Goal: Task Accomplishment & Management: Complete application form

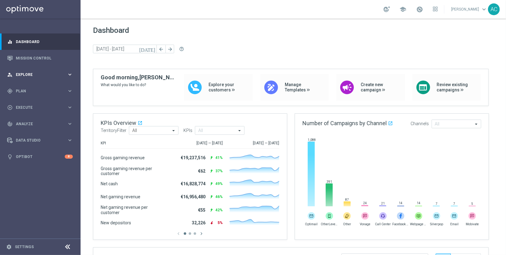
click at [44, 76] on span "Explore" at bounding box center [41, 75] width 51 height 4
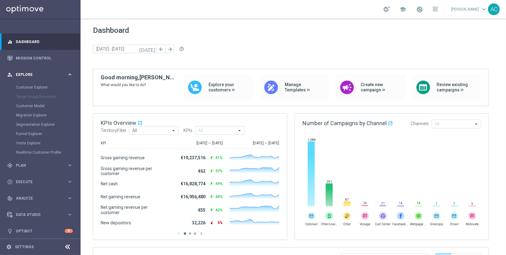
click at [44, 76] on span "Explore" at bounding box center [41, 75] width 51 height 4
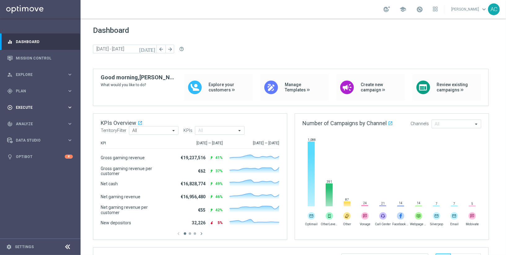
click at [37, 104] on div "play_circle_outline Execute keyboard_arrow_right" at bounding box center [40, 107] width 80 height 16
click at [29, 120] on link "Campaign Builder" at bounding box center [40, 120] width 48 height 5
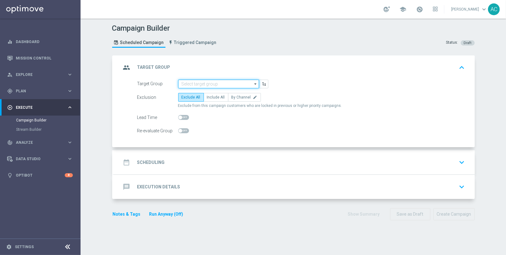
click at [212, 84] on input at bounding box center [218, 84] width 81 height 9
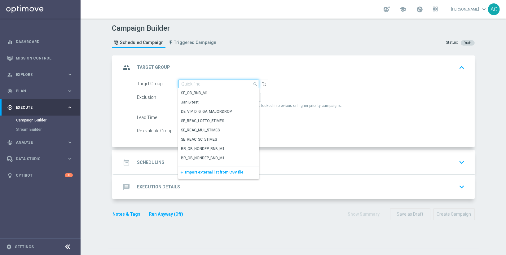
paste input "BR_CAS__FTP_BET_2025__ALL_EMA_TAC_MIX"
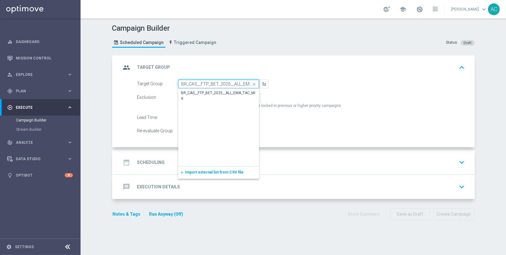
scroll to position [0, 18]
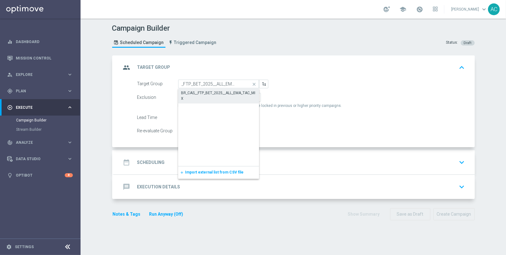
click at [212, 89] on div "BR_CAS__FTP_BET_2025__ALL_EMA_TAC_MIX" at bounding box center [218, 96] width 81 height 14
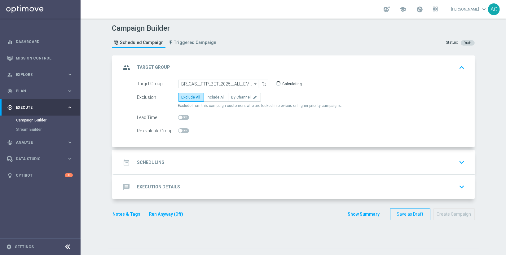
type input "BR_CAS__FTP_BET_2025__ALL_EMA_TAC_MIX"
click at [213, 95] on span "Include All" at bounding box center [216, 97] width 18 height 4
click at [211, 96] on input "Include All" at bounding box center [209, 98] width 4 height 4
radio input "true"
click at [174, 162] on div "date_range Scheduling keyboard_arrow_down" at bounding box center [294, 163] width 346 height 12
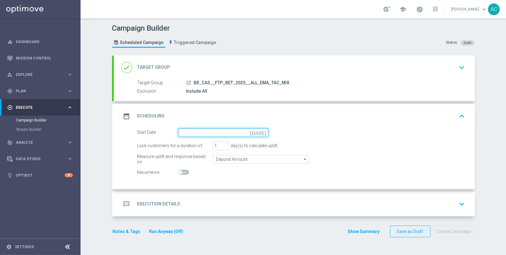
click at [201, 131] on input at bounding box center [223, 132] width 90 height 9
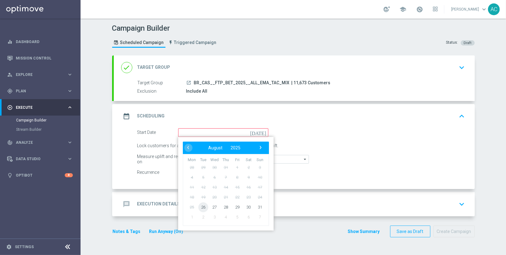
click at [203, 203] on span "26" at bounding box center [203, 207] width 10 height 10
type input "26 Aug 2025"
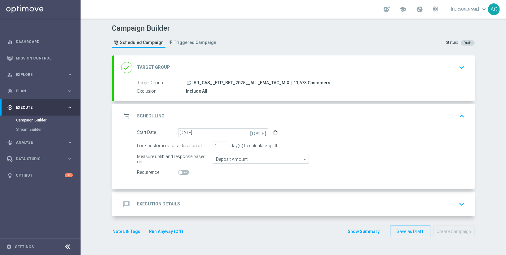
click at [179, 171] on span at bounding box center [181, 173] width 4 height 4
click at [178, 171] on input "checkbox" at bounding box center [183, 172] width 11 height 5
checkbox input "true"
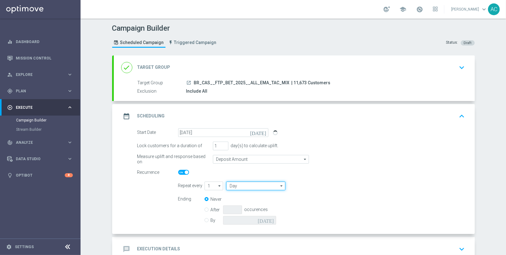
click at [240, 186] on input "Day" at bounding box center [255, 186] width 59 height 9
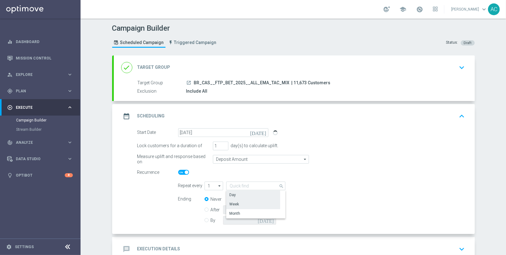
click at [242, 201] on div "Week" at bounding box center [253, 204] width 54 height 9
type input "Week"
click at [325, 186] on input "checkbox" at bounding box center [327, 186] width 9 height 8
checkbox input "true"
click at [346, 185] on input "checkbox" at bounding box center [350, 186] width 9 height 8
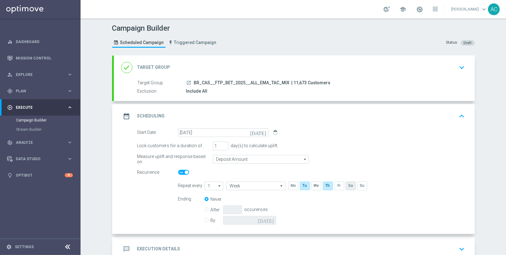
checkbox input "true"
click at [205, 220] on input "By" at bounding box center [207, 219] width 4 height 4
radio input "true"
radio input "false"
click at [261, 220] on input at bounding box center [249, 220] width 53 height 9
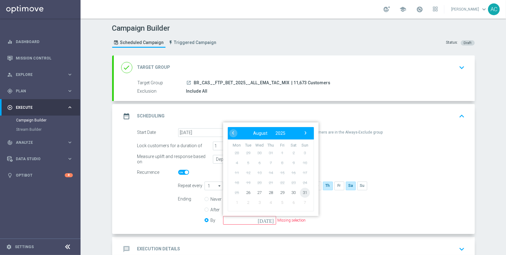
click at [301, 189] on span "31" at bounding box center [305, 193] width 10 height 10
type input "31 Aug 2025"
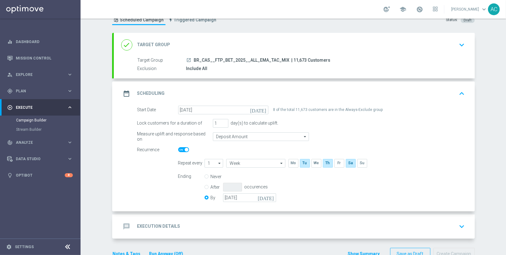
scroll to position [38, 0]
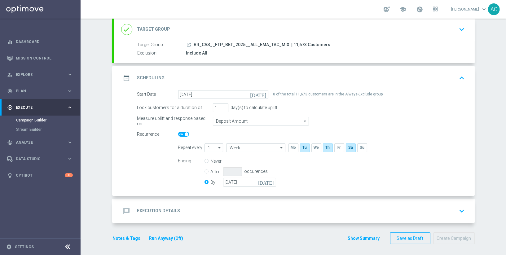
click at [166, 209] on h2 "Execution Details" at bounding box center [158, 211] width 43 height 6
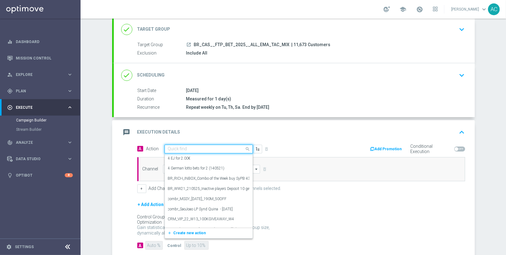
click at [215, 149] on input "text" at bounding box center [202, 149] width 69 height 5
paste input "BR_CAS__FTPWHEEL__ALL_EMA_TAC_GM"
type input "BR_CAS__FTPWHEEL__ALL_EMA_TAC_GM"
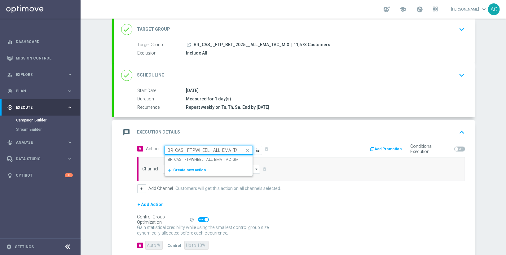
scroll to position [0, 12]
click at [212, 160] on label "BR_CAS__FTPWHEEL__ALL_EMA_TAC_GM" at bounding box center [203, 159] width 71 height 5
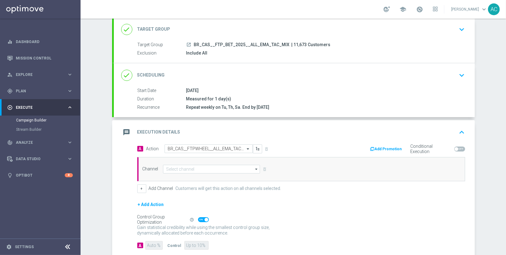
scroll to position [0, 0]
click at [190, 167] on input at bounding box center [211, 169] width 97 height 9
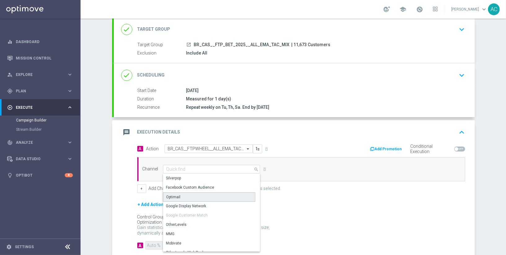
click at [195, 196] on div "Optimail" at bounding box center [209, 197] width 93 height 9
type input "Optimail"
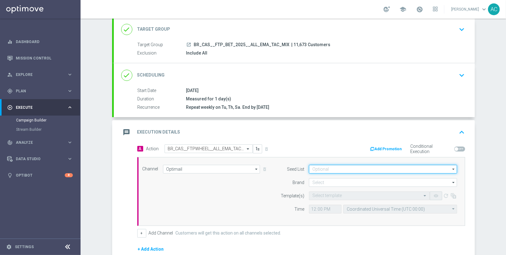
click at [364, 170] on input at bounding box center [383, 169] width 148 height 9
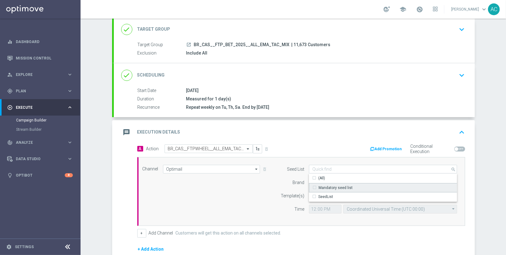
click at [356, 183] on div "Mandatory seed list" at bounding box center [383, 187] width 149 height 9
click at [240, 195] on div "Channel Optimail Optimail arrow_drop_down Show Selected 1 of 26 Silverpop" at bounding box center [300, 191] width 324 height 53
type input "Mandatory seed list"
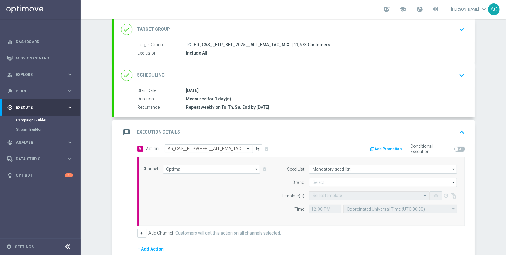
click at [358, 185] on form "Seed List Mandatory seed list Mandatory seed list arrow_drop_down Show Selected…" at bounding box center [367, 189] width 180 height 49
click at [359, 182] on input at bounding box center [383, 182] width 148 height 9
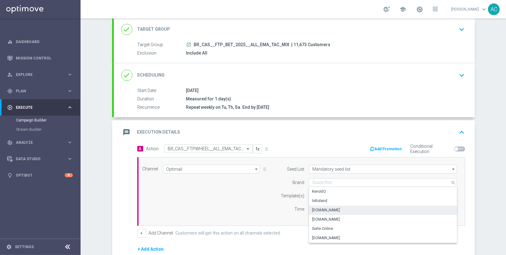
click at [361, 207] on div "Lottoland.bet.br" at bounding box center [383, 210] width 149 height 9
type input "Lottoland.bet.br"
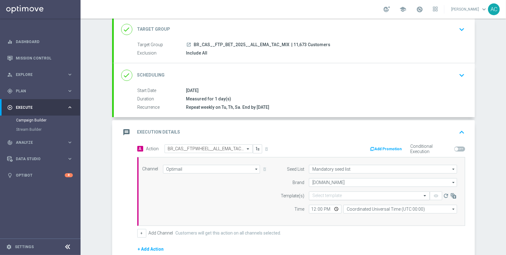
click at [344, 193] on input "text" at bounding box center [364, 195] width 102 height 5
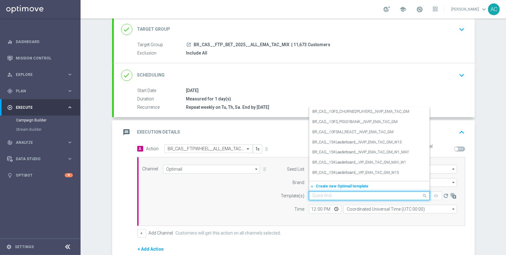
paste input "BR_CAS__FTPWHEEL__ALL_EMA_TAC_GM"
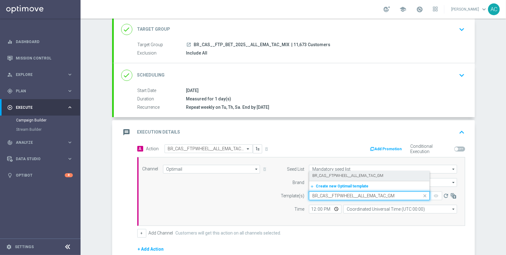
click at [348, 175] on label "BR_CAS__FTPWHEEL__ALL_EMA_TAC_GM" at bounding box center [348, 175] width 71 height 5
type input "BR_CAS__FTPWHEEL__ALL_EMA_TAC_GM"
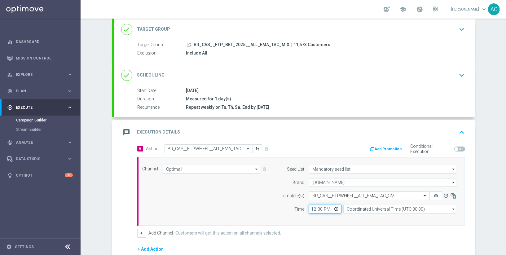
click at [312, 207] on input "12:00" at bounding box center [325, 209] width 33 height 9
type input "13:00"
click at [376, 206] on input "Coordinated Universal Time (UTC 00:00)" at bounding box center [401, 209] width 114 height 9
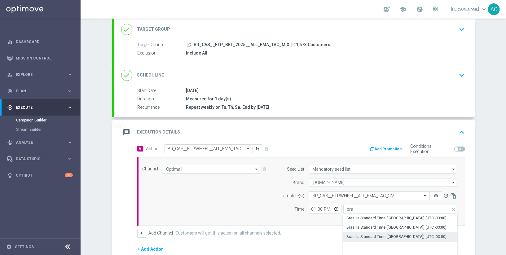
click at [393, 234] on div "Brasilia Standard Time (Sao Paulo) (UTC -03:00)" at bounding box center [397, 237] width 100 height 6
type input "Brasilia Standard Time (Sao Paulo) (UTC -03:00)"
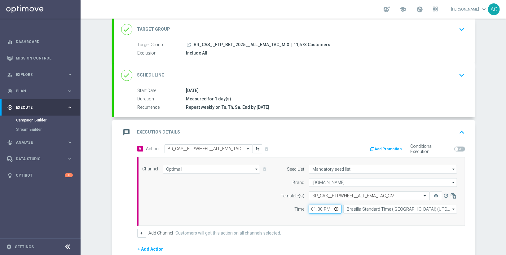
click at [320, 208] on input "13:00" at bounding box center [325, 209] width 33 height 9
click at [317, 208] on input "13:00" at bounding box center [325, 209] width 33 height 9
type input "13:45"
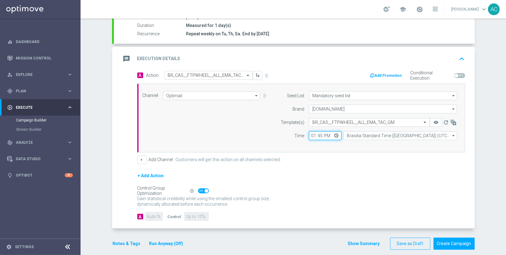
scroll to position [109, 0]
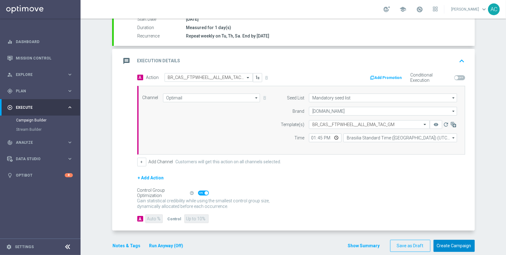
click at [448, 240] on button "Create Campaign" at bounding box center [454, 246] width 41 height 12
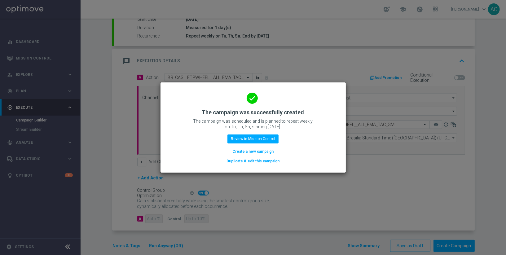
click at [266, 152] on button "Create a new campaign" at bounding box center [253, 151] width 42 height 7
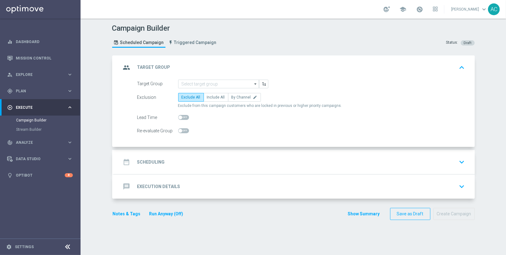
scroll to position [0, 0]
click at [214, 85] on input at bounding box center [218, 84] width 81 height 9
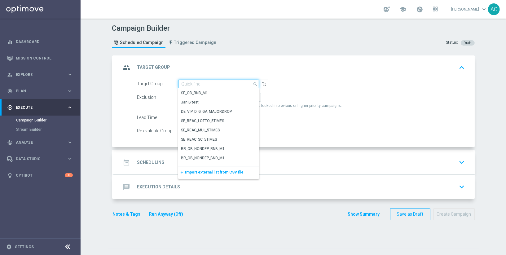
paste input "BR_CAS__FTP_BET_2025__ALL_RI_TAC_MIX"
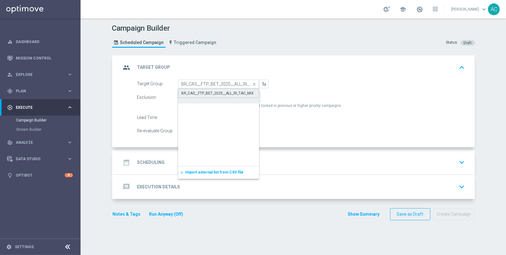
click at [210, 94] on div "BR_CAS__FTP_BET_2025__ALL_RI_TAC_MIX" at bounding box center [218, 94] width 73 height 6
type input "BR_CAS__FTP_BET_2025__ALL_RI_TAC_MIX"
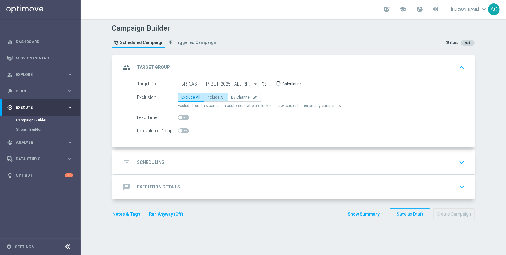
click at [212, 97] on span "Include All" at bounding box center [216, 97] width 18 height 4
click at [211, 97] on input "Include All" at bounding box center [209, 98] width 4 height 4
radio input "true"
click at [158, 160] on h2 "Scheduling" at bounding box center [151, 163] width 28 height 6
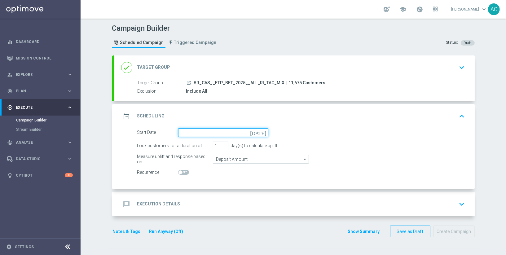
click at [224, 130] on input at bounding box center [223, 132] width 90 height 9
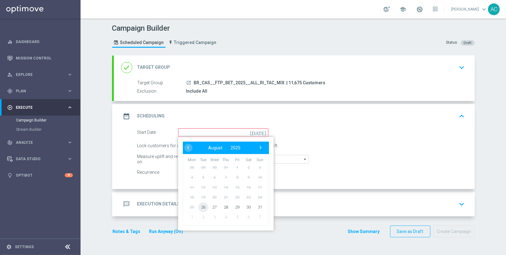
click at [200, 203] on span "26" at bounding box center [203, 207] width 10 height 10
type input "26 Aug 2025"
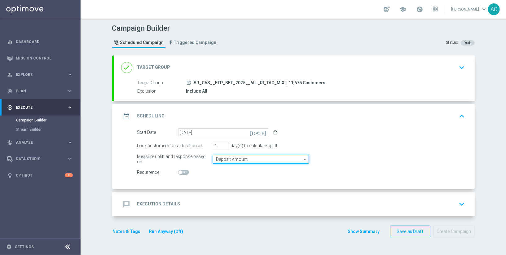
click at [222, 158] on input "Deposit Amount" at bounding box center [261, 159] width 96 height 9
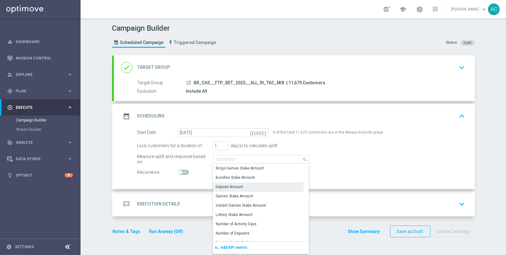
click at [236, 187] on div "Deposit Amount" at bounding box center [230, 187] width 28 height 6
type input "Deposit Amount"
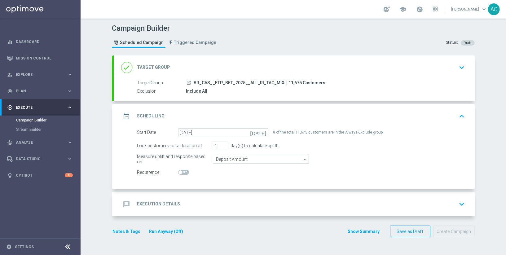
click at [181, 173] on span at bounding box center [183, 172] width 11 height 5
click at [181, 173] on input "checkbox" at bounding box center [183, 172] width 11 height 5
checkbox input "true"
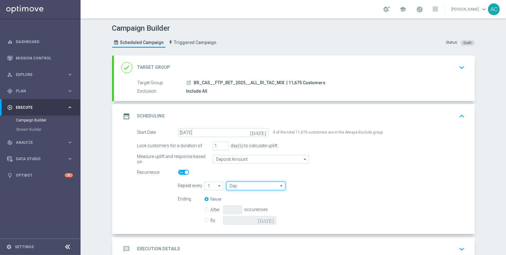
click at [243, 188] on input "Day" at bounding box center [255, 186] width 59 height 9
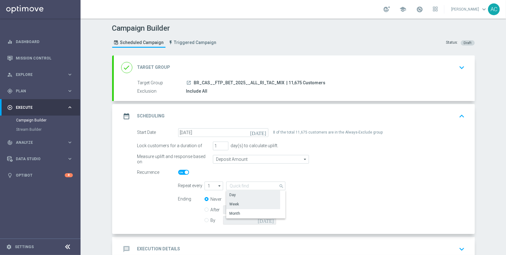
click at [241, 200] on div "Week" at bounding box center [253, 204] width 54 height 9
type input "Week"
click at [323, 188] on input "checkbox" at bounding box center [327, 186] width 9 height 8
checkbox input "true"
click at [207, 221] on div "By today" at bounding box center [244, 220] width 79 height 9
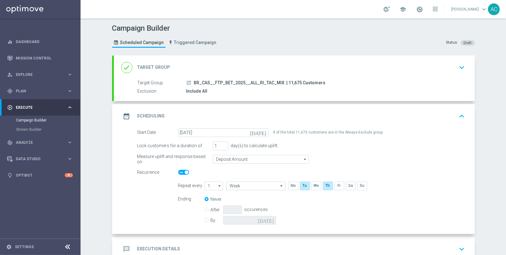
click at [205, 219] on input "By" at bounding box center [207, 219] width 4 height 4
radio input "true"
radio input "false"
click at [265, 217] on input at bounding box center [249, 220] width 53 height 9
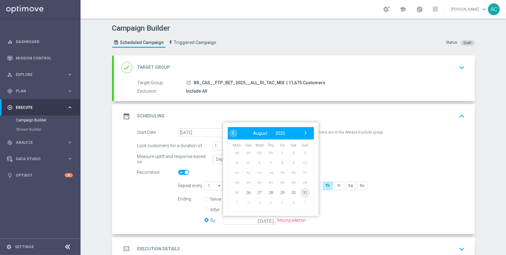
click at [302, 192] on span "31" at bounding box center [305, 193] width 10 height 10
type input "31 Aug 2025"
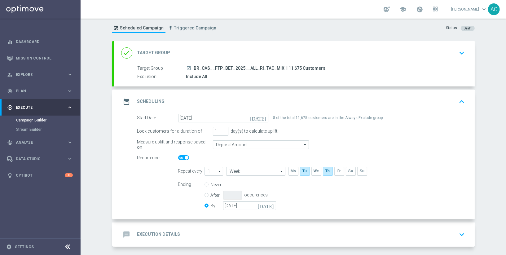
scroll to position [38, 0]
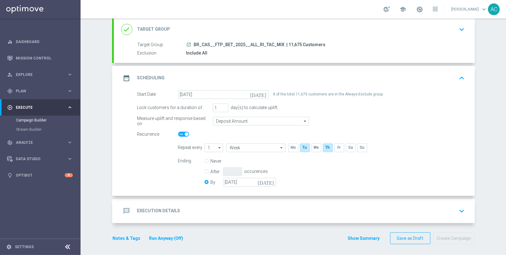
click at [148, 202] on div "message Execution Details keyboard_arrow_down" at bounding box center [294, 211] width 361 height 24
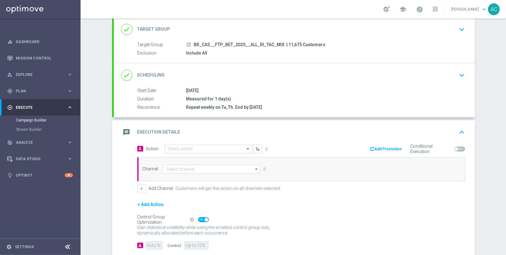
click at [212, 151] on div "Select action" at bounding box center [209, 149] width 88 height 9
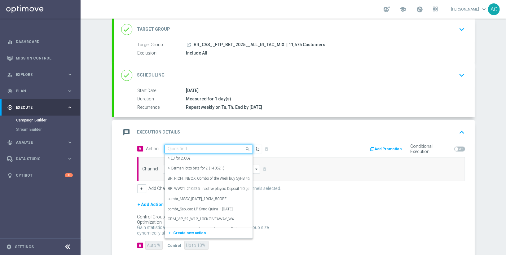
paste input "BR_CAS__FTPWHEEL__ALL_RI_TAC_GM"
type input "BR_CAS__FTPWHEEL__ALL_RI_TAC_GM"
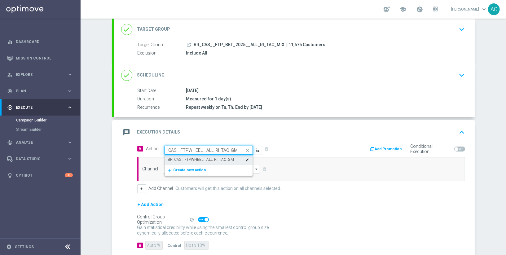
click at [206, 162] on div "BR_CAS__FTPWHEEL__ALL_RI_TAC_GM edit" at bounding box center [209, 160] width 82 height 10
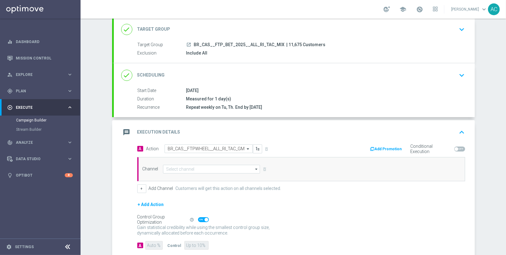
scroll to position [0, 0]
click at [195, 167] on input at bounding box center [211, 169] width 97 height 9
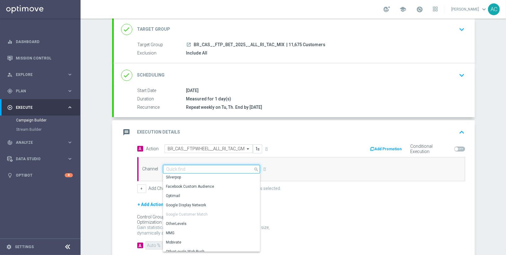
scroll to position [2, 0]
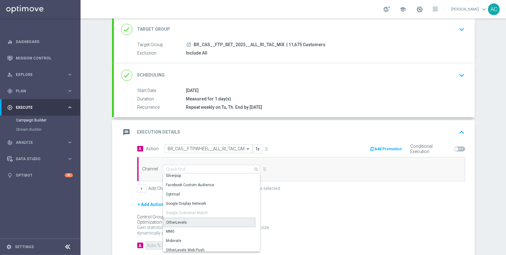
click at [198, 220] on div "OtherLevels" at bounding box center [209, 222] width 93 height 9
type input "OtherLevels"
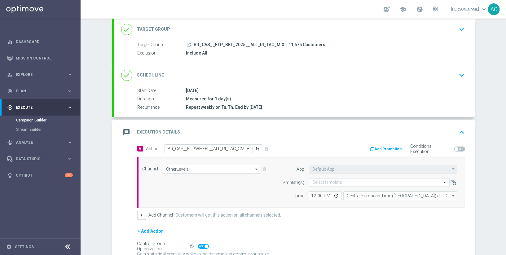
click at [347, 180] on input "text" at bounding box center [374, 182] width 122 height 5
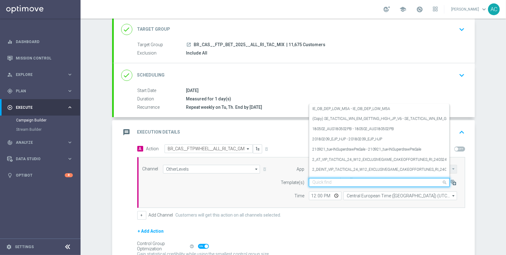
paste input "BR_CAS__FTPWHEEL__ALL_RI_TAC_GM"
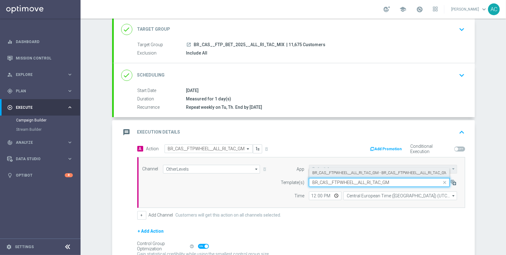
click at [348, 172] on label "BR_CAS__FTPWHEEL__ALL_RI_TAC_GM - BR_CAS__FTPWHEEL__ALL_RI_TAC_GM" at bounding box center [380, 173] width 135 height 5
type input "BR_CAS__FTPWHEEL__ALL_RI_TAC_GM"
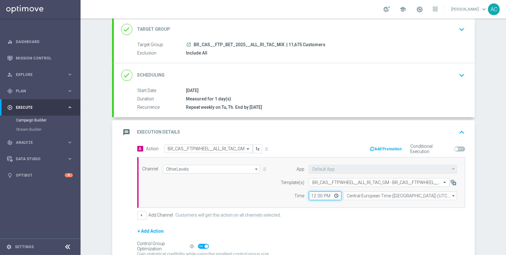
click at [311, 192] on input "12:00" at bounding box center [325, 196] width 33 height 9
type input "06:00"
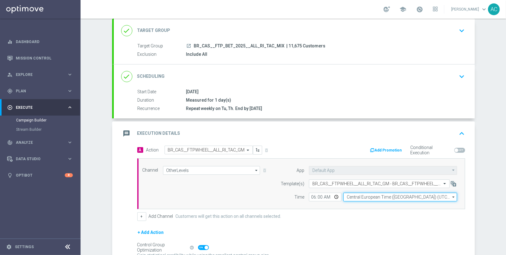
click at [366, 193] on input "Central European Time (Budapest) (UTC +02:00)" at bounding box center [401, 197] width 114 height 9
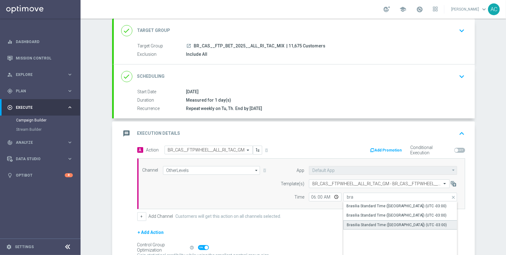
click at [418, 224] on div "Brasilia Standard Time (Sao Paulo) (UTC -03:00)" at bounding box center [397, 225] width 100 height 6
type input "Brasilia Standard Time (Sao Paulo) (UTC -03:00)"
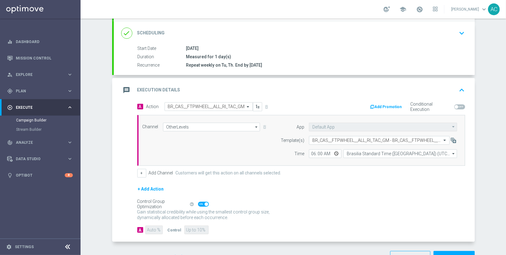
scroll to position [98, 0]
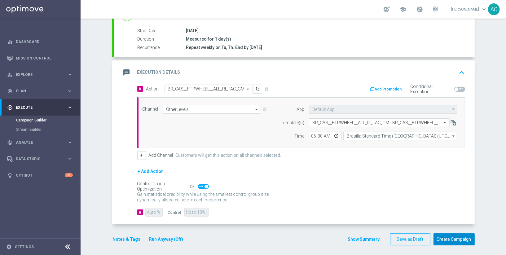
click at [449, 236] on button "Create Campaign" at bounding box center [454, 239] width 41 height 12
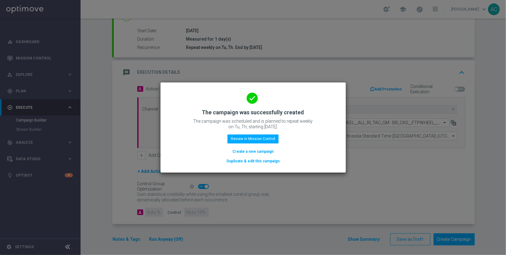
click at [264, 150] on button "Create a new campaign" at bounding box center [253, 151] width 42 height 7
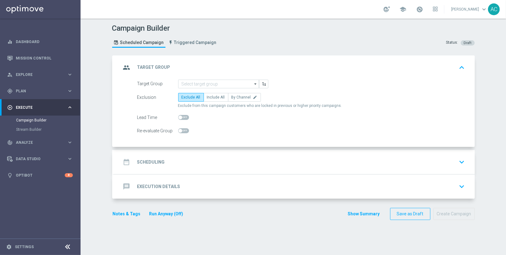
scroll to position [0, 0]
click at [217, 82] on input at bounding box center [218, 84] width 81 height 9
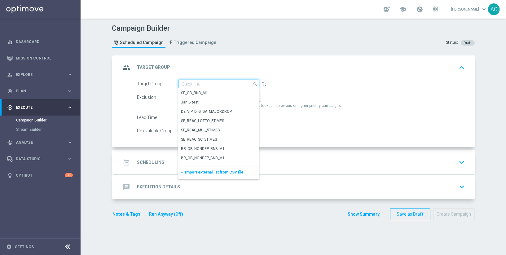
paste input "BR_CAS__FTP_BET_2025__ALL_SMS_TAC_MIX"
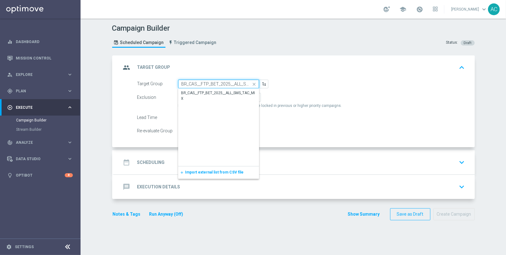
scroll to position [0, 18]
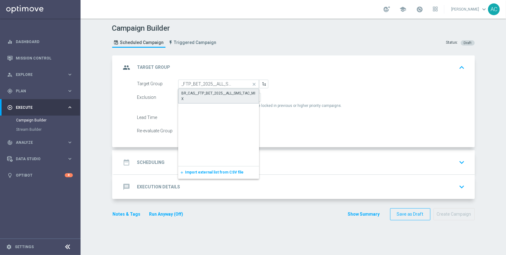
click at [214, 92] on div "BR_CAS__FTP_BET_2025__ALL_SMS_TAC_MIX" at bounding box center [219, 96] width 74 height 11
type input "BR_CAS__FTP_BET_2025__ALL_SMS_TAC_MIX"
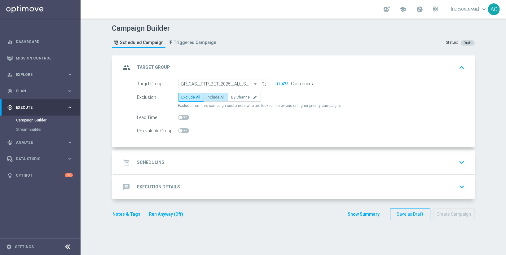
click at [211, 95] on span "Include All" at bounding box center [216, 97] width 18 height 4
click at [211, 96] on input "Include All" at bounding box center [209, 98] width 4 height 4
radio input "true"
click at [181, 163] on div "date_range Scheduling keyboard_arrow_down" at bounding box center [294, 163] width 346 height 12
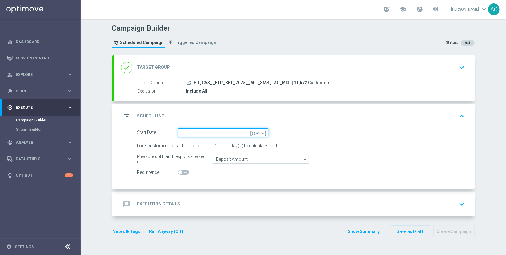
click at [216, 133] on input at bounding box center [223, 132] width 90 height 9
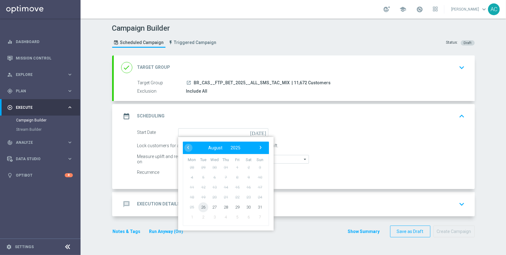
click at [201, 208] on span "26" at bounding box center [203, 207] width 10 height 10
type input "26 Aug 2025"
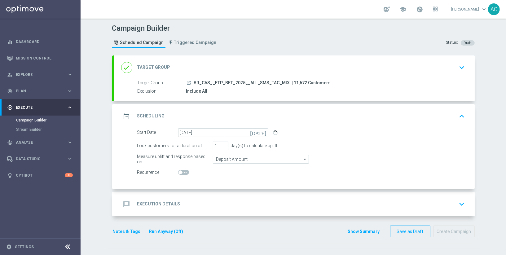
click at [180, 173] on span at bounding box center [183, 172] width 11 height 5
click at [180, 173] on input "checkbox" at bounding box center [183, 172] width 11 height 5
checkbox input "true"
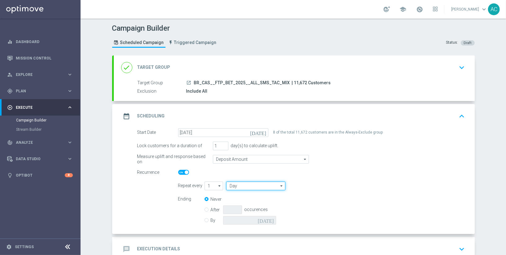
click at [243, 186] on input "Day" at bounding box center [255, 186] width 59 height 9
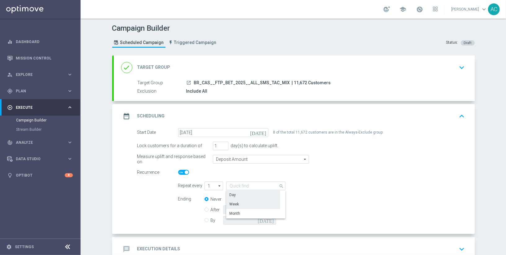
click at [254, 204] on div "Week" at bounding box center [253, 204] width 54 height 9
type input "Week"
click at [327, 188] on input "checkbox" at bounding box center [327, 186] width 9 height 8
checkbox input "true"
click at [347, 187] on input "checkbox" at bounding box center [350, 186] width 9 height 8
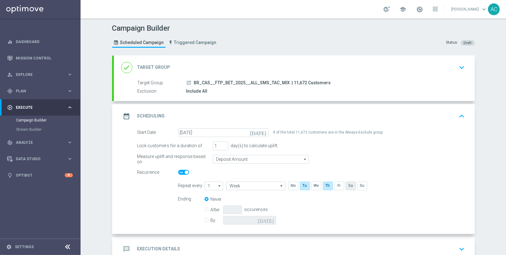
checkbox input "true"
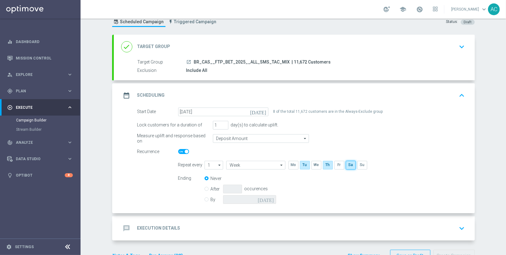
scroll to position [38, 0]
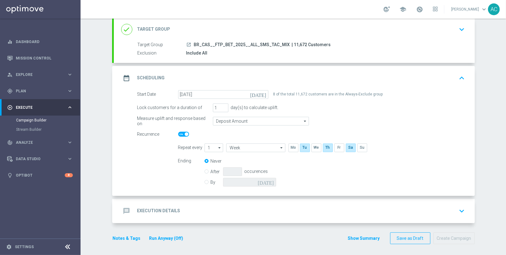
click at [211, 182] on label "By" at bounding box center [217, 183] width 12 height 6
click at [206, 182] on input "By" at bounding box center [207, 181] width 4 height 4
radio input "true"
radio input "false"
click at [268, 183] on icon "[DATE]" at bounding box center [267, 181] width 18 height 7
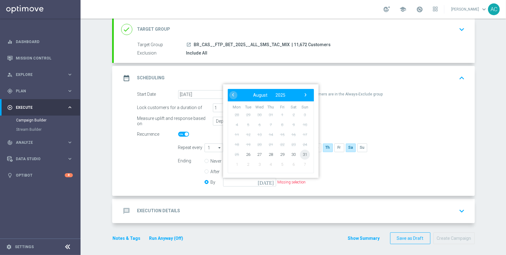
click at [300, 156] on span "31" at bounding box center [305, 154] width 10 height 10
type input "31 Aug 2025"
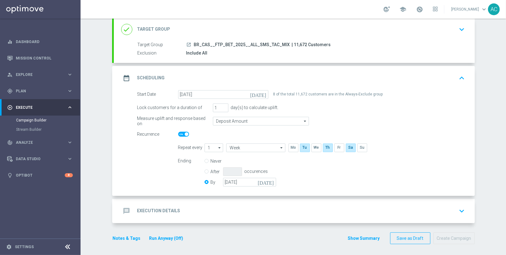
click at [157, 209] on h2 "Execution Details" at bounding box center [158, 211] width 43 height 6
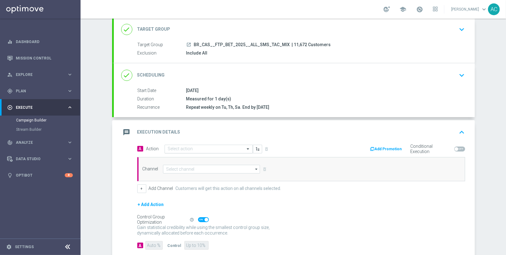
click at [193, 147] on input "text" at bounding box center [202, 149] width 69 height 5
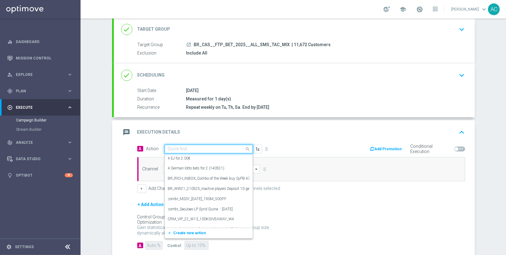
paste input "BR_CAS__FTPWHEEL__ALL_SMS_TAC_GM"
type input "BR_CAS__FTPWHEEL__ALL_SMS_TAC_GM"
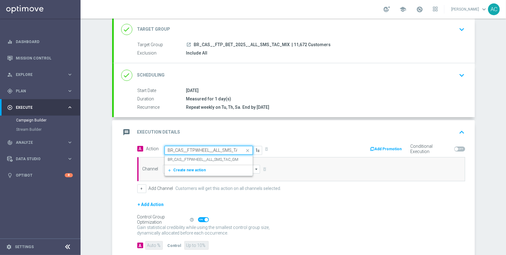
scroll to position [0, 12]
click at [199, 155] on div "BR_CAS__FTPWHEEL__ALL_SMS_TAC_GM edit" at bounding box center [209, 160] width 82 height 10
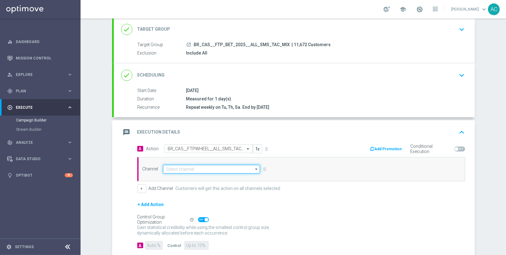
click at [208, 166] on input at bounding box center [211, 169] width 97 height 9
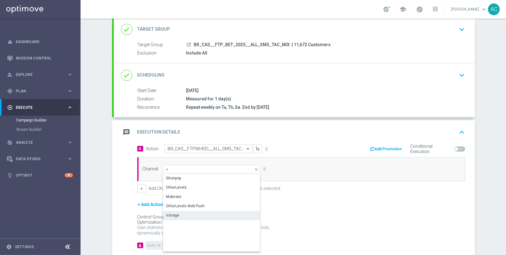
click at [193, 213] on div "Vonage" at bounding box center [212, 215] width 98 height 9
type input "Vonage"
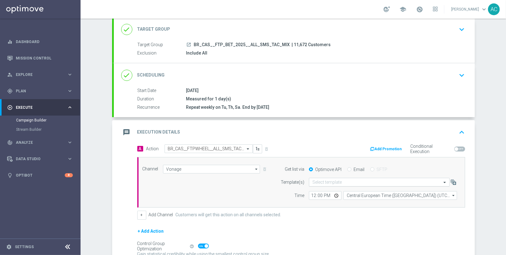
click at [348, 180] on input "text" at bounding box center [374, 182] width 122 height 5
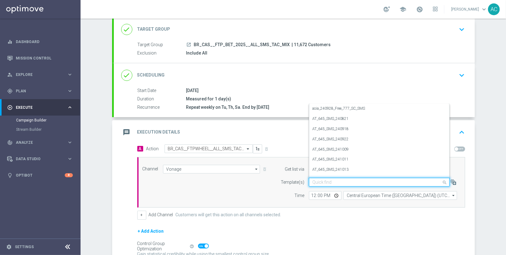
paste input "BR_CAS__FTPWHEEL__ALL_SMS_TAC_GM"
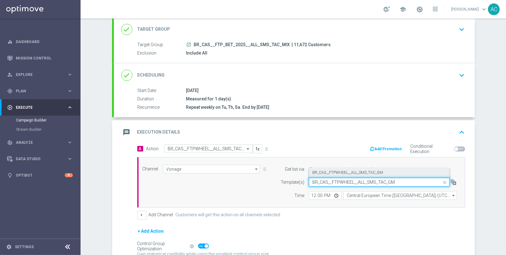
click at [335, 172] on label "BR_CAS__FTPWHEEL__ALL_SMS_TAC_GM" at bounding box center [348, 172] width 71 height 5
type input "BR_CAS__FTPWHEEL__ALL_SMS_TAC_GM"
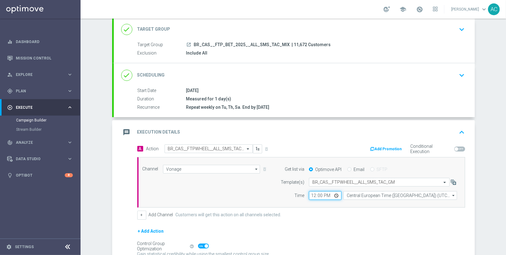
click at [309, 195] on input "12:00" at bounding box center [325, 195] width 33 height 9
type input "19:40"
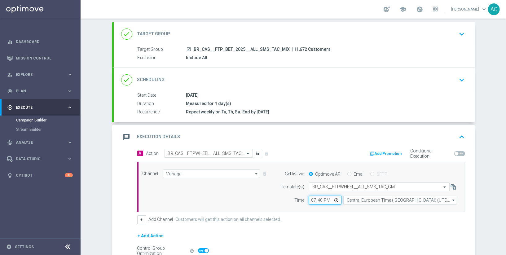
scroll to position [26, 0]
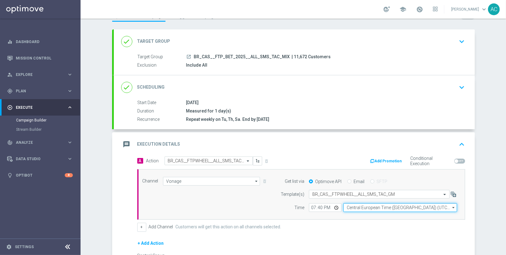
click at [398, 208] on input "Central European Time (Budapest) (UTC +02:00)" at bounding box center [401, 207] width 114 height 9
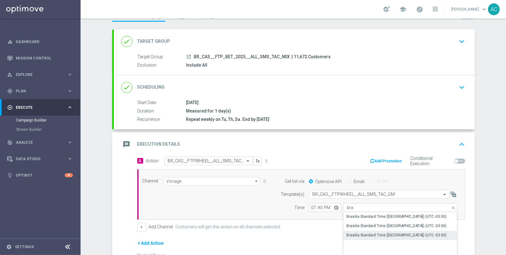
click at [418, 235] on div "Brasilia Standard Time (Sao Paulo) (UTC -03:00)" at bounding box center [397, 236] width 100 height 6
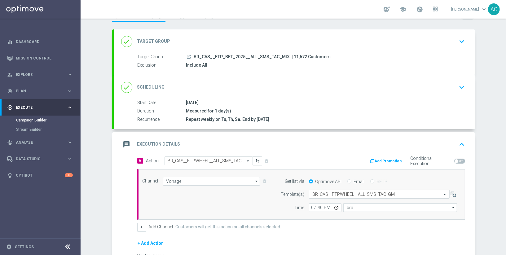
type input "Brasilia Standard Time (Sao Paulo) (UTC -03:00)"
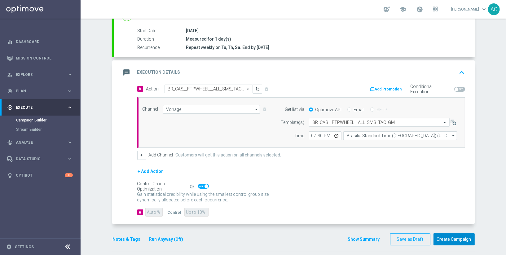
click at [455, 234] on button "Create Campaign" at bounding box center [454, 239] width 41 height 12
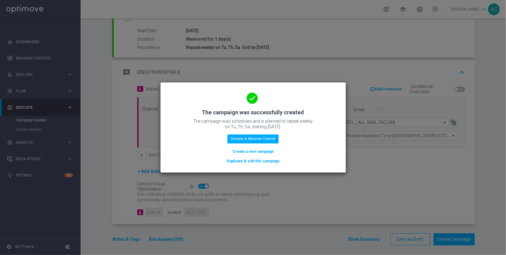
click at [250, 151] on button "Create a new campaign" at bounding box center [253, 151] width 42 height 7
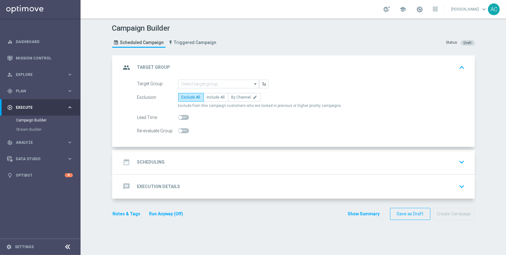
scroll to position [0, 0]
click at [42, 94] on div "gps_fixed Plan keyboard_arrow_right" at bounding box center [40, 91] width 80 height 16
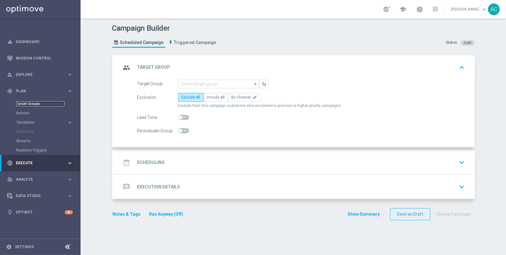
click at [38, 106] on link "Target Groups" at bounding box center [40, 103] width 48 height 5
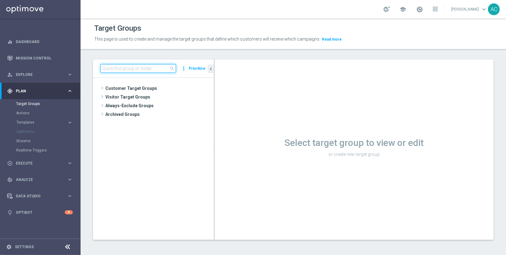
click at [149, 69] on input at bounding box center [138, 68] width 76 height 9
paste input "BR_LOT__ACTIVE_LOTTO__ALL_EMA_TAC_LT_TG"
type input "BR_LOT__ACTIVE_LOTTO__ALL_EMA_TAC_LT_TG"
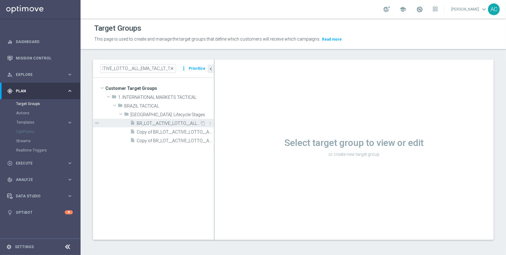
scroll to position [0, 0]
click at [159, 121] on span "BR_LOT__ACTIVE_LOTTO__ALL_EMA_TAC_LT_TG" at bounding box center [168, 123] width 63 height 5
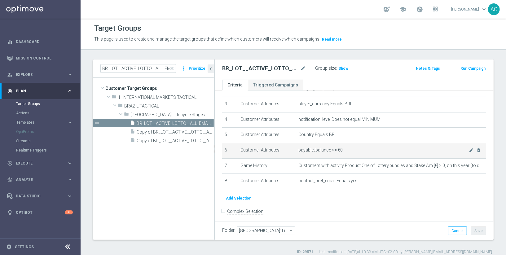
scroll to position [47, 0]
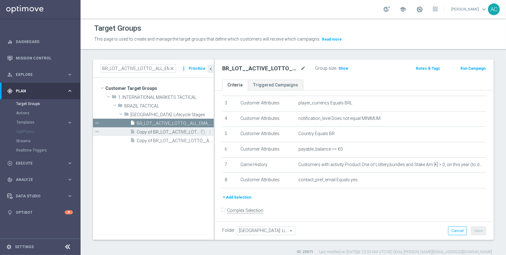
click at [157, 134] on span "Copy of BR_LOT__ACTIVE_LOTTO__ALL_EMA_TAC_LT_TG" at bounding box center [168, 132] width 63 height 5
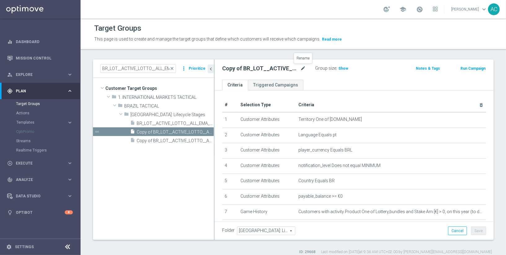
click at [302, 69] on icon "mode_edit" at bounding box center [303, 68] width 6 height 7
click at [236, 70] on input "Copy of BR_LOT__ACTIVE_LOTTO__ALL_EMA_TAC_LT_TG" at bounding box center [264, 69] width 84 height 9
drag, startPoint x: 233, startPoint y: 70, endPoint x: 188, endPoint y: 70, distance: 44.6
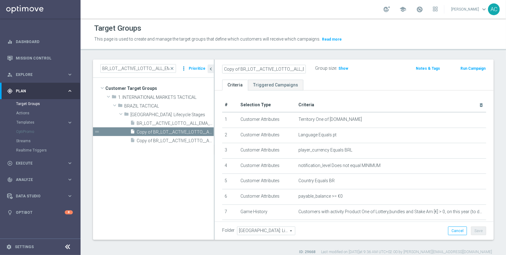
click at [188, 70] on as-split "BR_LOT__ACTIVE_LOTTO__ALL_EMA_TAC_LT_TG close more_vert Prioritize Customer Tar…" at bounding box center [293, 150] width 401 height 180
click at [243, 70] on input "Copy of BR_LOT__ACTIVE_LOTTO__ALL_EMA_TAC_LT_TG" at bounding box center [264, 69] width 84 height 9
drag, startPoint x: 240, startPoint y: 69, endPoint x: 170, endPoint y: 64, distance: 70.9
click at [170, 64] on as-split "BR_LOT__ACTIVE_LOTTO__ALL_EMA_TAC_LT_TG close more_vert Prioritize Customer Tar…" at bounding box center [293, 150] width 401 height 180
click at [249, 69] on input "BR_LOT__ACTIVE_LOTTO__ALL_EMA_TAC_LT_TG" at bounding box center [264, 69] width 84 height 9
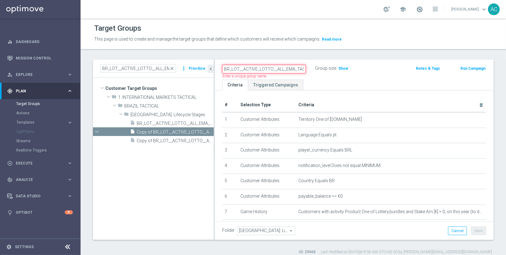
drag, startPoint x: 260, startPoint y: 68, endPoint x: 272, endPoint y: 68, distance: 12.4
click at [272, 68] on input "BR_LOT__ACTIVE_LOTTO__ALL_EMA_TAC_LT_TG" at bounding box center [264, 69] width 84 height 9
drag, startPoint x: 273, startPoint y: 68, endPoint x: 260, endPoint y: 68, distance: 13.3
click at [260, 68] on input "BR_LOT__ACTIVE_LOTTO__ALL_EMA_TAC_LT_TG" at bounding box center [264, 69] width 84 height 9
paste input "FTP_BET_2025"
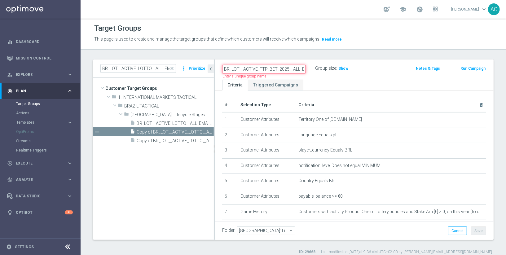
drag, startPoint x: 266, startPoint y: 68, endPoint x: 259, endPoint y: 68, distance: 7.1
click at [259, 68] on input "BR_LOT__ACTIVE_FTP_BET_2025__ALL_EMA_TAC_LT_TG" at bounding box center [264, 69] width 84 height 9
type input "BR_LOT__ACTIVE_FTP_BET_2025__ALL_EMA_TAC_LT_TG"
click at [303, 68] on icon "mode_edit" at bounding box center [303, 68] width 6 height 7
click at [263, 67] on input "BR_LOT__ACTIVE_FTP_BET_2025__ALL_EMA_TAC_LT_TG" at bounding box center [264, 69] width 84 height 9
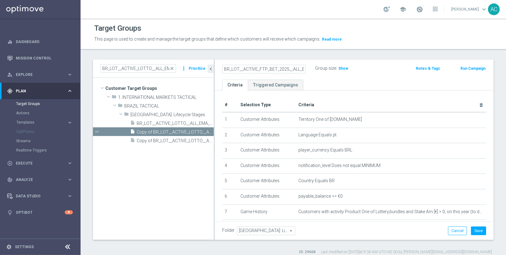
click at [256, 69] on input "BR_LOT__ACTIVE_FTP_BET_2025__ALL_EMA_TAC_LT_TG" at bounding box center [264, 69] width 84 height 9
click at [454, 227] on button "Cancel" at bounding box center [457, 231] width 19 height 9
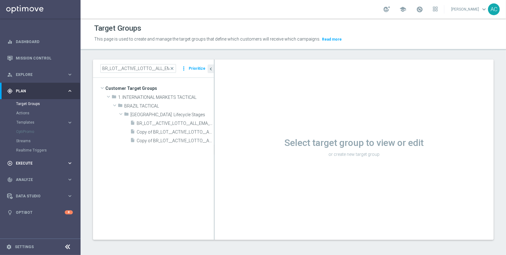
click at [31, 160] on div "play_circle_outline Execute keyboard_arrow_right" at bounding box center [40, 163] width 80 height 16
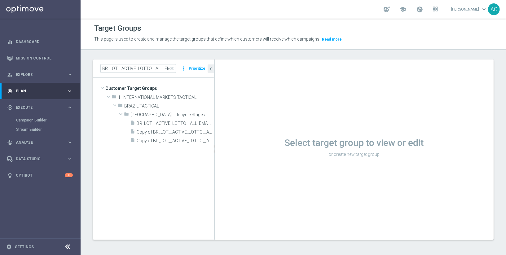
click at [29, 117] on div "Campaign Builder" at bounding box center [48, 120] width 64 height 9
click at [30, 120] on link "Campaign Builder" at bounding box center [40, 120] width 48 height 5
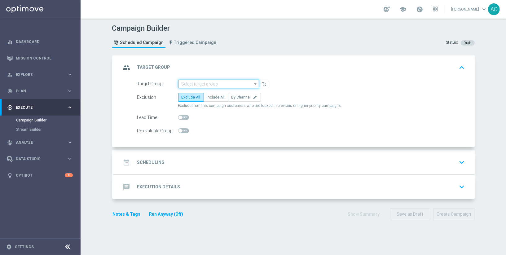
click at [192, 83] on input at bounding box center [218, 84] width 81 height 9
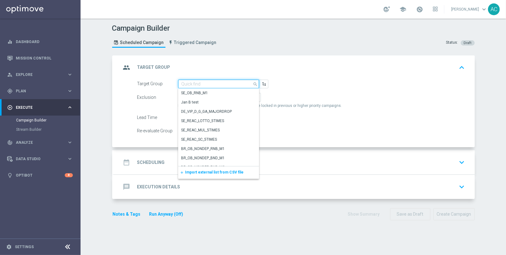
paste input "BR_LOT__ACTIVE_LOTTO__ALL_EMA_TAC_LT_TG"
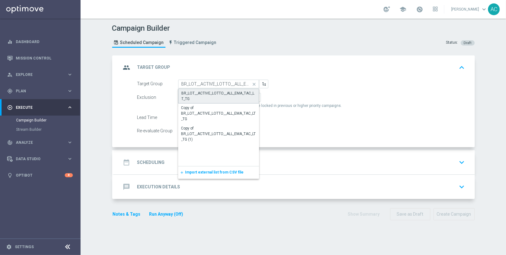
click at [208, 95] on div "BR_LOT__ACTIVE_LOTTO__ALL_EMA_TAC_LT_TG" at bounding box center [219, 96] width 74 height 11
type input "BR_LOT__ACTIVE_LOTTO__ALL_EMA_TAC_LT_TG"
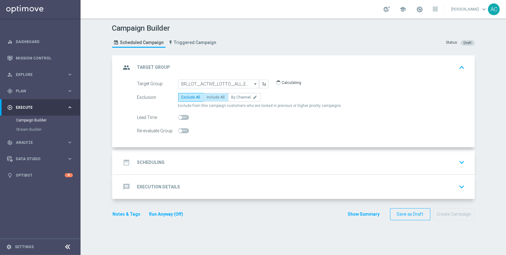
click at [214, 100] on label "Include All" at bounding box center [216, 97] width 25 height 9
click at [211, 100] on input "Include All" at bounding box center [209, 98] width 4 height 4
radio input "true"
click at [143, 161] on h2 "Scheduling" at bounding box center [151, 163] width 28 height 6
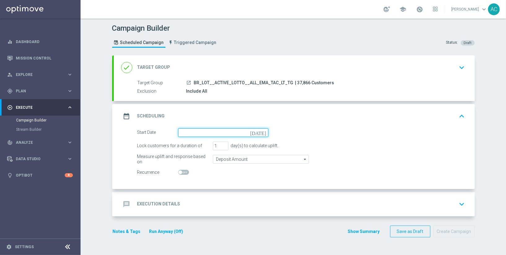
click at [193, 133] on input at bounding box center [223, 132] width 90 height 9
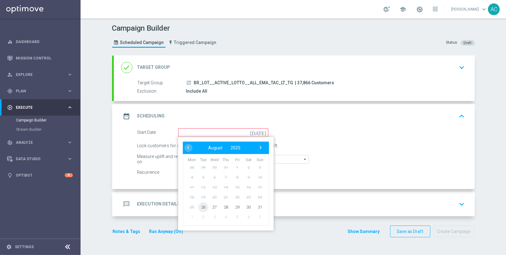
click at [198, 208] on span "26" at bounding box center [203, 207] width 10 height 10
type input "26 Aug 2025"
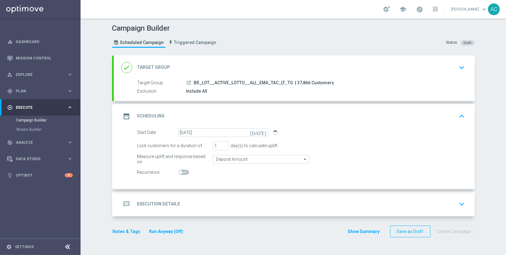
click at [182, 172] on span at bounding box center [183, 172] width 11 height 5
click at [182, 172] on input "checkbox" at bounding box center [183, 172] width 11 height 5
checkbox input "true"
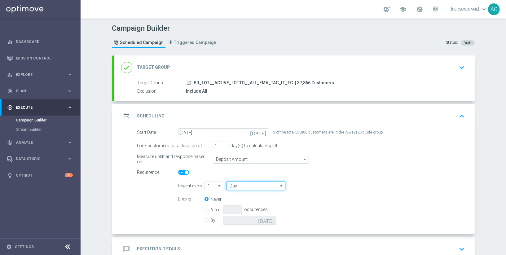
click at [236, 187] on input "Day" at bounding box center [255, 186] width 59 height 9
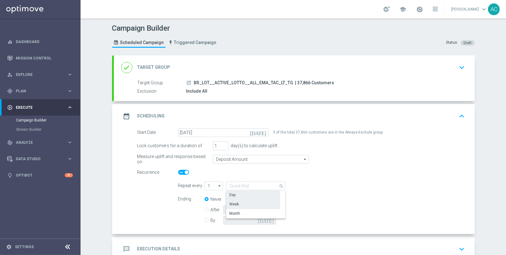
click at [235, 202] on div "Week" at bounding box center [234, 205] width 10 height 6
type input "Week"
click at [360, 184] on input "checkbox" at bounding box center [361, 186] width 9 height 8
checkbox input "true"
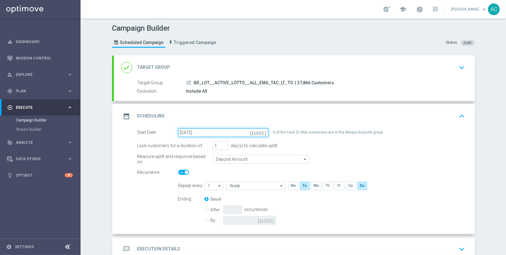
click at [211, 135] on input "26 Aug 2025" at bounding box center [223, 132] width 90 height 9
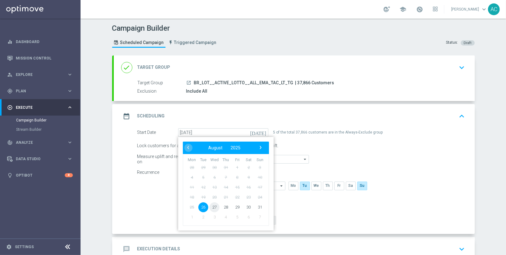
click at [215, 205] on span "27" at bounding box center [215, 207] width 10 height 10
type input "27 Aug 2025"
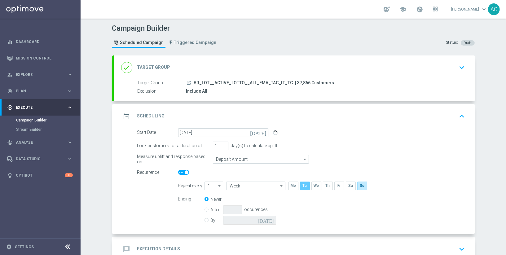
click at [300, 185] on input "checkbox" at bounding box center [304, 186] width 9 height 8
checkbox input "false"
click at [314, 184] on input "checkbox" at bounding box center [316, 186] width 9 height 8
checkbox input "true"
click at [339, 153] on form "Start Date 27 Aug 2025 today 5 of the total 37,866 customers are in the Always-…" at bounding box center [301, 177] width 328 height 98
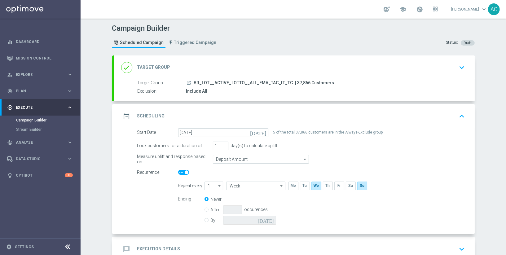
click at [206, 219] on input "By" at bounding box center [207, 219] width 4 height 4
radio input "true"
radio input "false"
click at [258, 220] on input at bounding box center [249, 220] width 53 height 9
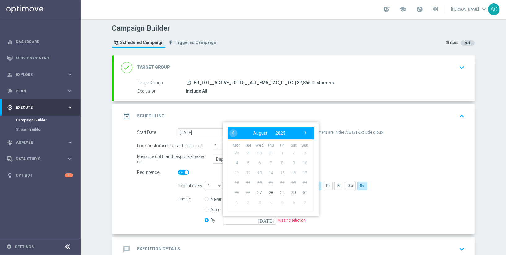
click at [235, 202] on span "1" at bounding box center [237, 202] width 10 height 10
click at [304, 135] on span "›" at bounding box center [306, 133] width 8 height 8
click at [234, 152] on span "1" at bounding box center [237, 153] width 10 height 10
type input "01 Sep 2025"
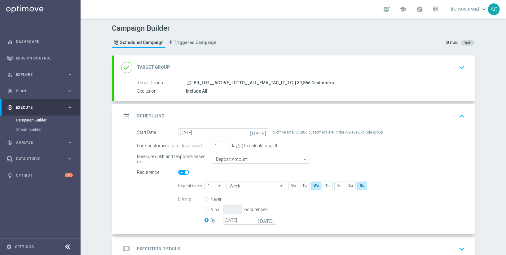
click at [321, 212] on div "Ending Never After occurences By 01 Sep 2025 today" at bounding box center [322, 211] width 296 height 32
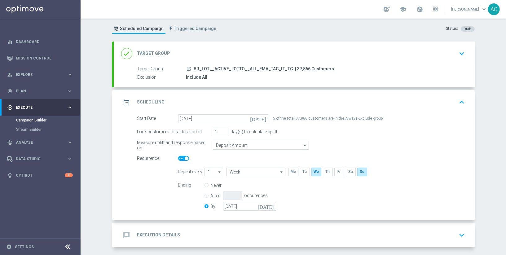
scroll to position [38, 0]
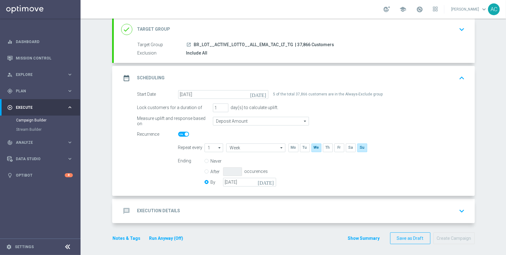
click at [183, 208] on div "message Execution Details keyboard_arrow_down" at bounding box center [294, 211] width 346 height 12
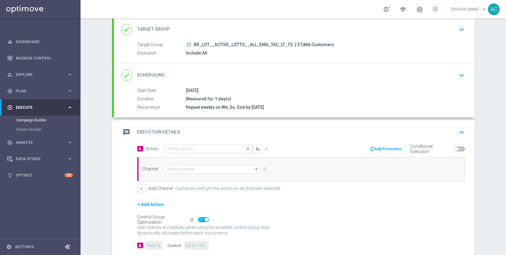
click at [200, 144] on div "A Action Select action delete_forever" at bounding box center [217, 148] width 169 height 9
click at [199, 147] on input "text" at bounding box center [202, 149] width 69 height 5
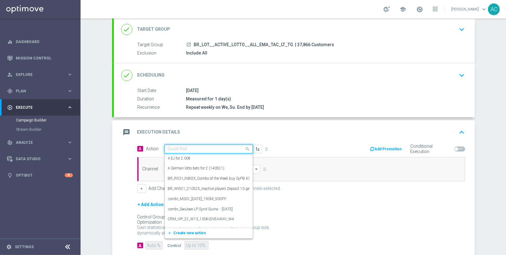
paste input "BR_LOT__LOTTOBASH_JULY_ALL_EMA_TAC_LT"
type input "BR_LOT__LOTTOBASH_JULY_ALL_EMA_TAC_LT"
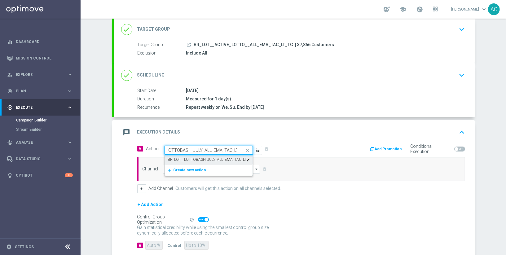
click at [204, 158] on label "BR_LOT__LOTTOBASH_JULY_ALL_EMA_TAC_LT" at bounding box center [207, 159] width 79 height 5
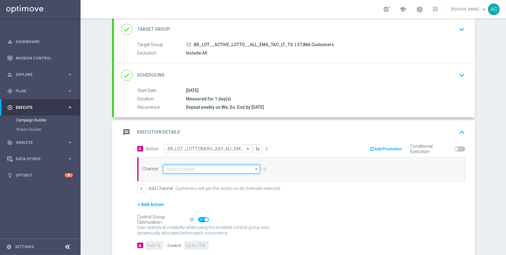
click at [193, 166] on input at bounding box center [211, 169] width 97 height 9
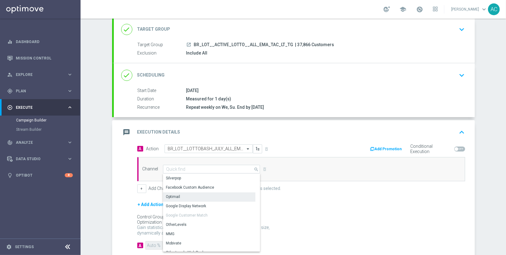
click at [197, 193] on div "Optimail" at bounding box center [209, 197] width 93 height 9
type input "Optimail"
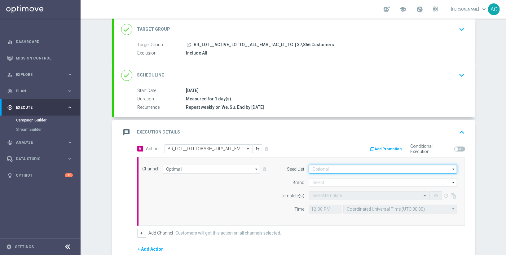
click at [339, 168] on input at bounding box center [383, 169] width 148 height 9
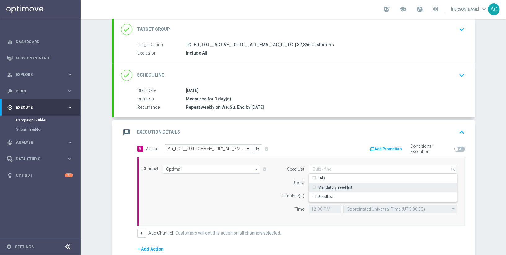
click at [335, 185] on div "Mandatory seed list" at bounding box center [335, 188] width 34 height 6
click at [265, 190] on div "Channel Optimail Optimail arrow_drop_down Show Selected 1 of 26 Silverpop" at bounding box center [300, 191] width 324 height 53
type input "Mandatory seed list"
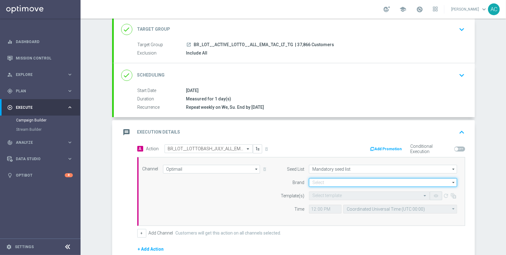
click at [328, 183] on input at bounding box center [383, 182] width 148 height 9
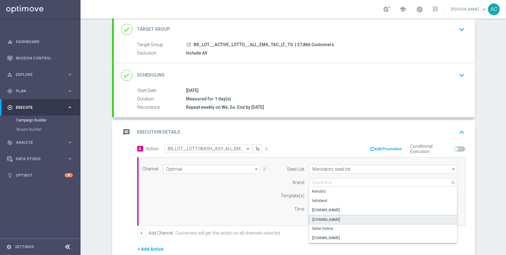
click at [332, 217] on div "Lottoland.com.br" at bounding box center [327, 220] width 28 height 6
type input "Lottoland.com.br"
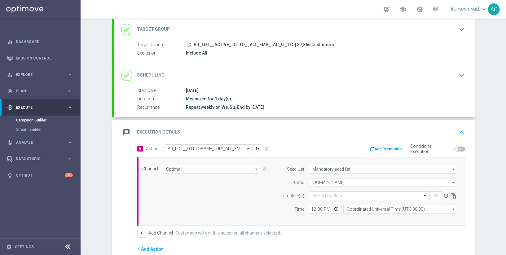
drag, startPoint x: 241, startPoint y: 202, endPoint x: 287, endPoint y: 202, distance: 45.9
click at [242, 202] on div "Channel Optimail Optimail arrow_drop_down Show Selected 1 of 26 Silverpop" at bounding box center [300, 191] width 324 height 53
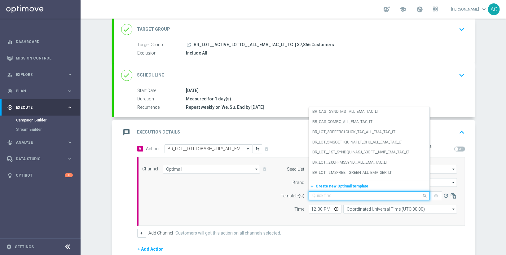
click at [358, 193] on input "text" at bounding box center [364, 195] width 102 height 5
paste input "BR_LOT__LOTTOBASH_JULY_ALL_EMA_TAC_LT"
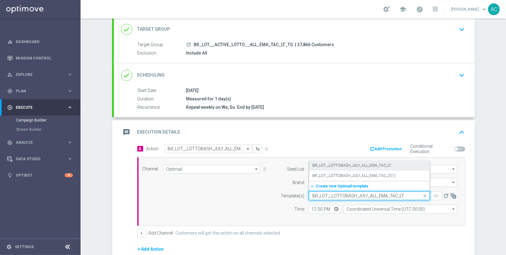
click at [345, 166] on label "BR_LOT__LOTTOBASH_JULY_ALL_EMA_TAC_LT" at bounding box center [352, 165] width 79 height 5
type input "BR_LOT__LOTTOBASH_JULY_ALL_EMA_TAC_LT"
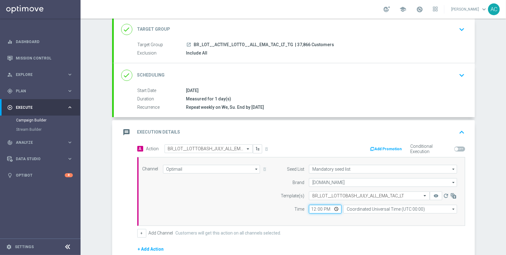
click at [313, 208] on input "12:00" at bounding box center [325, 209] width 33 height 9
type input "14:00"
click at [375, 205] on input "Coordinated Universal Time (UTC 00:00)" at bounding box center [401, 209] width 114 height 9
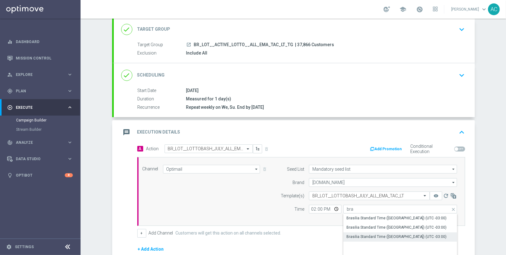
click at [405, 233] on div "Brasilia Standard Time (Sao Paulo) (UTC -03:00)" at bounding box center [401, 237] width 114 height 9
type input "Brasilia Standard Time (Sao Paulo) (UTC -03:00)"
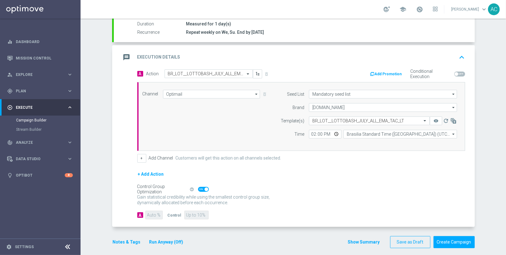
scroll to position [116, 0]
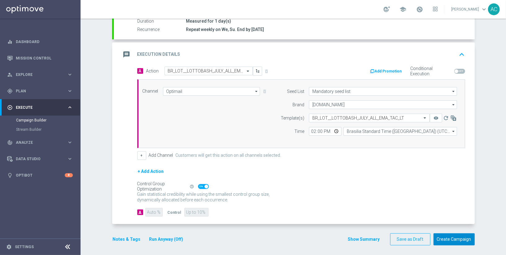
click at [451, 234] on button "Create Campaign" at bounding box center [454, 239] width 41 height 12
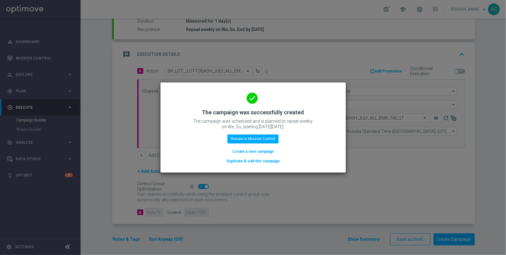
click at [250, 151] on button "Create a new campaign" at bounding box center [253, 151] width 42 height 7
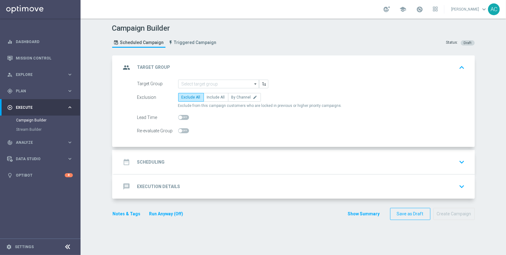
scroll to position [0, 0]
click at [220, 85] on input at bounding box center [218, 84] width 81 height 9
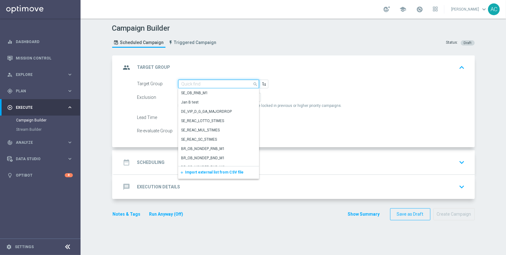
paste input "BR_LOT__ACTIVE_LOTTO__ALL_RI_TAC_LT_TG"
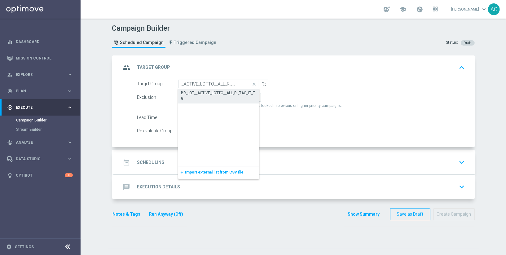
click at [209, 93] on div "BR_LOT__ACTIVE_LOTTO__ALL_RI_TAC_LT_TG" at bounding box center [218, 95] width 75 height 11
type input "BR_LOT__ACTIVE_LOTTO__ALL_RI_TAC_LT_TG"
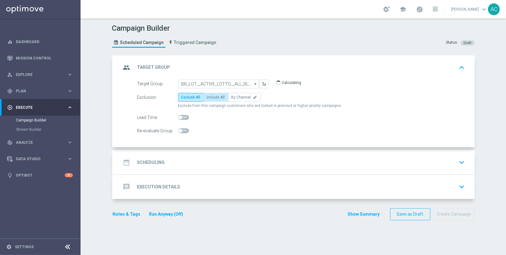
click at [214, 96] on span "Include All" at bounding box center [216, 97] width 18 height 4
click at [211, 96] on input "Include All" at bounding box center [209, 98] width 4 height 4
radio input "true"
click at [161, 167] on div "date_range Scheduling" at bounding box center [143, 162] width 44 height 11
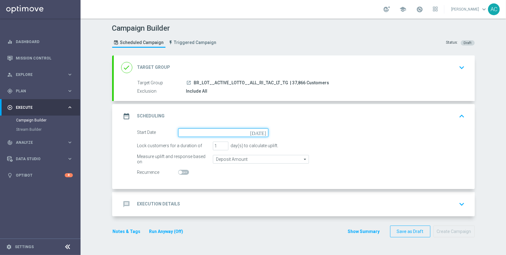
click at [190, 135] on input at bounding box center [223, 132] width 90 height 9
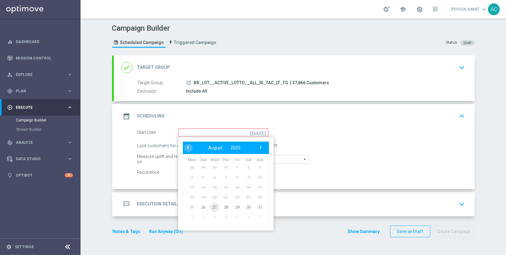
click at [211, 206] on span "27" at bounding box center [215, 207] width 10 height 10
type input "27 Aug 2025"
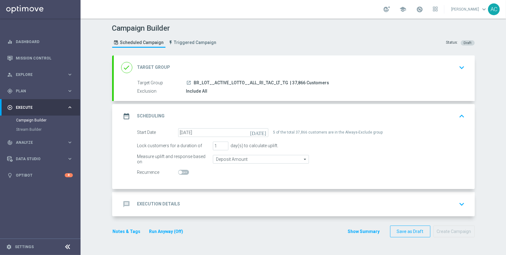
click at [169, 202] on h2 "Execution Details" at bounding box center [158, 204] width 43 height 6
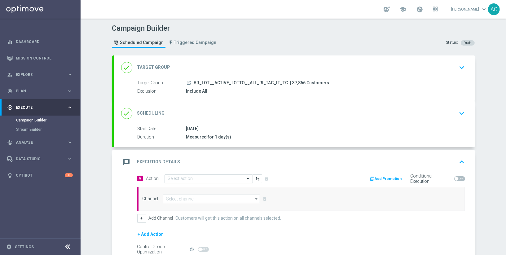
click at [195, 177] on input "text" at bounding box center [202, 178] width 69 height 5
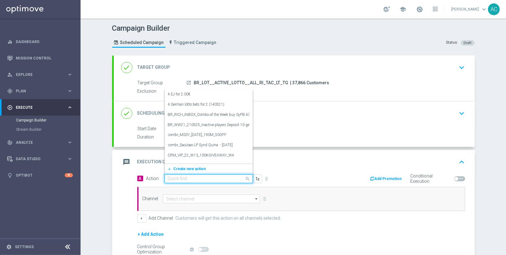
paste input "BR_LOT__LOTTOBASH_JULY__ALL_RI_TAC_LT"
type input "BR_LOT__LOTTOBASH_JULY__ALL_RI_TAC_LT"
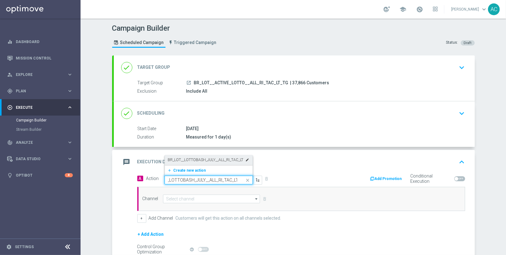
click at [191, 158] on label "BR_LOT__LOTTOBASH_JULY__ALL_RI_TAC_LT" at bounding box center [206, 160] width 76 height 5
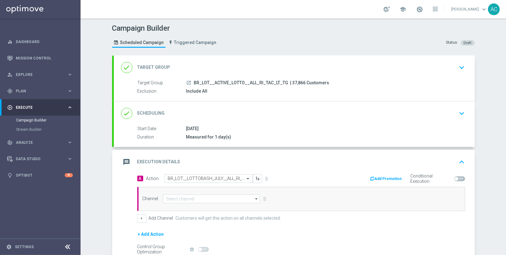
scroll to position [0, 0]
click at [193, 197] on input at bounding box center [211, 199] width 97 height 9
click at [178, 209] on div "OtherLevels" at bounding box center [176, 208] width 21 height 6
type input "OtherLevels"
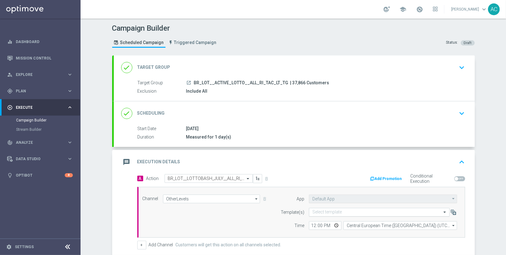
click at [353, 210] on input "text" at bounding box center [374, 212] width 122 height 5
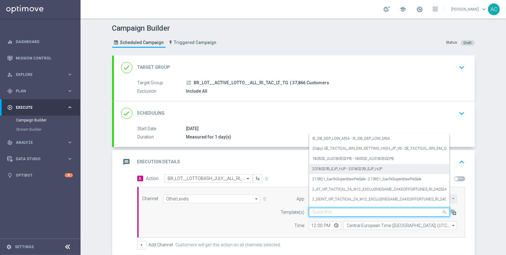
paste input "BR_LOT__LOTTOBASH_JULY__ALL_RI_TAC_LT"
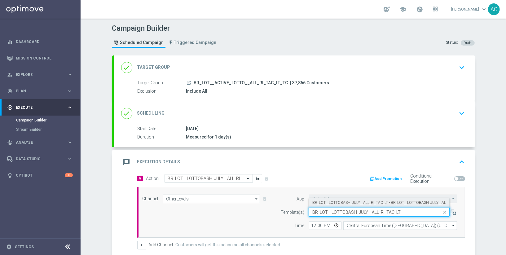
click at [345, 203] on label "BR_LOT__LOTTOBASH_JULY__ALL_RI_TAC_LT - BR_LOT__LOTTOBASH_JULY__ALL_RI_TAC_LT" at bounding box center [390, 202] width 154 height 5
type input "BR_LOT__LOTTOBASH_JULY__ALL_RI_TAC_LT"
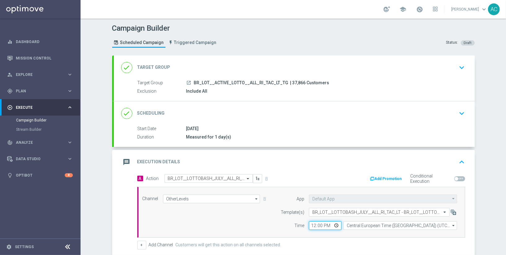
click at [312, 224] on input "12:00" at bounding box center [325, 225] width 33 height 9
type input "01:00"
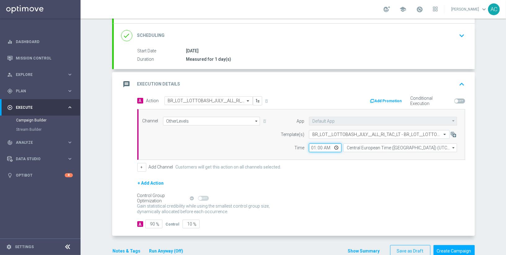
scroll to position [90, 0]
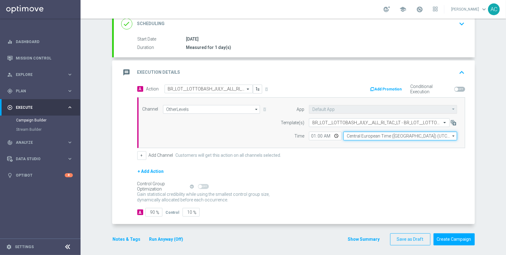
click at [409, 134] on input "Central European Time (Budapest) (UTC +02:00)" at bounding box center [401, 136] width 114 height 9
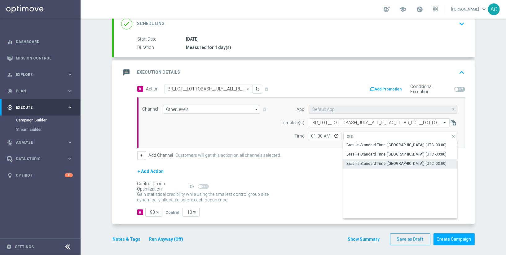
click at [407, 161] on div "Brasilia Standard Time (Sao Paulo) (UTC -03:00)" at bounding box center [397, 164] width 100 height 6
type input "Brasilia Standard Time (Sao Paulo) (UTC -03:00)"
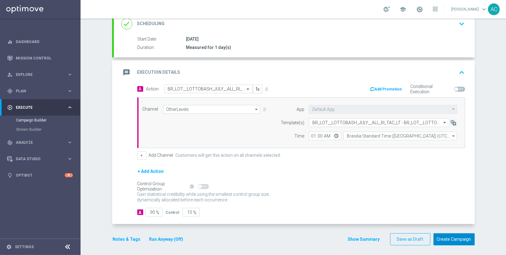
click at [460, 236] on button "Create Campaign" at bounding box center [454, 239] width 41 height 12
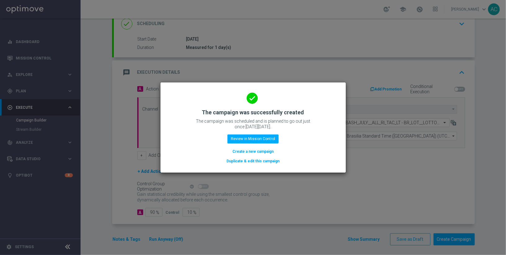
drag, startPoint x: 263, startPoint y: 151, endPoint x: 279, endPoint y: 3, distance: 149.1
click at [263, 151] on button "Create a new campaign" at bounding box center [253, 151] width 42 height 7
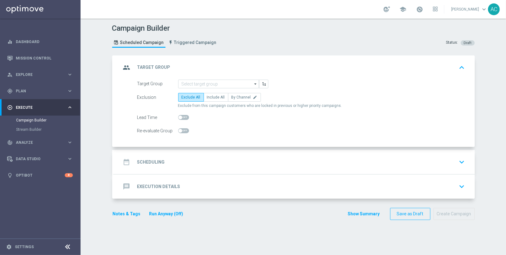
scroll to position [0, 0]
click at [201, 81] on input at bounding box center [218, 84] width 81 height 9
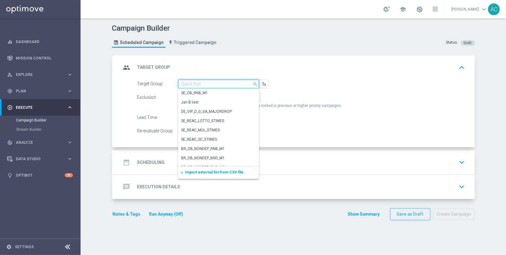
paste input "BR_LOT__ACTIVE_LOTTO__ALL_SMS_TAC_LT_TG"
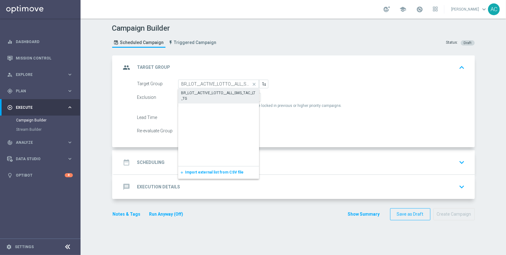
click at [204, 90] on div "BR_LOT__ACTIVE_LOTTO__ALL_SMS_TAC_LT_TG" at bounding box center [218, 95] width 75 height 11
type input "BR_LOT__ACTIVE_LOTTO__ALL_SMS_TAC_LT_TG"
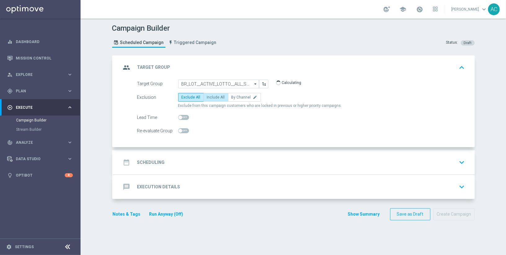
click at [215, 98] on span "Include All" at bounding box center [216, 97] width 18 height 4
click at [211, 98] on input "Include All" at bounding box center [209, 98] width 4 height 4
radio input "true"
click at [142, 163] on h2 "Scheduling" at bounding box center [151, 163] width 28 height 6
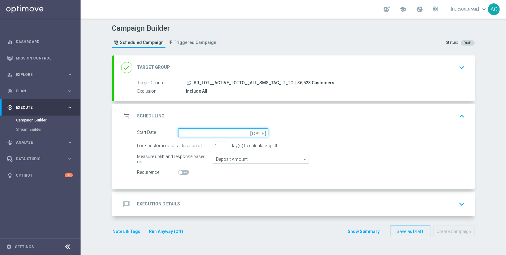
click at [212, 131] on input at bounding box center [223, 132] width 90 height 9
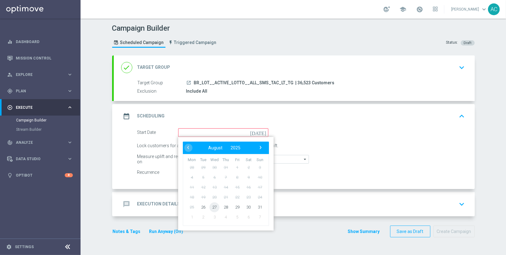
click at [210, 204] on span "27" at bounding box center [215, 207] width 10 height 10
type input "27 Aug 2025"
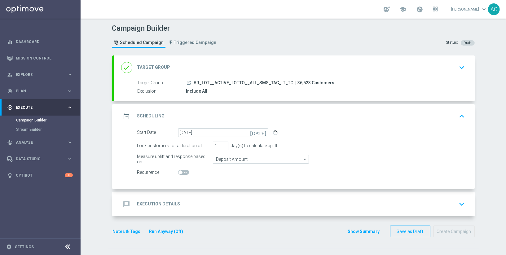
click at [179, 173] on span at bounding box center [181, 173] width 4 height 4
click at [178, 173] on input "checkbox" at bounding box center [183, 172] width 11 height 5
checkbox input "true"
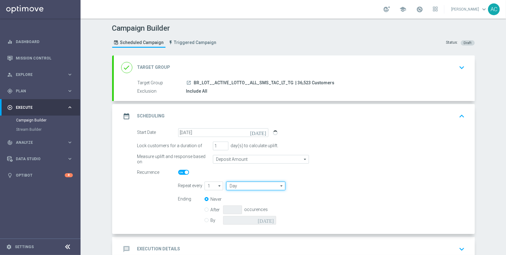
click at [251, 186] on input "Day" at bounding box center [255, 186] width 59 height 9
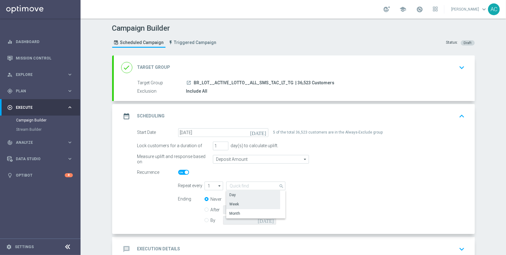
click at [251, 205] on div "Week" at bounding box center [253, 204] width 54 height 9
type input "Week"
click at [357, 187] on input "checkbox" at bounding box center [361, 186] width 9 height 8
checkbox input "true"
click at [206, 219] on div "By today" at bounding box center [244, 220] width 79 height 9
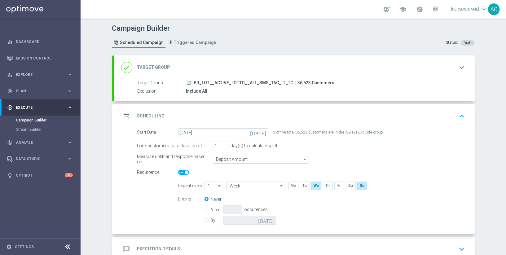
click at [206, 219] on div "By today" at bounding box center [244, 220] width 79 height 9
click at [205, 220] on input "By" at bounding box center [207, 219] width 4 height 4
radio input "true"
radio input "false"
click at [253, 216] on input at bounding box center [249, 220] width 53 height 9
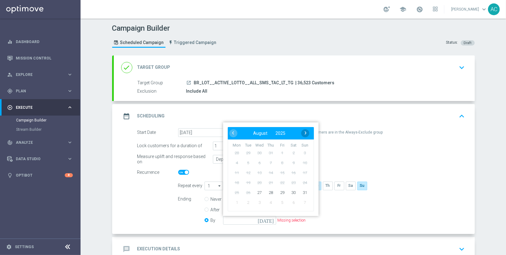
click at [304, 134] on span "›" at bounding box center [306, 133] width 8 height 8
click at [234, 150] on span "1" at bounding box center [237, 153] width 10 height 10
type input "01 Sep 2025"
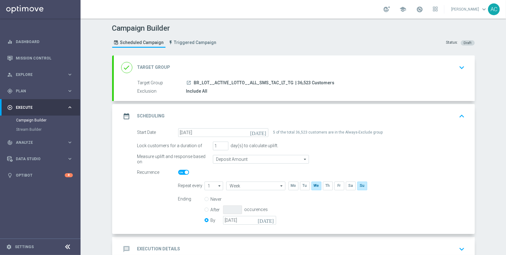
click at [375, 178] on form "Start Date 27 Aug 2025 today 5 of the total 36,523 customers are in the Always-…" at bounding box center [301, 177] width 328 height 98
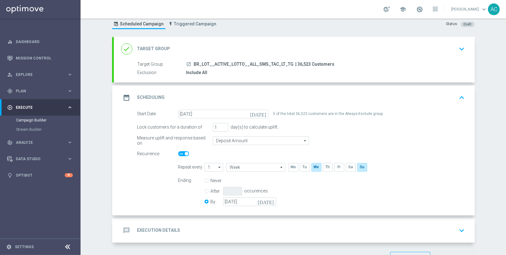
scroll to position [38, 0]
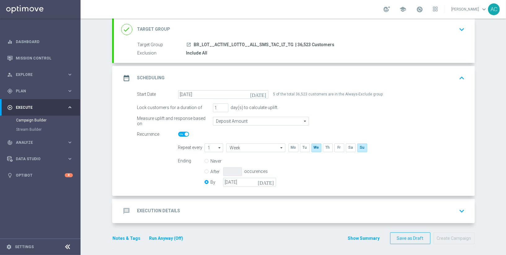
click at [154, 206] on div "message Execution Details" at bounding box center [150, 211] width 59 height 11
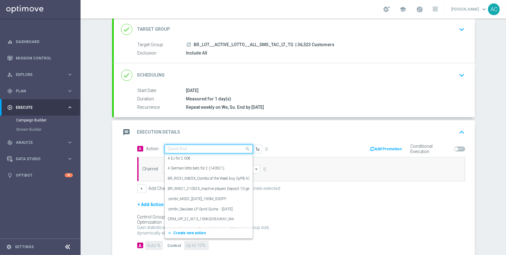
click at [209, 151] on div "Quick find" at bounding box center [209, 149] width 88 height 9
paste input "BR_LOT__LOTTOBASH_JULY__ALL_SMS_TAC_LT"
type input "BR_LOT__LOTTOBASH_JULY__ALL_SMS_TAC_LT"
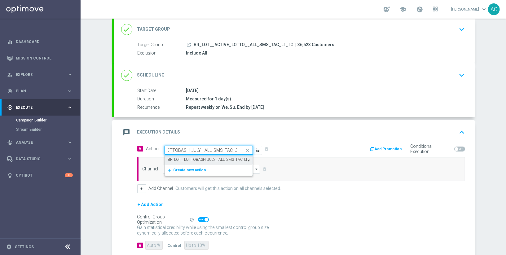
click at [200, 157] on label "BR_LOT__LOTTOBASH_JULY__ALL_SMS_TAC_LT" at bounding box center [208, 159] width 80 height 5
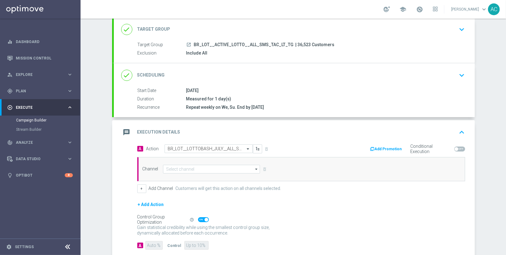
scroll to position [0, 0]
click at [185, 169] on input at bounding box center [211, 169] width 97 height 9
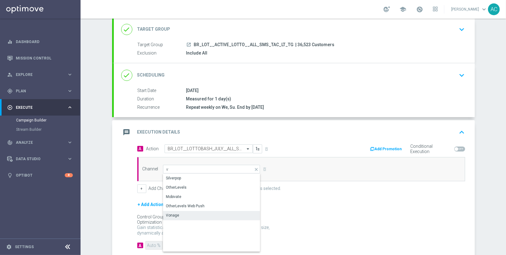
click at [187, 216] on div "Vonage" at bounding box center [212, 215] width 98 height 9
type input "Vonage"
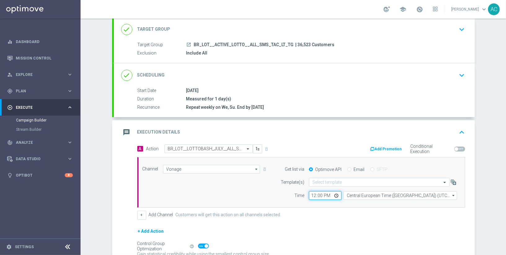
click at [309, 194] on input "12:00" at bounding box center [325, 195] width 33 height 9
type input "11:30"
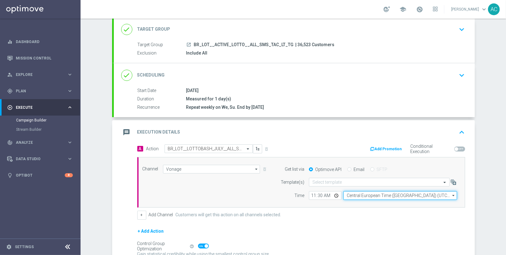
click at [377, 194] on input "Central European Time (Budapest) (UTC +02:00)" at bounding box center [401, 195] width 114 height 9
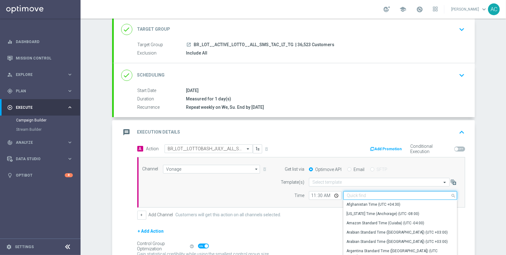
paste input "BR_LOT__LOTTOBASH_JULY__ALL_SMS_TAC_LT"
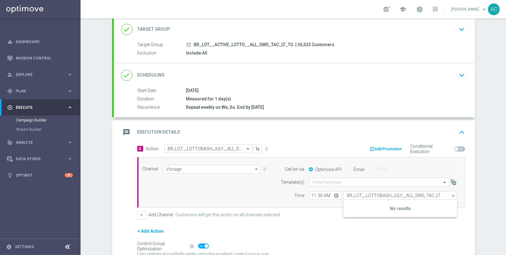
click at [331, 211] on div "+ Add Channel Customers will get this action on all channels selected." at bounding box center [301, 215] width 328 height 9
type input "Central European Time (Budapest) (UTC +02:00)"
click at [353, 185] on div "Select template" at bounding box center [379, 182] width 141 height 9
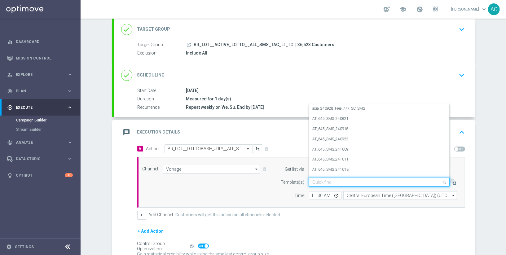
paste input "BR_LOT__LOTTOBASH_JULY__ALL_SMS_TAC_LT"
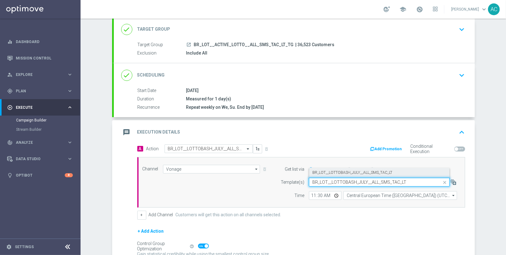
click at [347, 172] on label "BR_LOT__LOTTOBASH_JULY__ALL_SMS_TAC_LT" at bounding box center [353, 172] width 80 height 5
type input "BR_LOT__LOTTOBASH_JULY__ALL_SMS_TAC_LT"
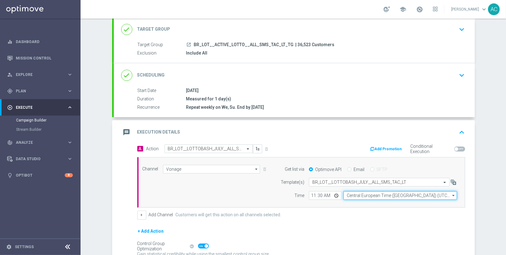
click at [376, 194] on input "Central European Time (Budapest) (UTC +02:00)" at bounding box center [401, 195] width 114 height 9
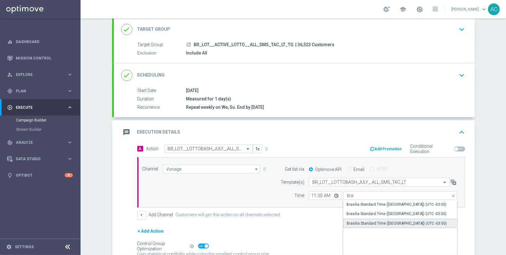
click at [404, 224] on div "Brasilia Standard Time (Sao Paulo) (UTC -03:00)" at bounding box center [397, 224] width 100 height 6
type input "Brasilia Standard Time (Sao Paulo) (UTC -03:00)"
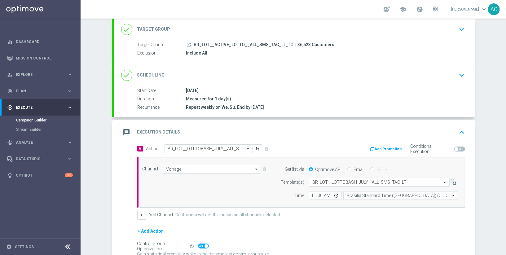
click at [359, 230] on div "+ Add Action" at bounding box center [301, 236] width 328 height 16
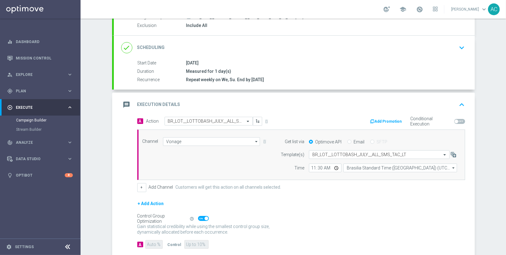
scroll to position [95, 0]
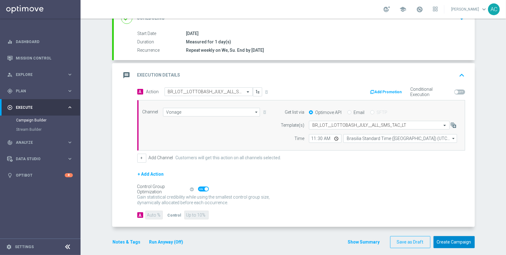
click at [459, 236] on button "Create Campaign" at bounding box center [454, 242] width 41 height 12
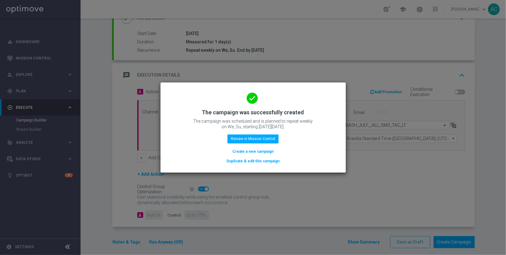
click at [252, 151] on button "Create a new campaign" at bounding box center [253, 151] width 42 height 7
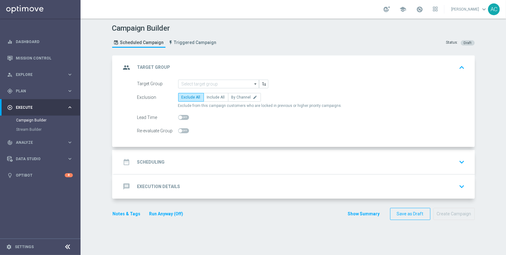
scroll to position [0, 0]
click at [191, 85] on input at bounding box center [218, 84] width 81 height 9
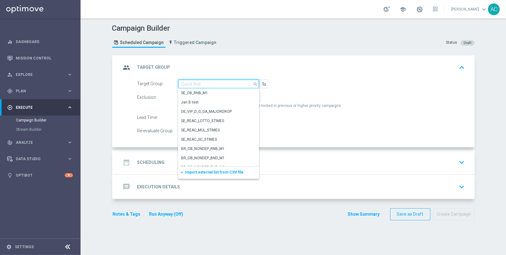
paste input "BR_LOT__ACTIVE_BALANCE"
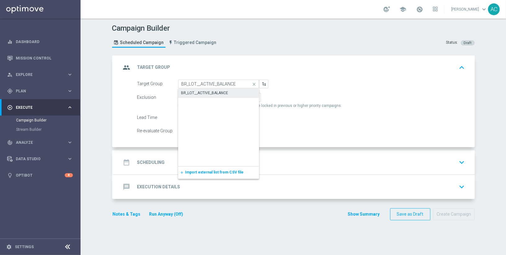
click at [199, 92] on div "BR_LOT__ACTIVE_BALANCE" at bounding box center [204, 93] width 47 height 6
type input "BR_LOT__ACTIVE_BALANCE"
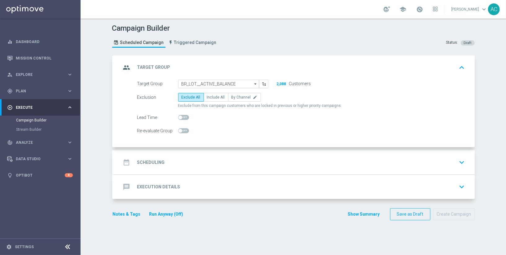
click at [159, 162] on h2 "Scheduling" at bounding box center [151, 163] width 28 height 6
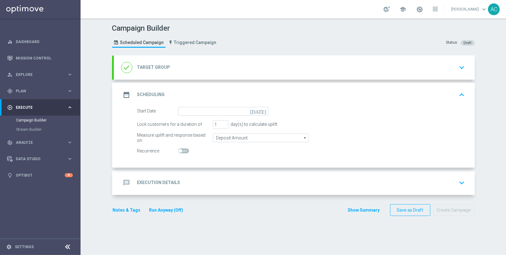
click at [159, 162] on div "date_range Scheduling keyboard_arrow_up Start Date today Lock customers for a d…" at bounding box center [294, 125] width 361 height 85
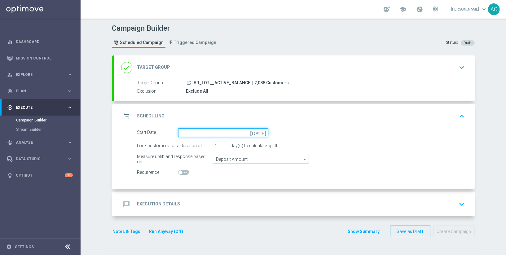
click at [204, 131] on input at bounding box center [223, 132] width 90 height 9
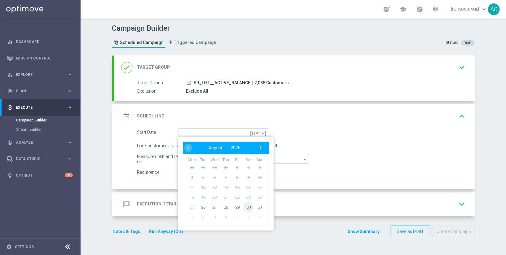
click at [248, 208] on span "30" at bounding box center [249, 207] width 10 height 10
type input "30 Aug 2025"
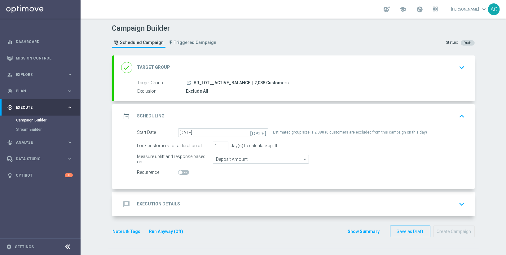
click at [156, 206] on div "message Execution Details" at bounding box center [150, 204] width 59 height 11
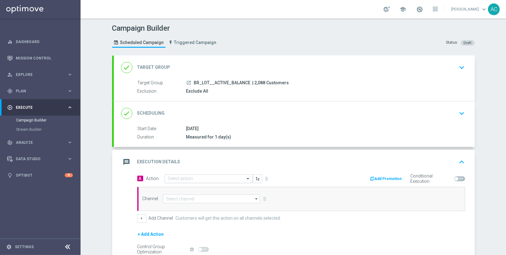
click at [189, 176] on input "text" at bounding box center [202, 178] width 69 height 5
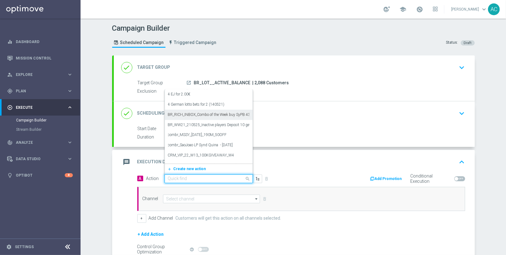
paste input "BR_LOT__BALANCEUP_ALL_EMA_TAC_LT"
type input "BR_LOT__BALANCEUP_ALL_EMA_TAC_LT"
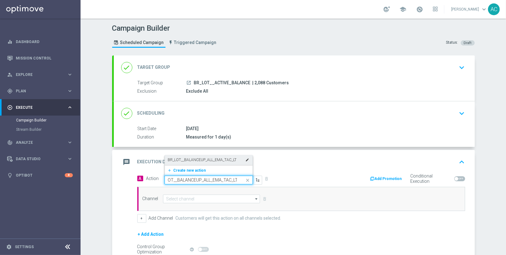
click at [209, 159] on label "BR_LOT__BALANCEUP_ALL_EMA_TAC_LT" at bounding box center [202, 160] width 69 height 5
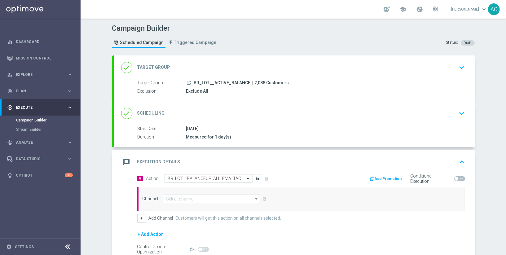
scroll to position [0, 0]
click at [196, 198] on input at bounding box center [211, 199] width 97 height 9
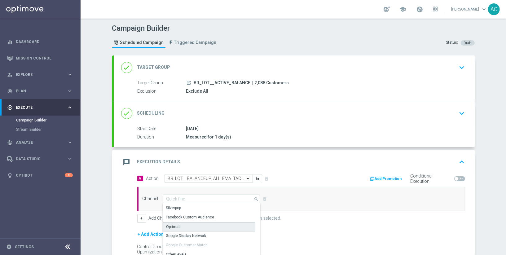
click at [197, 226] on div "Optimail" at bounding box center [209, 226] width 93 height 9
type input "Optimail"
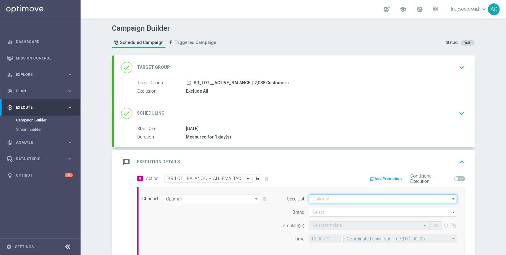
click at [313, 195] on input at bounding box center [383, 199] width 148 height 9
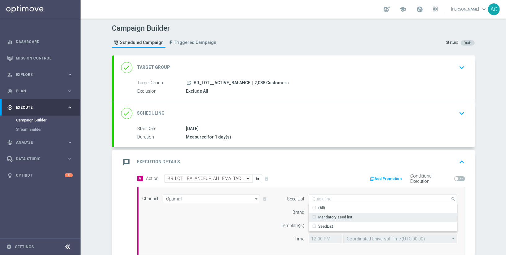
drag, startPoint x: 334, startPoint y: 216, endPoint x: 326, endPoint y: 216, distance: 8.4
click at [334, 216] on div "Mandatory seed list" at bounding box center [335, 218] width 34 height 6
click at [250, 230] on div "Channel Optimail Optimail arrow_drop_down Show Selected 0 of NaN Silverpop" at bounding box center [300, 221] width 324 height 53
type input "Mandatory seed list"
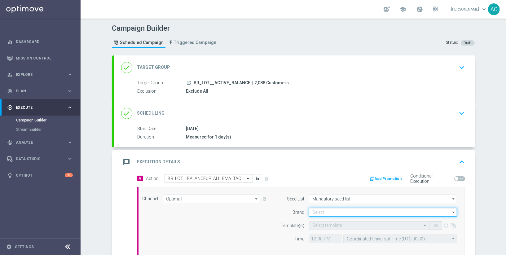
click at [341, 208] on input at bounding box center [383, 212] width 148 height 9
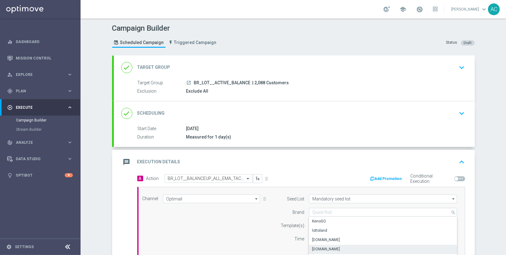
click at [330, 248] on div "Lottoland.com.br" at bounding box center [326, 249] width 28 height 6
type input "Lottoland.com.br"
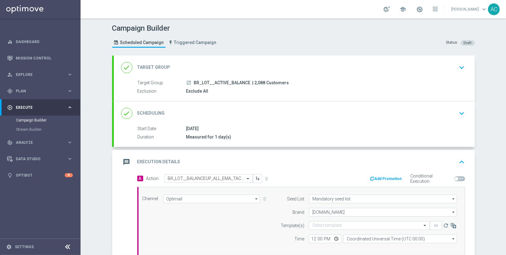
click at [264, 240] on div "Channel Optimail Optimail arrow_drop_down Show Selected 1 of 26 Silverpop" at bounding box center [300, 221] width 324 height 53
click at [331, 223] on input "text" at bounding box center [364, 225] width 102 height 5
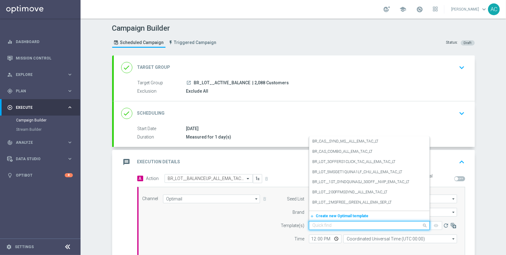
paste input "BR_LOT__BALANCEUP_ALL_EMA_TAC_LT"
type input "BR_LOT__BALANCEUP_ALL_EMA_TAC_LT"
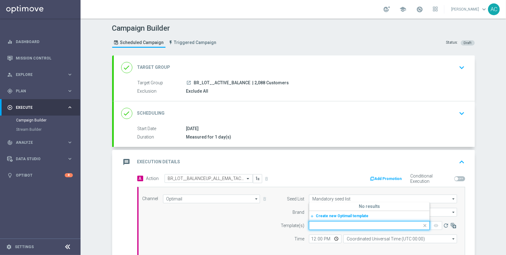
drag, startPoint x: 217, startPoint y: 229, endPoint x: 234, endPoint y: 227, distance: 17.5
click at [220, 229] on div "Channel Optimail Optimail arrow_drop_down Show Selected 1 of 26 Silverpop" at bounding box center [300, 221] width 324 height 53
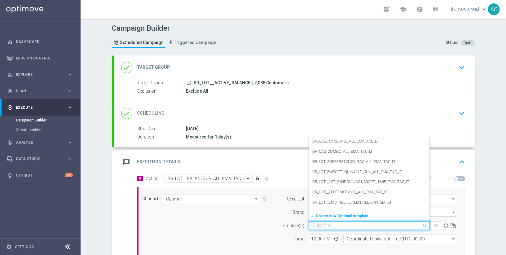
click at [317, 225] on input "text" at bounding box center [364, 225] width 102 height 5
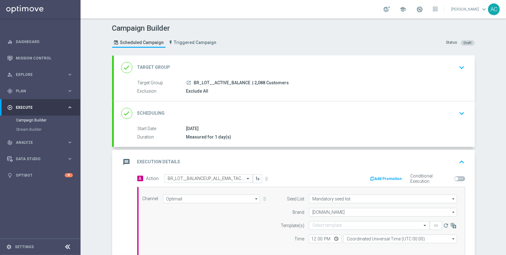
click at [211, 231] on div "Channel Optimail Optimail arrow_drop_down Show Selected 1 of 26 Silverpop" at bounding box center [300, 221] width 324 height 53
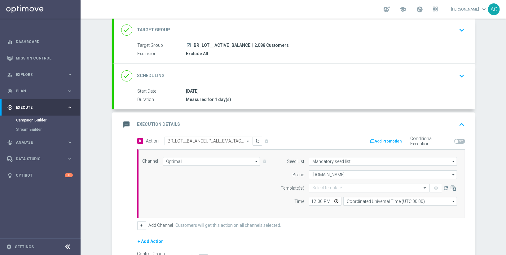
scroll to position [60, 0]
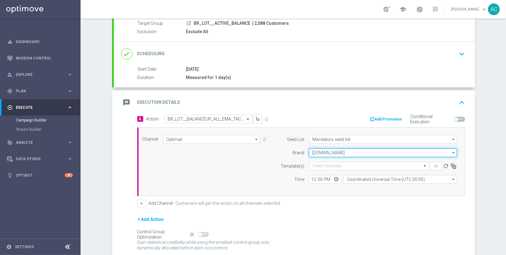
click at [333, 150] on input "Lottoland.com.br" at bounding box center [383, 153] width 148 height 9
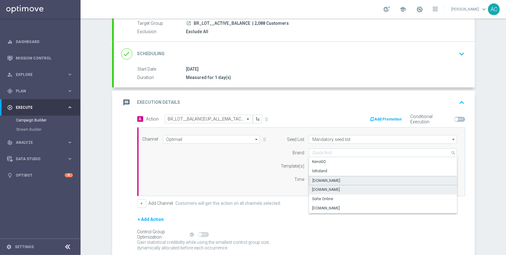
click at [340, 179] on div "Lottoland.bet.br" at bounding box center [383, 180] width 149 height 9
type input "Lottoland.bet.br"
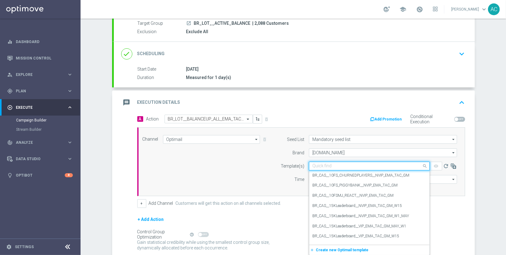
click at [336, 165] on input "text" at bounding box center [364, 166] width 102 height 5
paste input "BR_LOT__BALANCEUP_ALL_EMA_TAC_LT"
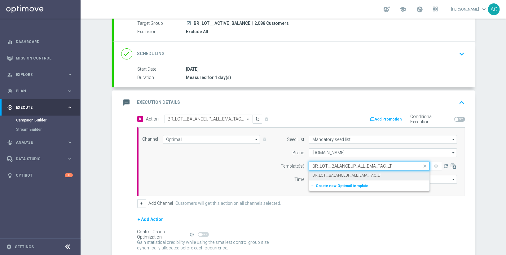
click at [345, 173] on label "BR_LOT__BALANCEUP_ALL_EMA_TAC_LT" at bounding box center [347, 175] width 69 height 5
type input "BR_LOT__BALANCEUP_ALL_EMA_TAC_LT"
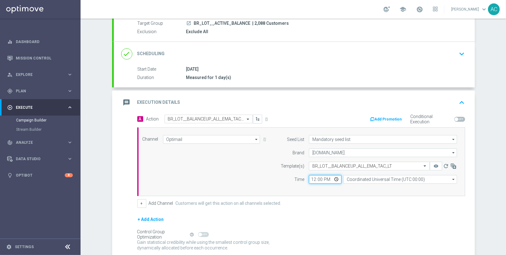
click at [310, 179] on input "12:00" at bounding box center [325, 179] width 33 height 9
type input "10:20"
click at [361, 200] on div "+ Add Channel Customers will get this action on all channels selected." at bounding box center [301, 203] width 328 height 9
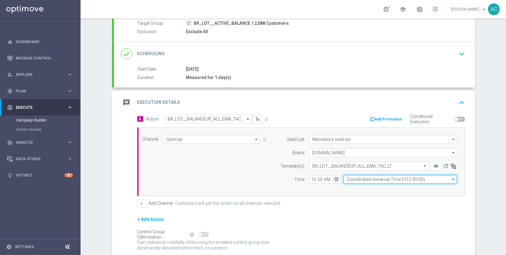
click at [371, 178] on input "Coordinated Universal Time (UTC 00:00)" at bounding box center [401, 179] width 114 height 9
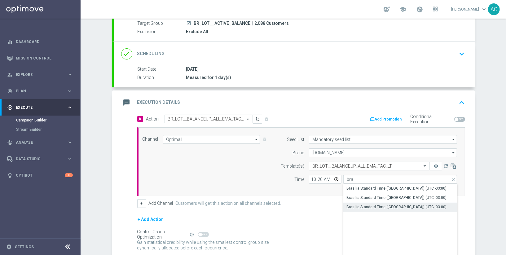
click at [417, 205] on div "Brasilia Standard Time (Sao Paulo) (UTC -03:00)" at bounding box center [397, 207] width 100 height 6
type input "Brasilia Standard Time (Sao Paulo) (UTC -03:00)"
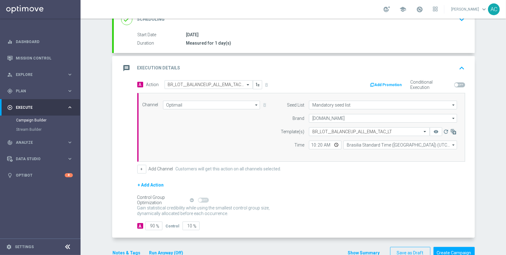
scroll to position [108, 0]
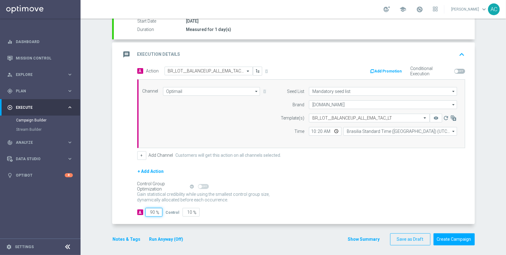
click at [145, 211] on input "90" at bounding box center [153, 212] width 17 height 9
type input "1"
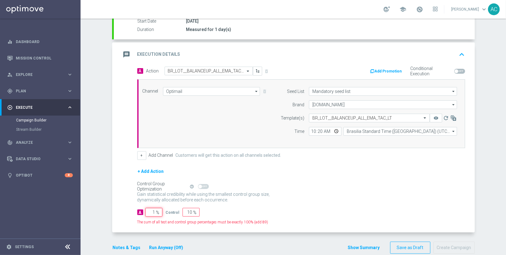
type input "99"
type input "10"
type input "90"
type input "100"
type input "0"
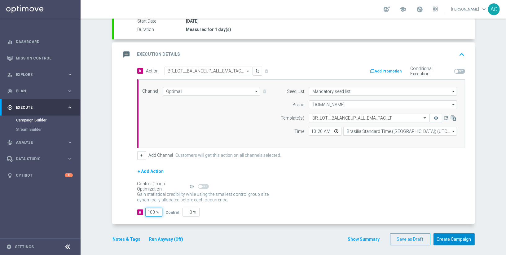
type input "100"
click at [456, 233] on button "Create Campaign" at bounding box center [454, 239] width 41 height 12
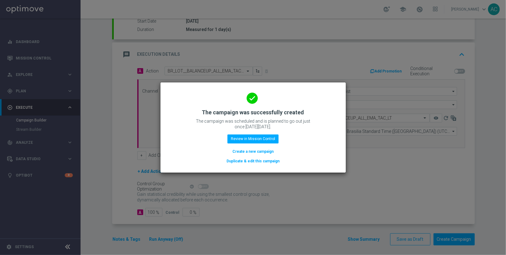
click at [249, 151] on button "Create a new campaign" at bounding box center [253, 151] width 42 height 7
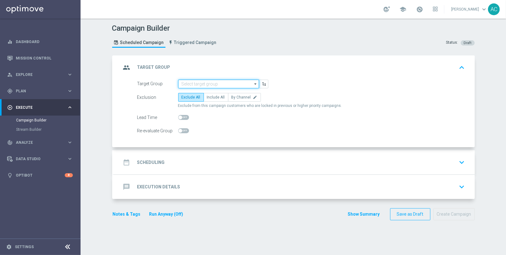
click at [222, 83] on input at bounding box center [218, 84] width 81 height 9
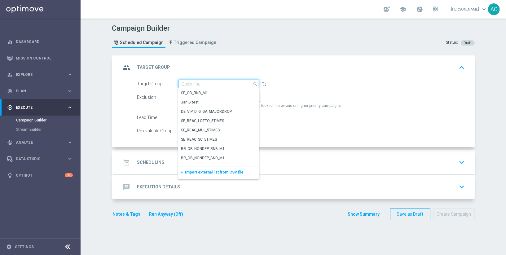
paste input "BR_LOT__ACTIVE_NO_BALANCE"
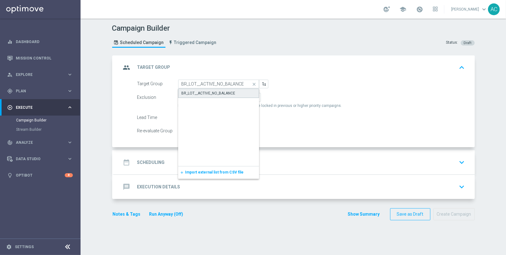
click at [212, 91] on div "BR_LOT__ACTIVE_NO_BALANCE" at bounding box center [209, 94] width 54 height 6
type input "BR_LOT__ACTIVE_NO_BALANCE"
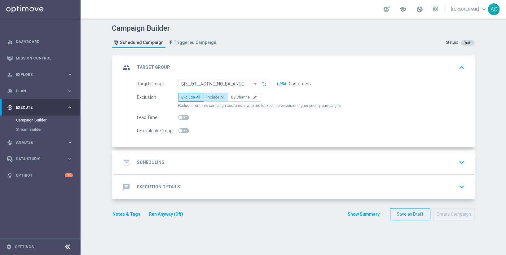
click at [211, 97] on span "Include All" at bounding box center [216, 97] width 18 height 4
click at [211, 97] on input "Include All" at bounding box center [209, 98] width 4 height 4
radio input "true"
click at [170, 164] on div "date_range Scheduling keyboard_arrow_down" at bounding box center [294, 163] width 346 height 12
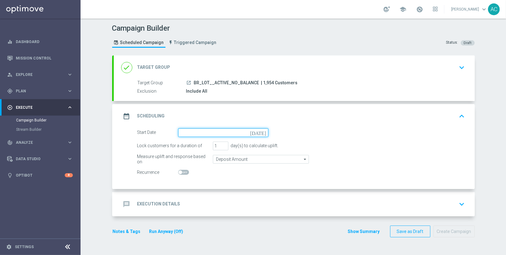
click at [223, 129] on input at bounding box center [223, 132] width 90 height 9
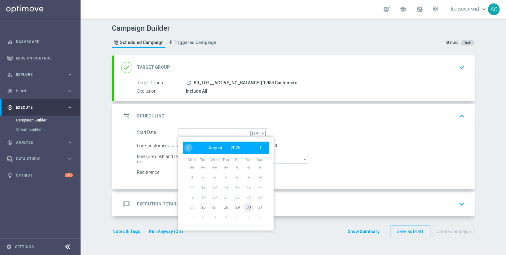
click at [244, 205] on span "30" at bounding box center [249, 207] width 10 height 10
type input "30 Aug 2025"
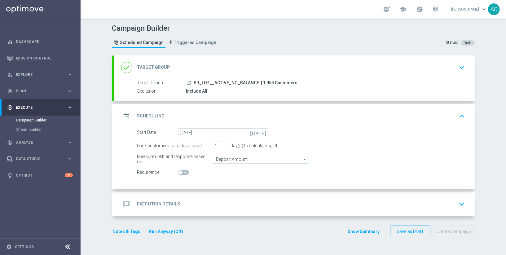
click at [149, 205] on h2 "Execution Details" at bounding box center [158, 204] width 43 height 6
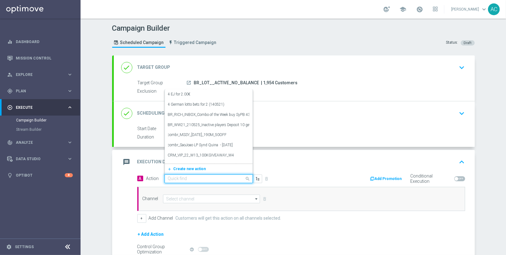
click at [200, 177] on input "text" at bounding box center [202, 178] width 69 height 5
paste input "BR_LOT__BALANCEUP_ALL_EMA_TAC_LT"
type input "BR_LOT__BALANCEUP_ALL_EMA_TAC_LT"
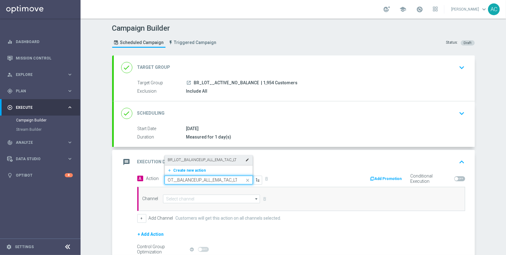
click at [206, 161] on label "BR_LOT__BALANCEUP_ALL_EMA_TAC_LT" at bounding box center [202, 160] width 69 height 5
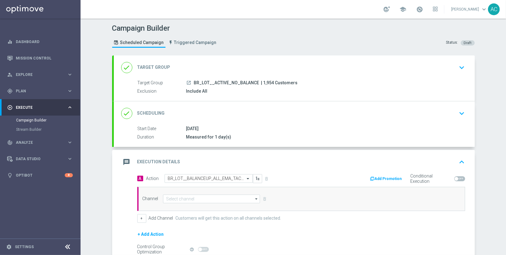
scroll to position [0, 0]
click at [189, 200] on input at bounding box center [211, 199] width 97 height 9
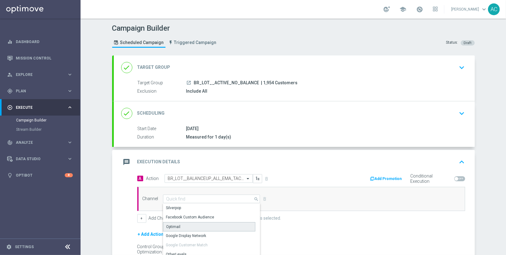
click at [194, 227] on div "Optimail" at bounding box center [209, 226] width 93 height 9
type input "Optimail"
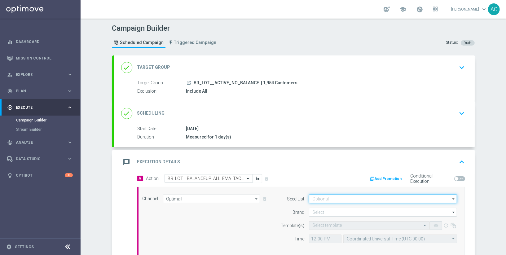
click at [327, 199] on input at bounding box center [383, 199] width 148 height 9
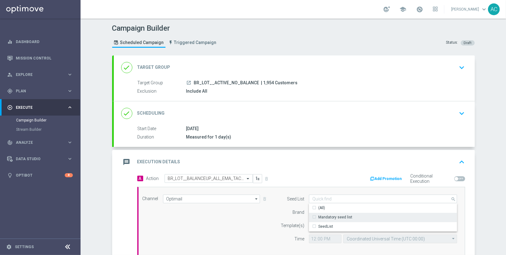
click at [332, 215] on div "Mandatory seed list" at bounding box center [335, 218] width 34 height 6
click at [255, 227] on div "Channel Optimail Optimail arrow_drop_down Show Selected 0 of NaN Silverpop" at bounding box center [300, 221] width 324 height 53
type input "Mandatory seed list"
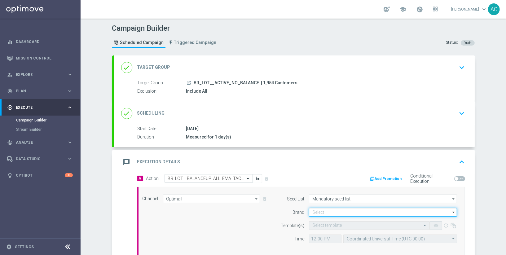
click at [344, 211] on input at bounding box center [383, 212] width 148 height 9
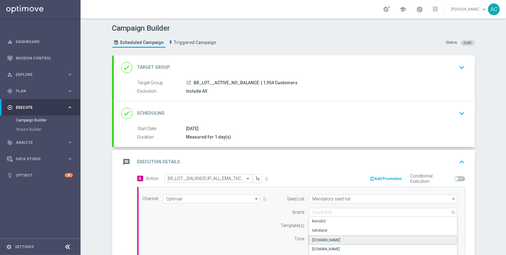
click at [335, 238] on div "Lottoland.bet.br" at bounding box center [327, 240] width 28 height 6
type input "Lottoland.bet.br"
drag, startPoint x: 190, startPoint y: 224, endPoint x: 297, endPoint y: 226, distance: 107.0
click at [191, 224] on div "Channel Optimail Optimail arrow_drop_down Show Selected 1 of 26 Silverpop" at bounding box center [300, 221] width 324 height 53
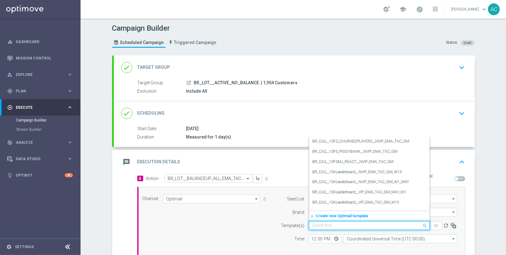
click at [331, 224] on input "text" at bounding box center [364, 225] width 102 height 5
paste input "BR_LOT__BALANCEUP_ALL_EMA_TAC_LT"
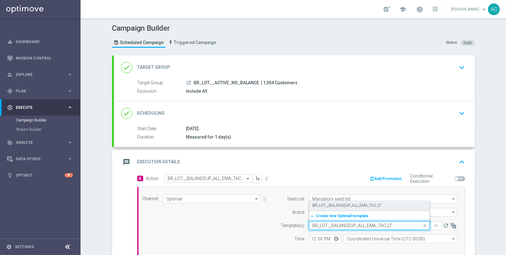
click at [338, 206] on label "BR_LOT__BALANCEUP_ALL_EMA_TAC_LT" at bounding box center [347, 205] width 69 height 5
type input "BR_LOT__BALANCEUP_ALL_EMA_TAC_LT"
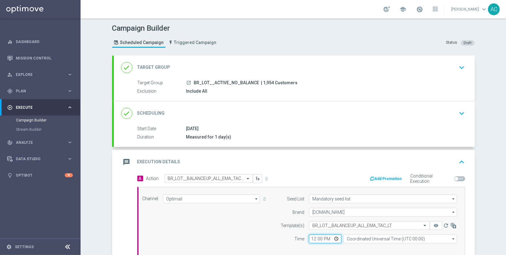
click at [312, 237] on input "12:00" at bounding box center [325, 239] width 33 height 9
type input "13:30"
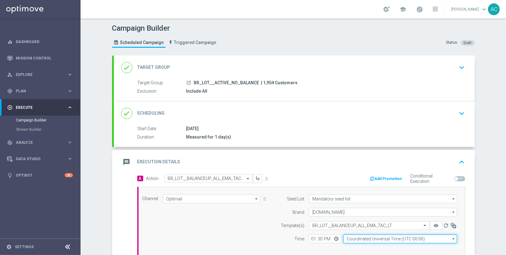
click at [417, 238] on input "Coordinated Universal Time (UTC 00:00)" at bounding box center [401, 239] width 114 height 9
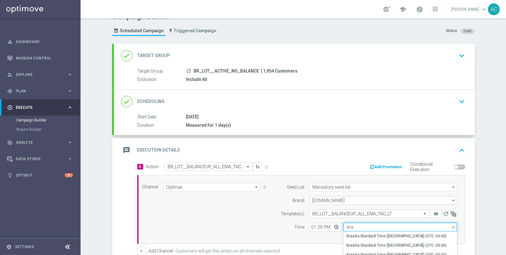
scroll to position [23, 0]
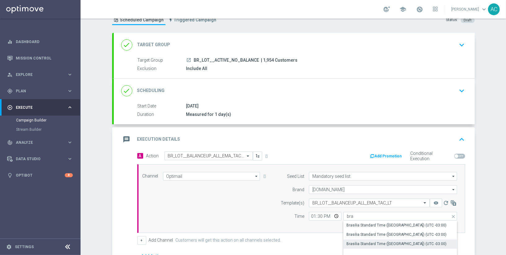
click at [401, 242] on div "Brasilia Standard Time (Sao Paulo) (UTC -03:00)" at bounding box center [397, 244] width 100 height 6
type input "Brasilia Standard Time (Sao Paulo) (UTC -03:00)"
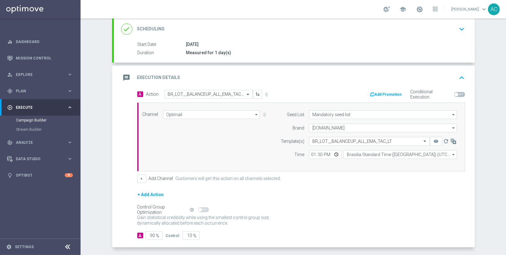
scroll to position [85, 0]
click at [149, 232] on input "90" at bounding box center [153, 235] width 17 height 9
type input "1"
type input "99"
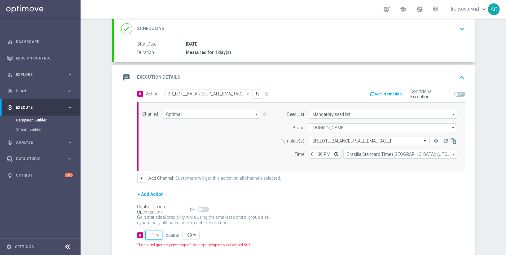
type input "10"
type input "90"
type input "100"
type input "0"
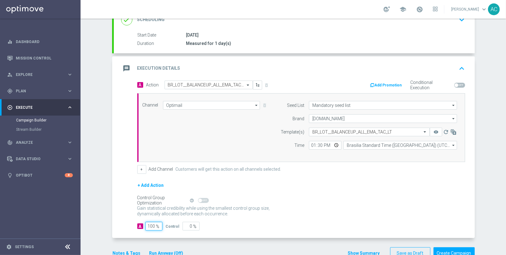
scroll to position [108, 0]
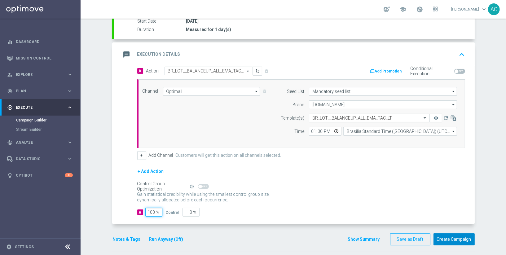
type input "100"
click at [442, 235] on button "Create Campaign" at bounding box center [454, 239] width 41 height 12
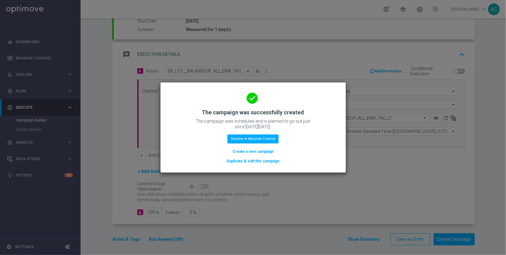
click at [252, 149] on button "Create a new campaign" at bounding box center [253, 151] width 42 height 7
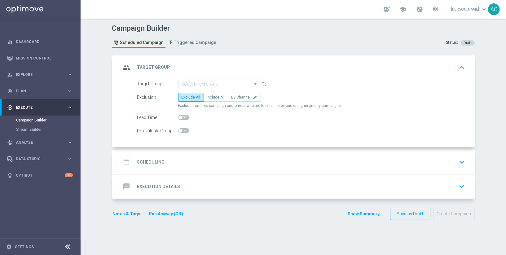
scroll to position [0, 0]
click at [194, 81] on input at bounding box center [218, 84] width 81 height 9
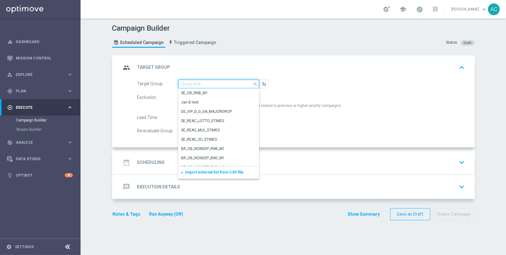
paste input "BR_LOT__ACTIVE_LOTTO__ALL_EMA_TAC_LT_TG"
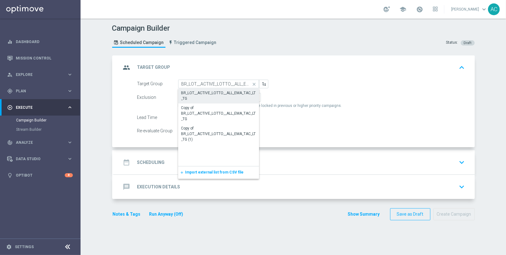
click at [208, 90] on div "BR_LOT__ACTIVE_LOTTO__ALL_EMA_TAC_LT_TG" at bounding box center [218, 95] width 75 height 11
type input "BR_LOT__ACTIVE_LOTTO__ALL_EMA_TAC_LT_TG"
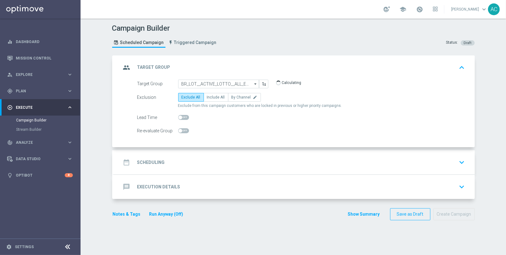
click at [146, 162] on h2 "Scheduling" at bounding box center [151, 163] width 28 height 6
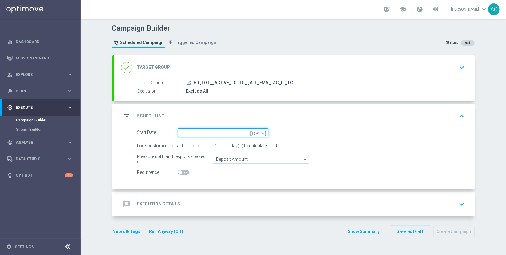
click at [185, 130] on input at bounding box center [223, 132] width 90 height 9
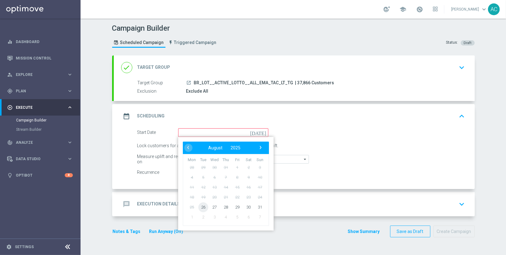
click at [204, 207] on span "26" at bounding box center [203, 207] width 10 height 10
type input "26 Aug 2025"
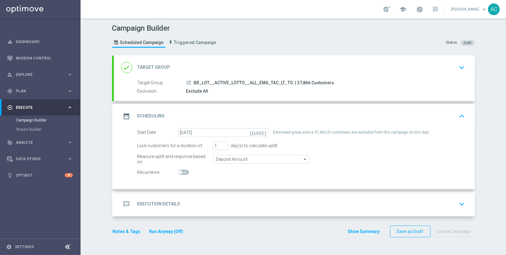
click at [180, 173] on span at bounding box center [183, 172] width 11 height 5
click at [180, 173] on input "checkbox" at bounding box center [183, 172] width 11 height 5
checkbox input "true"
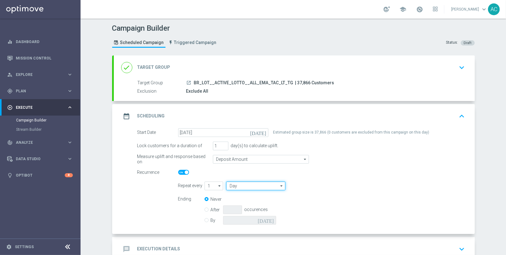
click at [250, 187] on input "Day" at bounding box center [255, 186] width 59 height 9
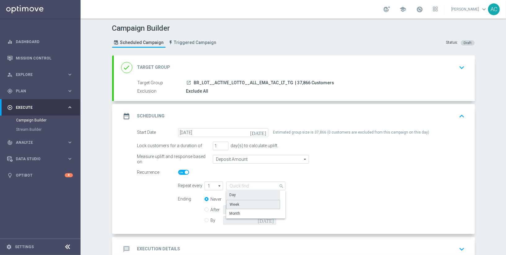
click at [249, 201] on div "Week" at bounding box center [253, 204] width 54 height 9
type input "Week"
click at [323, 186] on input "checkbox" at bounding box center [327, 186] width 9 height 8
checkbox input "true"
click at [346, 187] on input "checkbox" at bounding box center [350, 186] width 9 height 8
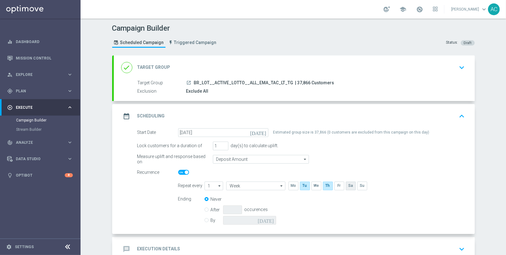
checkbox input "true"
click at [205, 220] on input "By" at bounding box center [207, 219] width 4 height 4
radio input "true"
radio input "false"
click at [262, 216] on input at bounding box center [249, 220] width 53 height 9
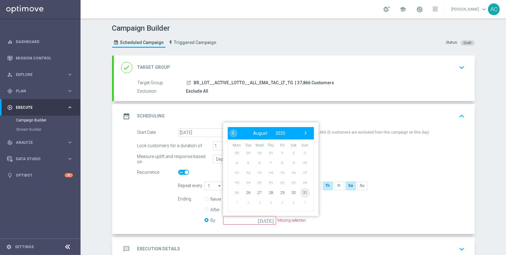
click at [301, 194] on span "31" at bounding box center [305, 193] width 10 height 10
type input "31 Aug 2025"
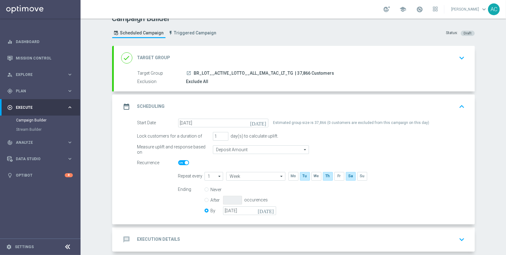
scroll to position [38, 0]
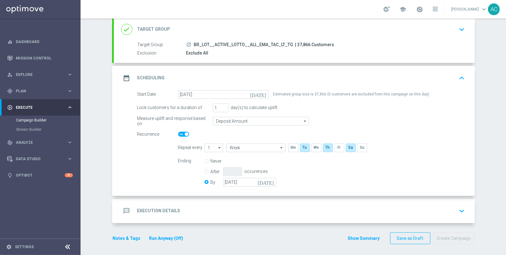
click at [167, 210] on h2 "Execution Details" at bounding box center [158, 211] width 43 height 6
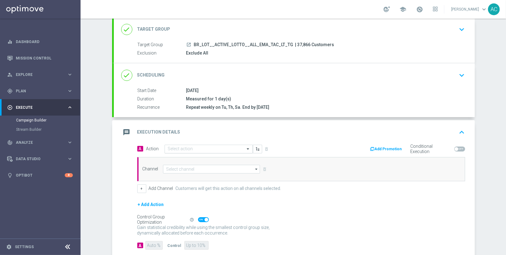
click at [187, 149] on input "text" at bounding box center [202, 149] width 69 height 5
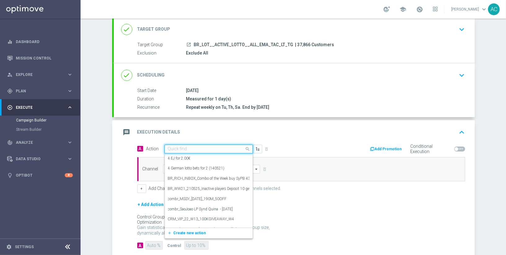
paste input "BR_LOT_LFI_SYNDPED_COM__ALL_EMA_TAC_LT"
type input "BR_LOT_LFI_SYNDPED_COM__ALL_EMA_TAC_LT"
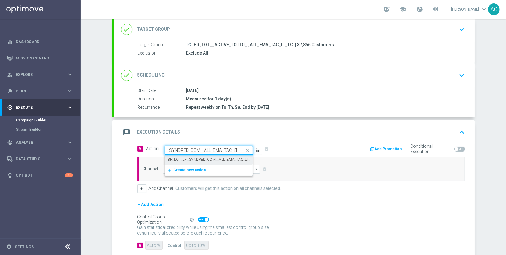
click at [197, 155] on div "BR_LOT_LFI_SYNDPED_COM__ALL_EMA_TAC_LT edit" at bounding box center [209, 160] width 82 height 10
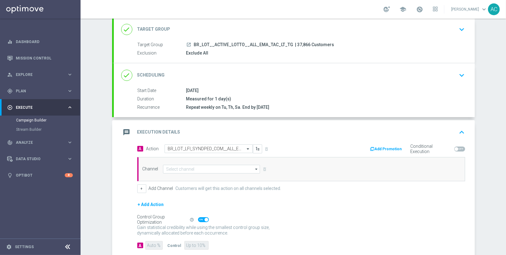
scroll to position [0, 0]
click at [197, 170] on input at bounding box center [211, 169] width 97 height 9
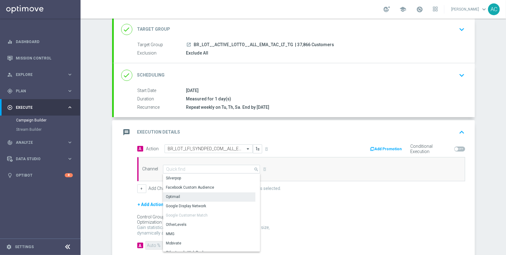
click at [193, 195] on div "Optimail" at bounding box center [209, 197] width 93 height 9
type input "Optimail"
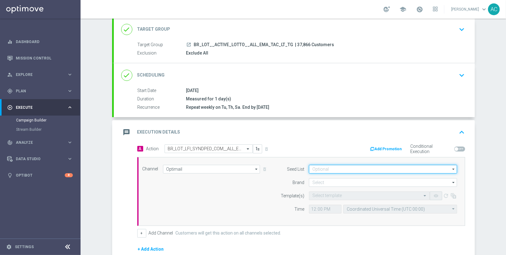
click at [335, 169] on input at bounding box center [383, 169] width 148 height 9
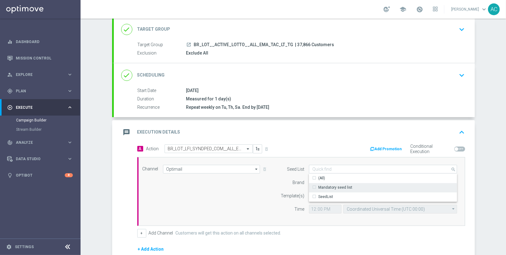
click at [334, 185] on div "Mandatory seed list" at bounding box center [335, 188] width 34 height 6
drag, startPoint x: 218, startPoint y: 186, endPoint x: 271, endPoint y: 179, distance: 53.5
click at [218, 186] on div "Channel Optimail Optimail arrow_drop_down Show Selected 0 of NaN Silverpop" at bounding box center [300, 191] width 324 height 53
type input "Mandatory seed list"
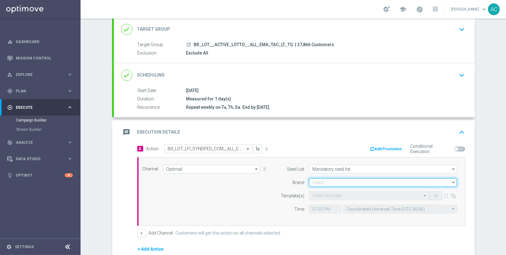
click at [323, 183] on input at bounding box center [383, 182] width 148 height 9
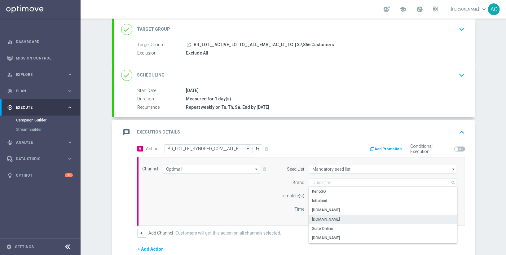
click at [340, 216] on div "Lottoland.com.br" at bounding box center [383, 219] width 149 height 9
type input "Lottoland.com.br"
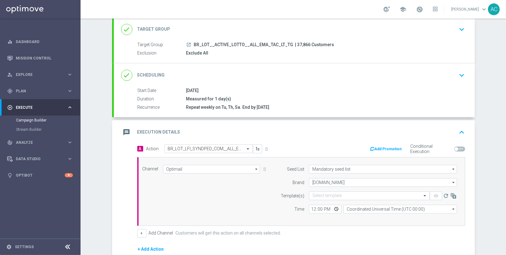
drag, startPoint x: 217, startPoint y: 216, endPoint x: 241, endPoint y: 211, distance: 24.8
click at [218, 216] on div "Channel Optimail Optimail arrow_drop_down Show Selected 1 of 26 Silverpop" at bounding box center [300, 191] width 324 height 53
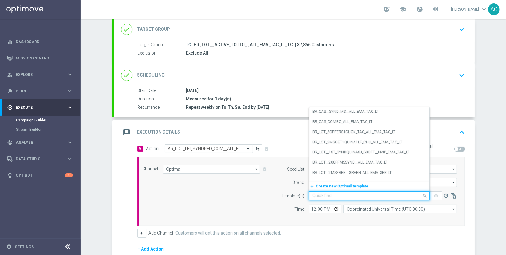
click at [322, 194] on input "text" at bounding box center [364, 195] width 102 height 5
paste input "BR_LOT_LFI_SYNDPED_COM__ALL_EMA_TAC_LT"
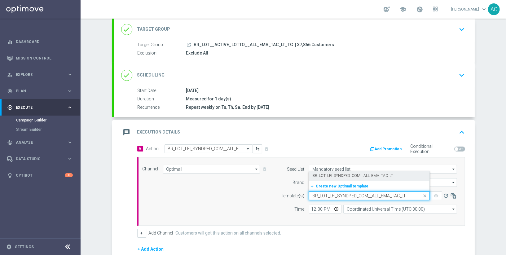
click at [330, 178] on div "BR_LOT_LFI_SYNDPED_COM__ALL_EMA_TAC_LT" at bounding box center [370, 176] width 114 height 10
type input "BR_LOT_LFI_SYNDPED_COM__ALL_EMA_TAC_LT"
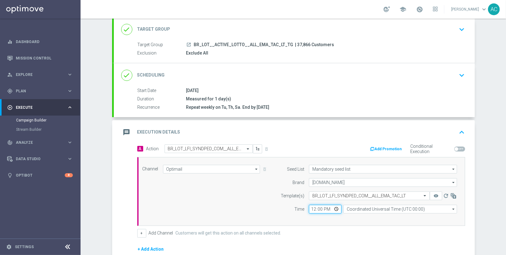
click at [310, 211] on input "12:00" at bounding box center [325, 209] width 33 height 9
type input "18:00"
click at [386, 208] on input "Coordinated Universal Time (UTC 00:00)" at bounding box center [401, 209] width 114 height 9
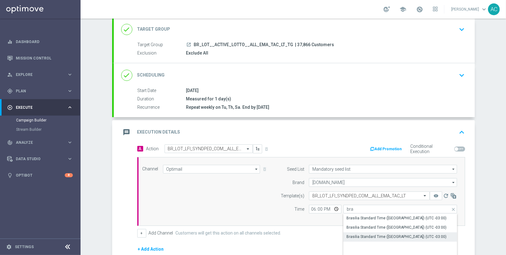
click at [399, 236] on div "Brasilia Standard Time (Sao Paulo) (UTC -03:00)" at bounding box center [397, 237] width 100 height 6
type input "Brasilia Standard Time (Sao Paulo) (UTC -03:00)"
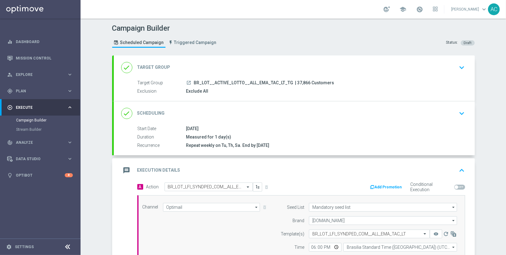
scroll to position [116, 0]
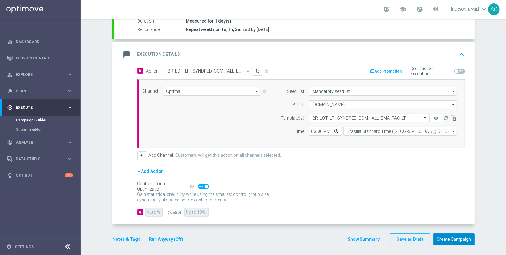
click at [456, 236] on button "Create Campaign" at bounding box center [454, 239] width 41 height 12
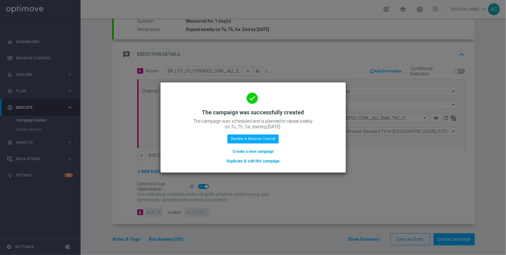
click at [251, 151] on button "Create a new campaign" at bounding box center [253, 151] width 42 height 7
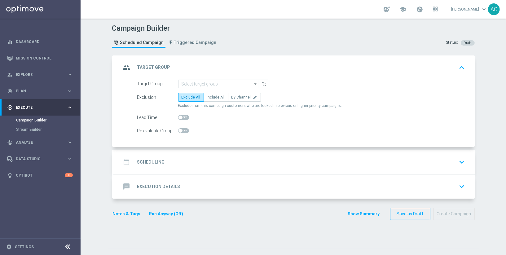
scroll to position [0, 0]
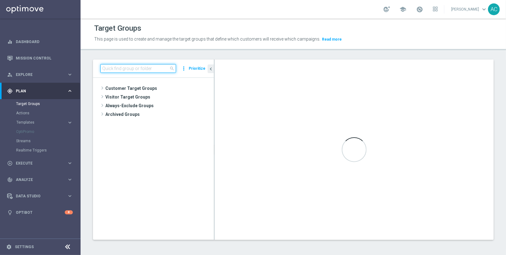
click at [125, 70] on input at bounding box center [138, 68] width 76 height 9
paste input "https://lottoland.optimove.net/#/category/One-to-One_Campaigns/manage-target-gr…"
type input "https://lottoland.optimove.net/#/category/One-to-One_Campaigns/manage-target-gr…"
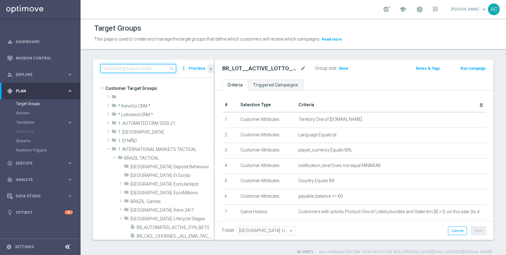
scroll to position [120, 0]
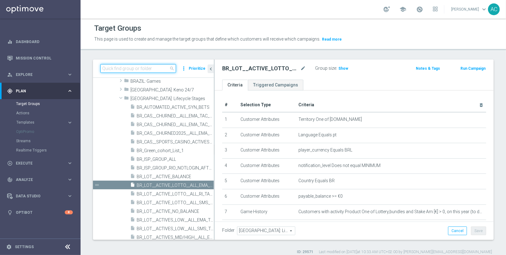
paste input "BR_CAS__FTP_BET_2025__ALL_EMA_TAC_MIX"
type input "BR_CAS__FTP_BET_2025__ALL_EMA_TAC_MIX"
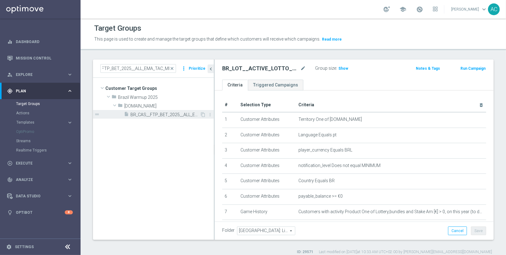
scroll to position [0, 0]
click at [168, 113] on span "BR_CAS__FTP_BET_2025__ALL_EMA_TAC_MIX" at bounding box center [165, 114] width 69 height 5
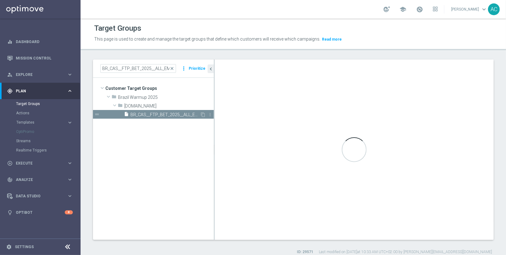
type input "ll.bet.br"
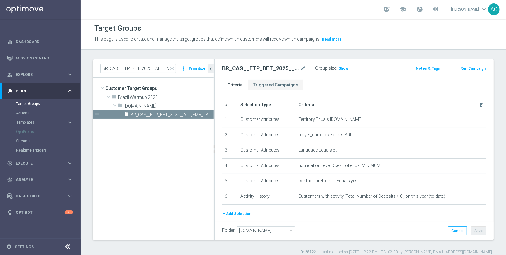
click at [247, 67] on h2 "BR_CAS__FTP_BET_2025__ALL_EMA_TAC_MIX" at bounding box center [260, 68] width 77 height 7
click at [249, 68] on h2 "BR_CAS__FTP_BET_2025__ALL_EMA_TAC_MIX" at bounding box center [260, 68] width 77 height 7
click at [285, 67] on h2 "BR_CAS__FTP_BET_2025__ALL_EMA_TAC_MIX" at bounding box center [260, 68] width 77 height 7
drag, startPoint x: 286, startPoint y: 67, endPoint x: 248, endPoint y: 66, distance: 38.8
click at [248, 66] on h2 "BR_CAS__FTP_BET_2025__ALL_EMA_TAC_MIX" at bounding box center [260, 68] width 77 height 7
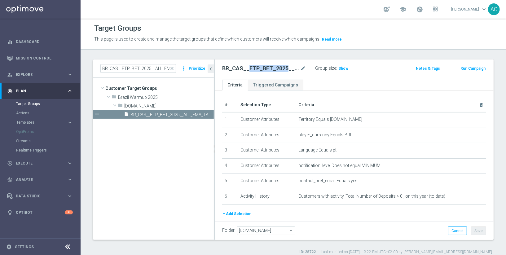
copy h2 "FTP_BET_2025"
click at [304, 67] on icon "mode_edit" at bounding box center [303, 68] width 6 height 7
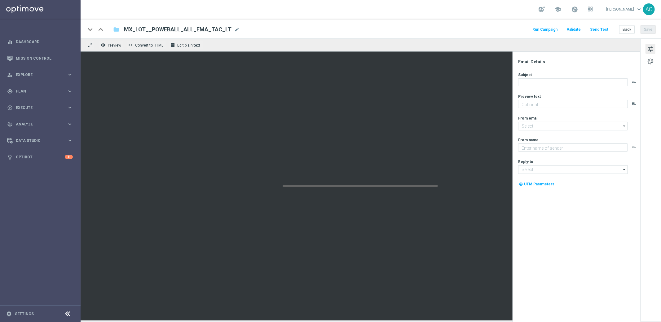
type textarea "Sueña a lo grande con el PowerBall"
type input "[EMAIL_ADDRESS][DOMAIN_NAME]"
type textarea "Lottoland"
type input "[EMAIL_ADDRESS][DOMAIN_NAME]"
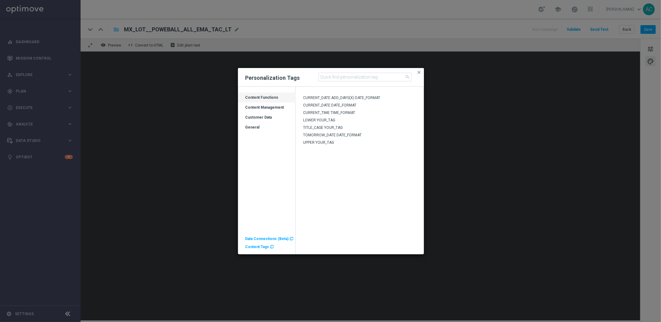
click at [271, 106] on div "Content Management" at bounding box center [267, 110] width 58 height 10
click at [268, 107] on div "Content Management" at bounding box center [267, 110] width 58 height 10
click at [265, 115] on div "Customer Data" at bounding box center [267, 120] width 58 height 10
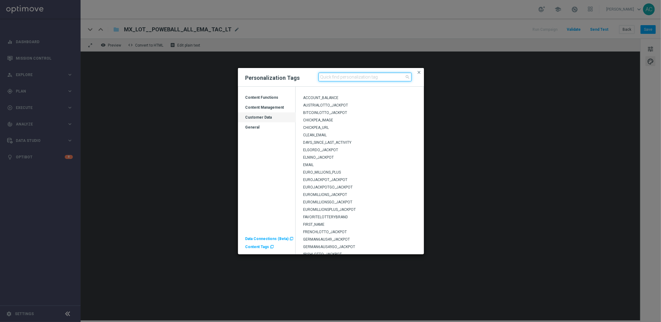
click at [356, 77] on input at bounding box center [365, 77] width 93 height 9
type input "POWERBALL"
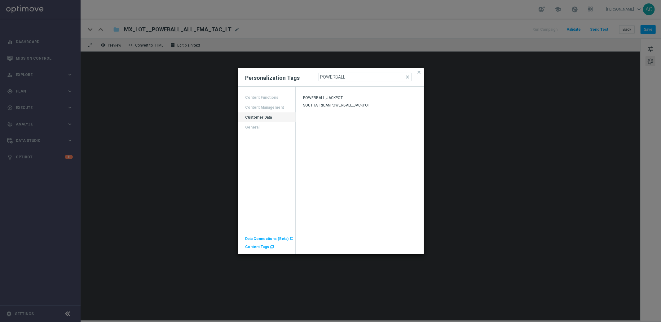
click at [345, 99] on div "POWERBALL_JACKPOT" at bounding box center [360, 98] width 128 height 7
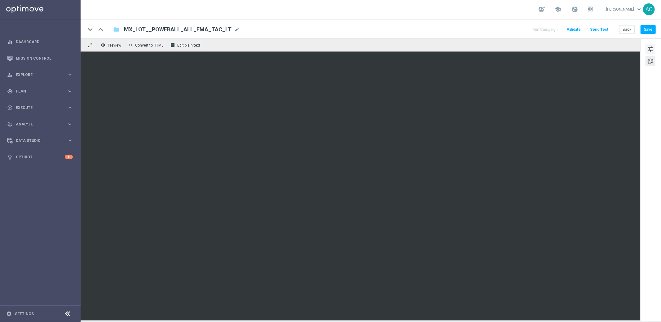
click at [648, 50] on span "tune" at bounding box center [650, 49] width 7 height 8
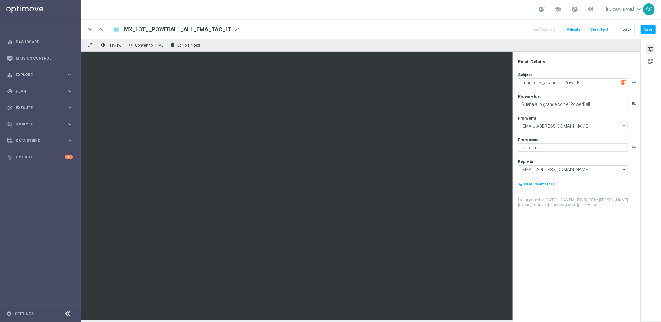
click at [648, 50] on span "tune" at bounding box center [650, 49] width 7 height 8
click at [653, 60] on span "palette" at bounding box center [650, 61] width 7 height 8
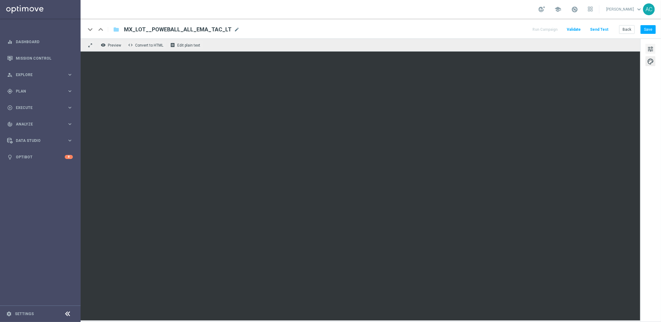
click at [649, 49] on span "tune" at bounding box center [650, 49] width 7 height 8
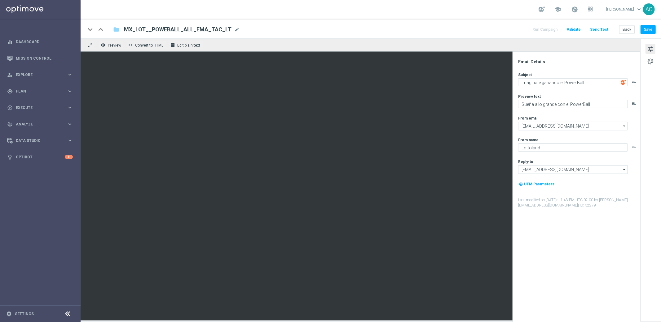
click at [650, 49] on span "tune" at bounding box center [650, 49] width 7 height 8
click at [650, 58] on span "palette" at bounding box center [650, 61] width 7 height 8
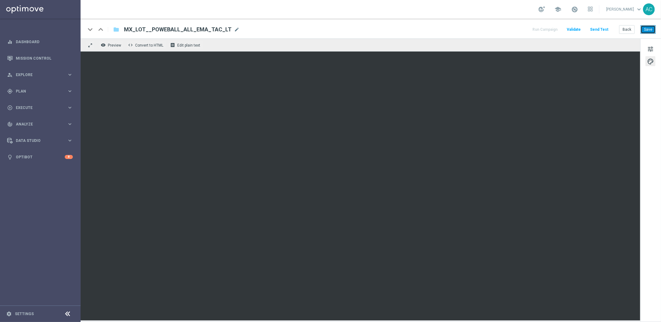
click at [648, 27] on button "Save" at bounding box center [648, 29] width 15 height 9
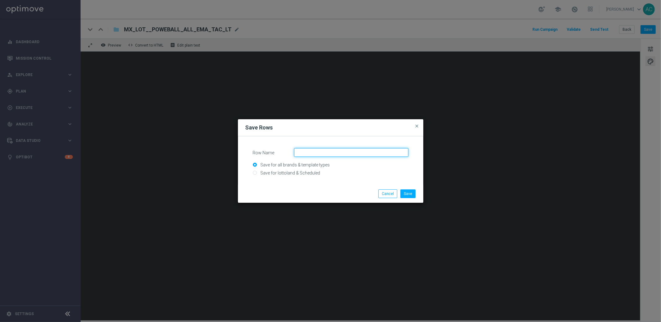
click at [339, 151] on input "Row Name" at bounding box center [351, 152] width 114 height 9
type input "2"
type input "MX - 2nd content"
click at [407, 193] on button "Save" at bounding box center [408, 193] width 15 height 9
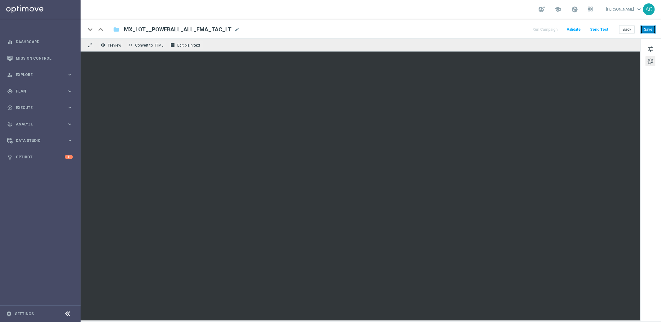
click at [650, 31] on button "Save" at bounding box center [648, 29] width 15 height 9
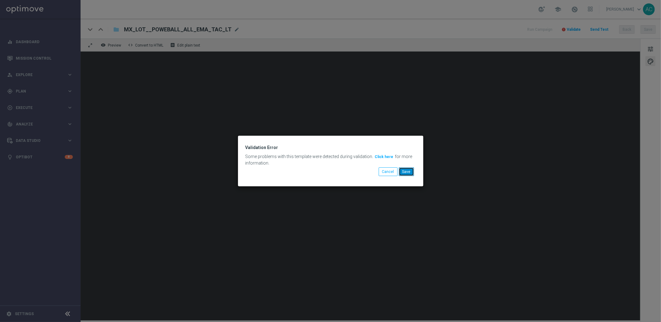
click at [413, 172] on button "Save" at bounding box center [406, 171] width 15 height 9
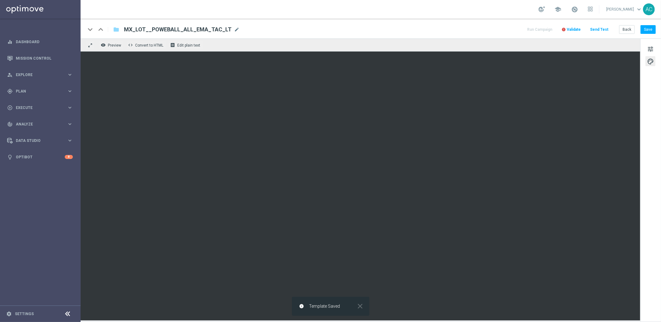
click at [576, 29] on span "Validate" at bounding box center [574, 29] width 14 height 4
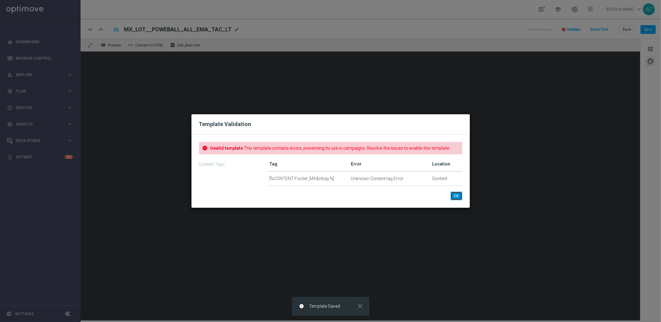
click at [458, 197] on button "OK" at bounding box center [457, 195] width 12 height 9
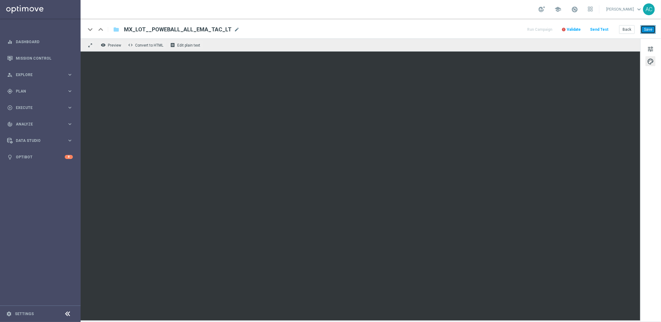
click at [649, 33] on button "Save" at bounding box center [648, 29] width 15 height 9
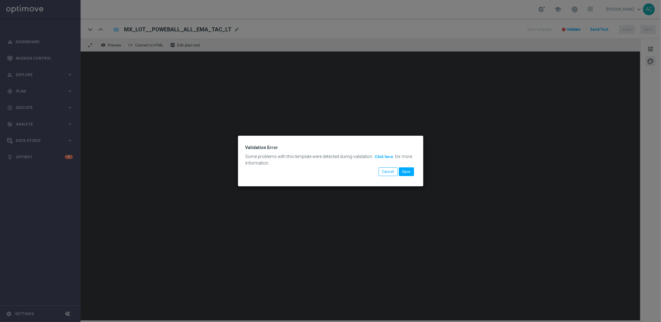
click at [384, 155] on button "Click here" at bounding box center [385, 156] width 20 height 7
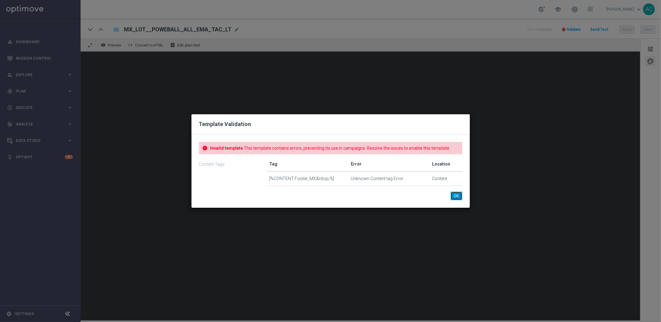
click at [458, 197] on button "OK" at bounding box center [457, 195] width 12 height 9
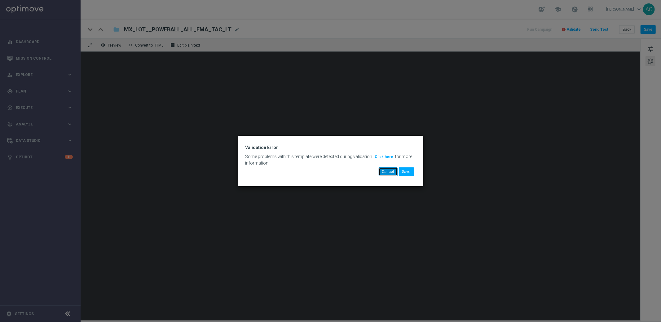
click at [386, 174] on button "Cancel" at bounding box center [388, 171] width 19 height 9
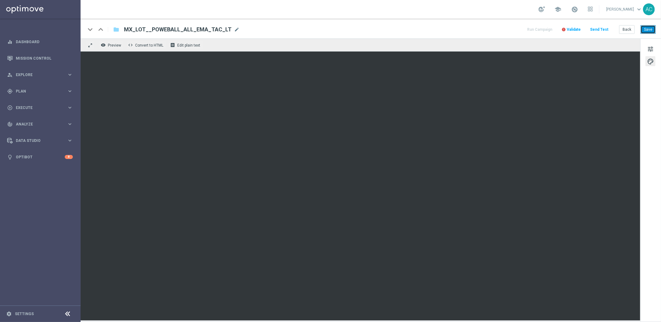
click at [646, 29] on button "Save" at bounding box center [648, 29] width 15 height 9
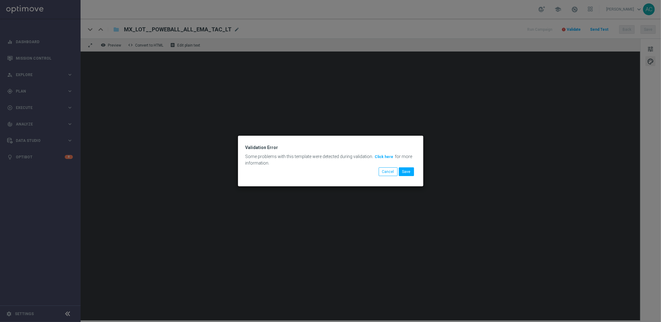
click at [384, 155] on button "Click here" at bounding box center [385, 156] width 20 height 7
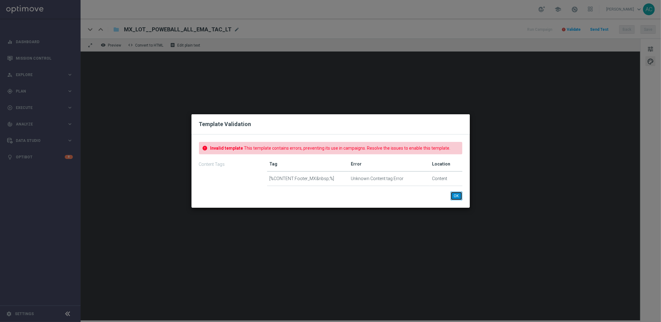
click at [458, 196] on button "OK" at bounding box center [457, 195] width 12 height 9
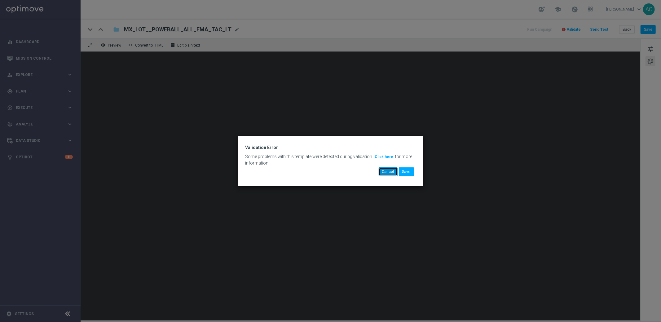
click at [384, 173] on button "Cancel" at bounding box center [388, 171] width 19 height 9
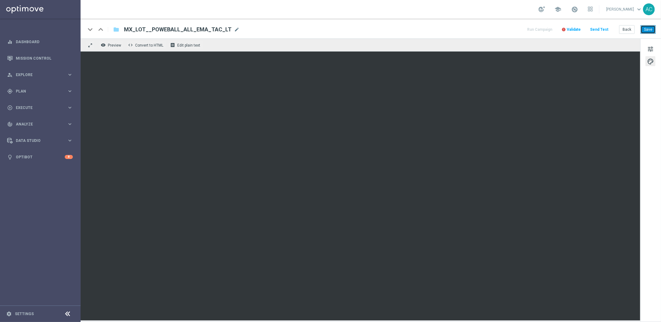
click at [650, 29] on button "Save" at bounding box center [648, 29] width 15 height 9
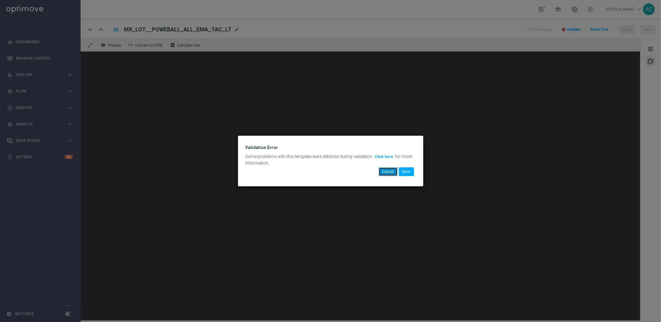
click at [380, 174] on button "Cancel" at bounding box center [388, 171] width 19 height 9
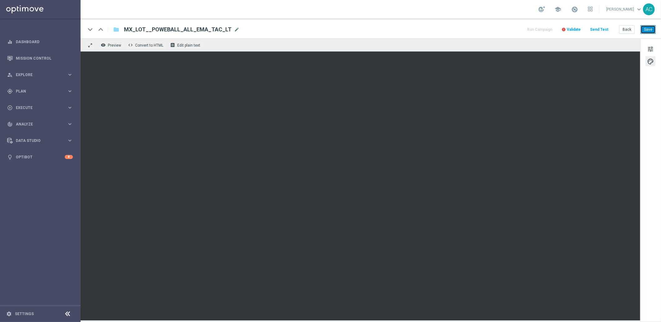
click at [650, 27] on button "Save" at bounding box center [648, 29] width 15 height 9
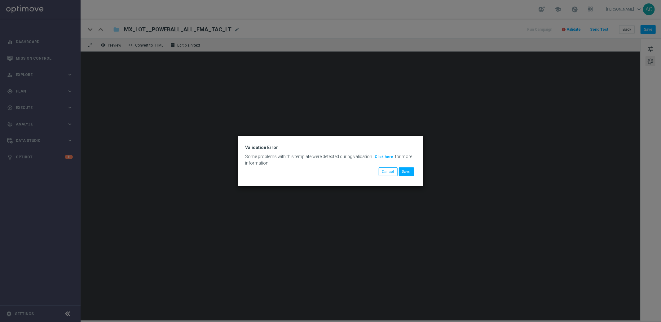
click at [380, 157] on button "Click here" at bounding box center [385, 156] width 20 height 7
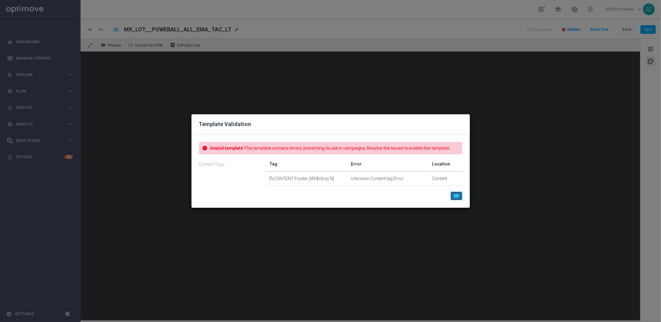
click at [456, 200] on button "OK" at bounding box center [457, 195] width 12 height 9
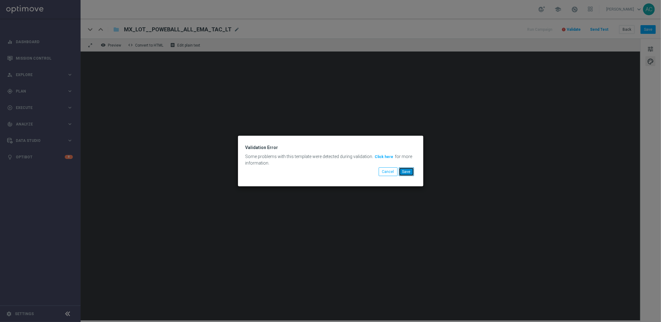
click at [403, 171] on button "Save" at bounding box center [406, 171] width 15 height 9
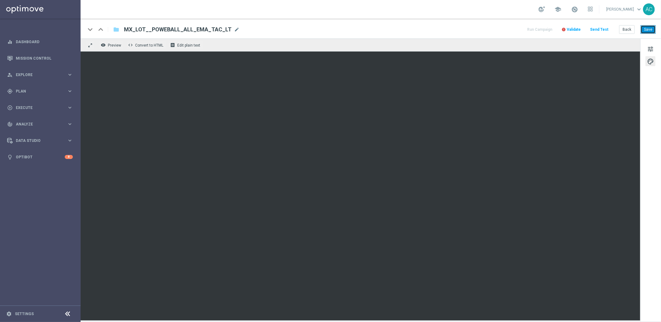
click at [644, 30] on button "Save" at bounding box center [648, 29] width 15 height 9
click at [649, 32] on button "Save" at bounding box center [648, 29] width 15 height 9
click at [597, 28] on button "Send Test" at bounding box center [599, 29] width 20 height 8
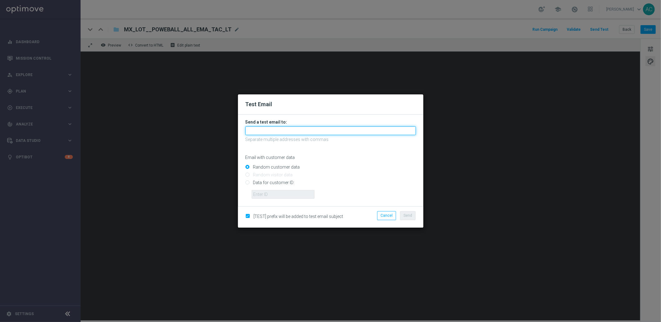
click at [305, 130] on input "text" at bounding box center [331, 130] width 171 height 9
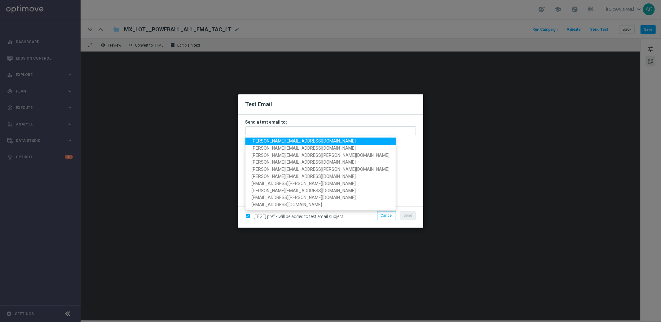
click at [306, 143] on span "adriano.costa@lottoland.com" at bounding box center [304, 140] width 104 height 5
type input "adriano.costa@lottoland.com"
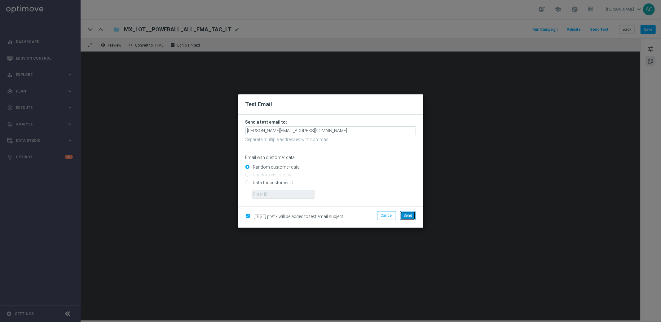
click at [407, 218] on button "Send" at bounding box center [408, 215] width 16 height 9
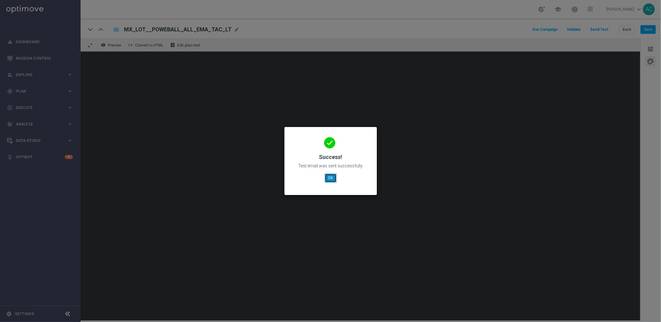
click at [330, 179] on button "OK" at bounding box center [331, 177] width 12 height 9
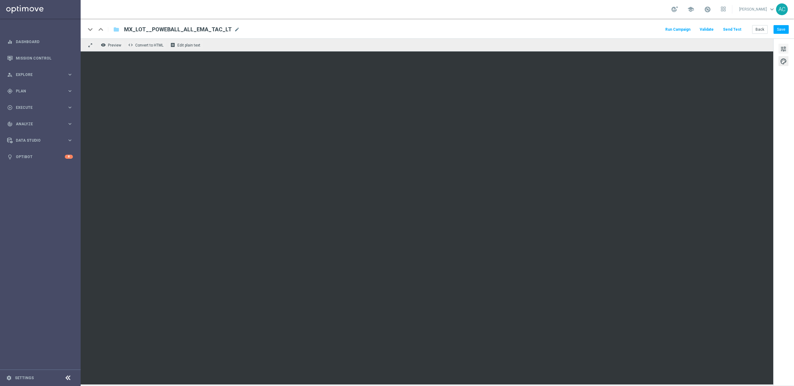
click at [661, 48] on span "tune" at bounding box center [783, 49] width 7 height 8
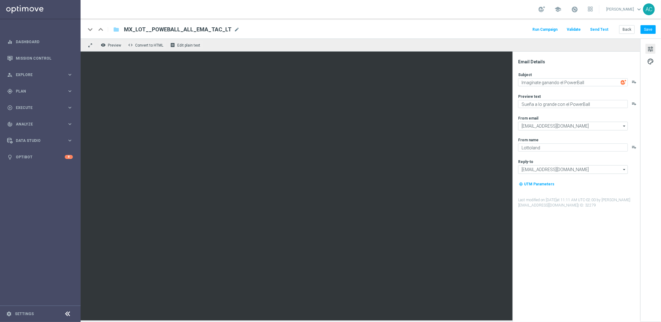
click at [576, 30] on span "Validate" at bounding box center [574, 29] width 14 height 4
click at [650, 46] on span "tune" at bounding box center [650, 49] width 7 height 8
click at [652, 62] on span "palette" at bounding box center [650, 61] width 7 height 8
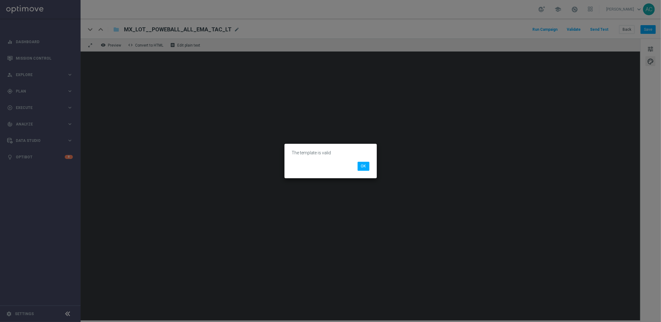
click at [542, 144] on modal-container "The template is valid OK" at bounding box center [330, 161] width 661 height 322
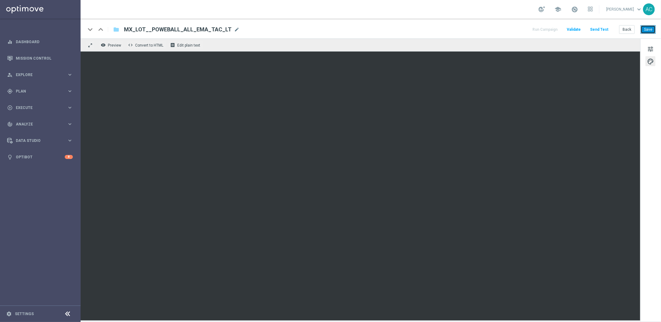
click at [648, 29] on button "Save" at bounding box center [648, 29] width 15 height 9
click at [650, 32] on button "Save" at bounding box center [648, 29] width 15 height 9
click at [651, 27] on button "Save" at bounding box center [648, 29] width 15 height 9
click at [649, 26] on button "Save" at bounding box center [648, 29] width 15 height 9
click at [650, 31] on button "Save" at bounding box center [648, 29] width 15 height 9
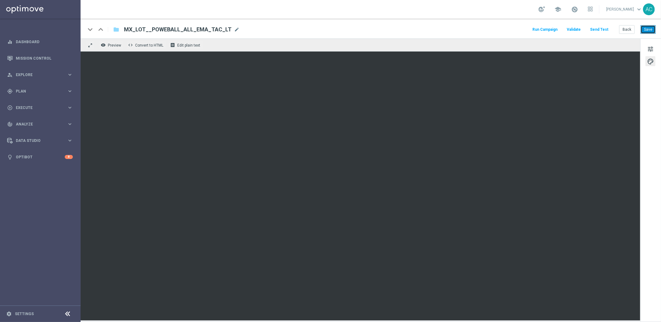
click at [647, 30] on button "Save" at bounding box center [648, 29] width 15 height 9
click at [213, 30] on span "MX_LOT__POWEBALL_ALL_EMA_TAC_LT" at bounding box center [178, 29] width 108 height 7
click at [213, 30] on input "MX_LOT__POWEBALL_ALL_EMA_TAC_LT" at bounding box center [201, 29] width 154 height 8
click at [643, 28] on button "Save" at bounding box center [648, 29] width 15 height 9
click at [650, 29] on button "Save" at bounding box center [648, 29] width 15 height 9
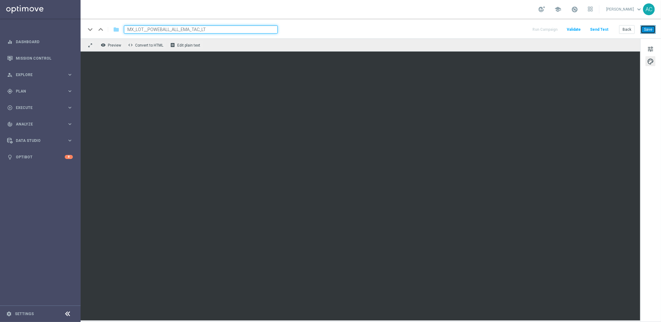
click at [649, 31] on button "Save" at bounding box center [648, 29] width 15 height 9
click at [651, 31] on button "Save" at bounding box center [648, 29] width 15 height 9
click at [649, 29] on button "Save" at bounding box center [648, 29] width 15 height 9
click at [652, 31] on button "Save" at bounding box center [648, 29] width 15 height 9
click at [38, 57] on link "Mission Control" at bounding box center [44, 58] width 57 height 16
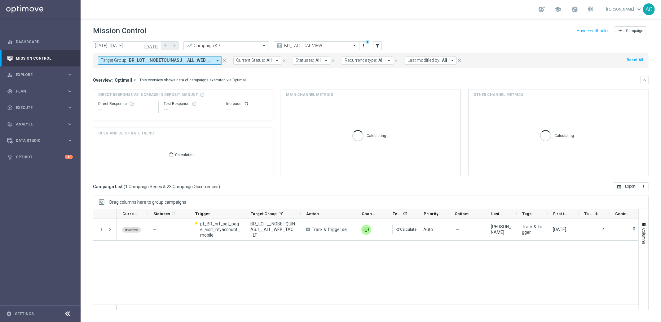
click at [216, 61] on icon "arrow_drop_down" at bounding box center [218, 61] width 6 height 6
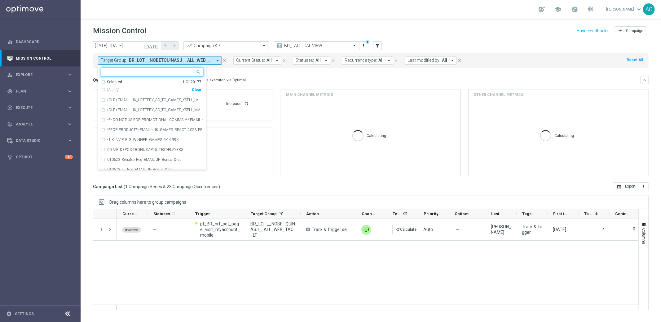
click at [0, 0] on div "Clear" at bounding box center [0, 0] width 0 height 0
click at [258, 69] on mini-dashboard "Overview: Optimail arrow_drop_down This overview shows data of campaigns execut…" at bounding box center [371, 125] width 556 height 114
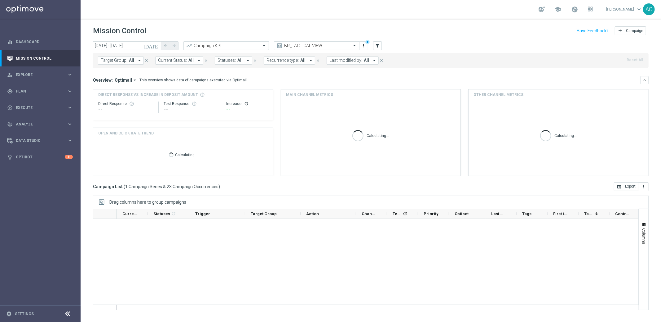
click at [357, 75] on mini-dashboard "Overview: Optimail arrow_drop_down This overview shows data of campaigns execut…" at bounding box center [371, 125] width 556 height 114
click at [364, 47] on icon "more_vert" at bounding box center [364, 45] width 5 height 5
click at [362, 44] on icon "more_vert" at bounding box center [364, 45] width 5 height 5
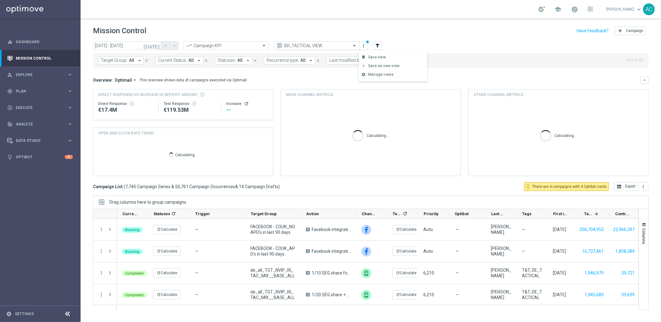
click at [352, 42] on div "BR_TACTICAL VIEW" at bounding box center [317, 45] width 86 height 9
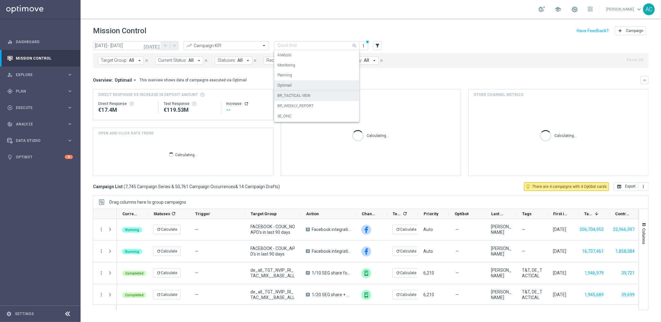
click at [309, 83] on div "Optimail" at bounding box center [316, 85] width 79 height 10
click at [428, 79] on div "Overview: Optimail arrow_drop_down This overview shows data of campaigns execut…" at bounding box center [367, 80] width 548 height 6
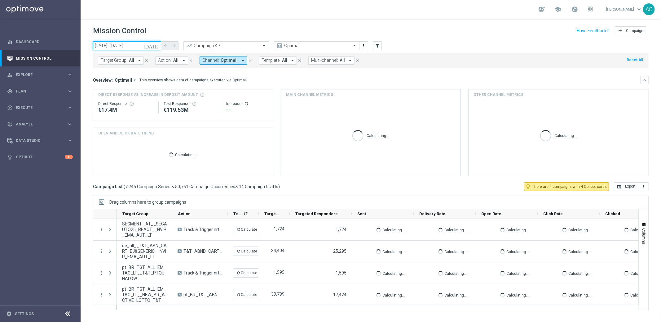
click at [133, 46] on input "[DATE] - [DATE]" at bounding box center [127, 45] width 68 height 9
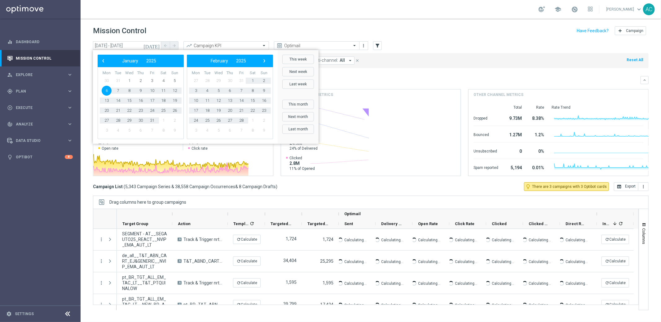
click at [405, 88] on div "Overview: Optimail arrow_drop_down This overview shows data of campaigns execut…" at bounding box center [371, 126] width 556 height 100
click at [361, 87] on div "Overview: Optimail arrow_drop_down This overview shows data of campaigns execut…" at bounding box center [371, 126] width 556 height 100
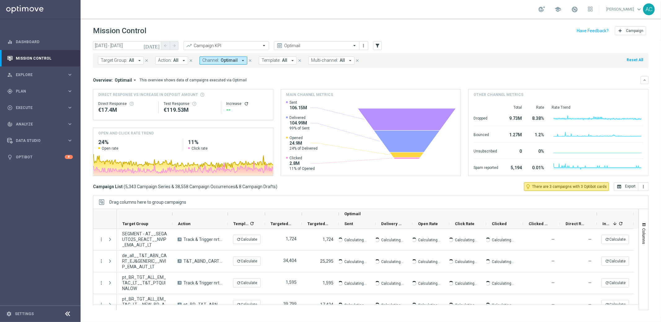
click at [126, 62] on span "Target Group:" at bounding box center [114, 60] width 27 height 5
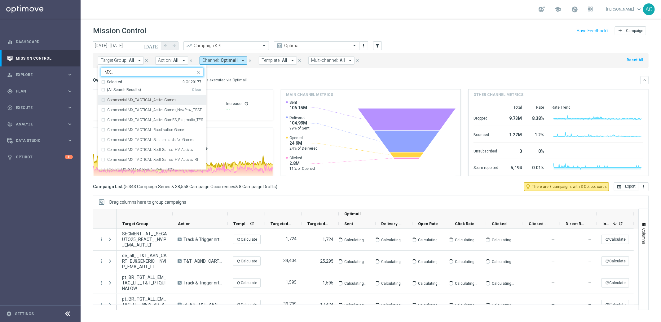
click at [103, 89] on div "(All Search Results)" at bounding box center [146, 89] width 91 height 5
type input "MX_"
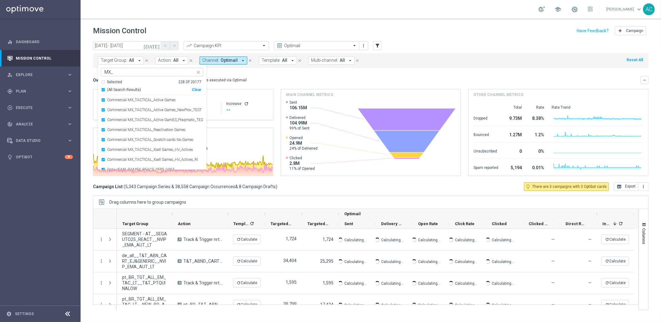
click at [351, 76] on div "Overview: Optimail arrow_drop_down This overview shows data of campaigns execut…" at bounding box center [371, 80] width 556 height 8
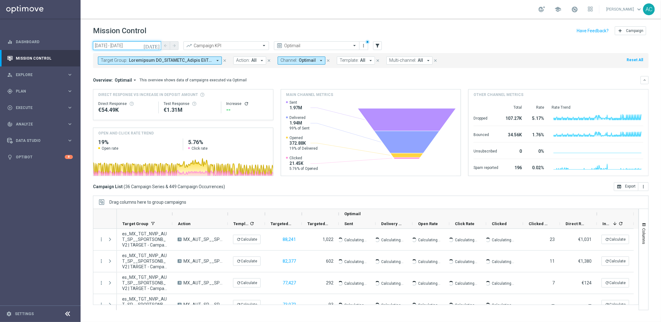
click at [114, 45] on input "[DATE] - [DATE]" at bounding box center [127, 45] width 68 height 9
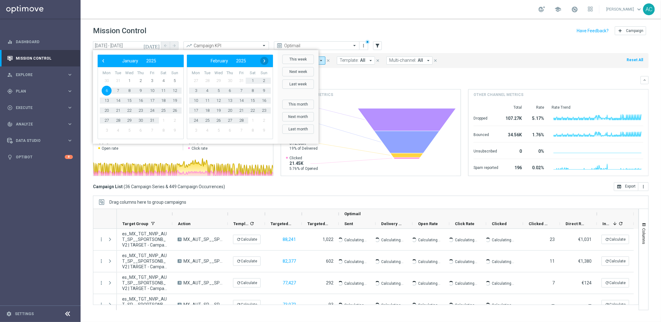
click at [262, 60] on span "›" at bounding box center [264, 61] width 8 height 8
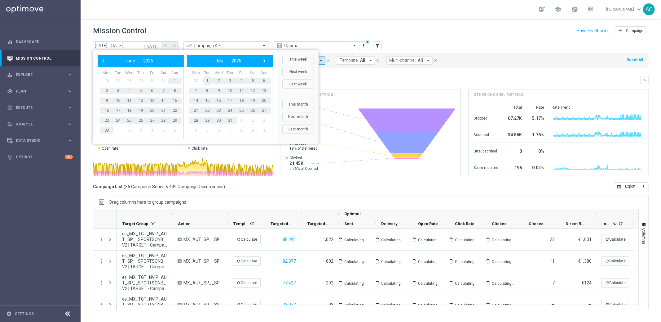
click at [204, 80] on span "1" at bounding box center [207, 81] width 10 height 10
click at [206, 121] on span "26" at bounding box center [207, 120] width 10 height 10
type input "01 Jul 2025 - 26 Aug 2025"
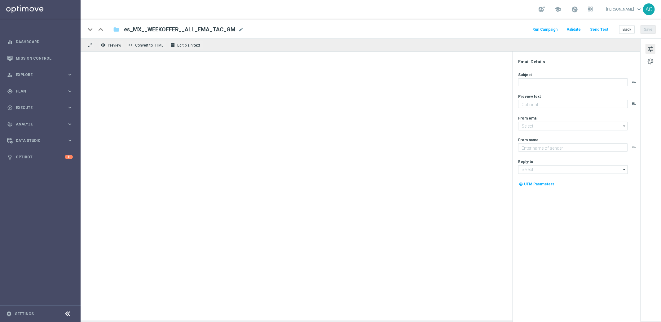
type textarea "Disfruta un [PERSON_NAME] del 20% todos los viernes, [PERSON_NAME] y [PERSON_NA…"
type input "[EMAIL_ADDRESS][DOMAIN_NAME]"
type textarea "Lottoland"
type input "[EMAIL_ADDRESS][DOMAIN_NAME]"
type textarea "Activa tu bono del 15% todos los viernes, sábados y domingos. ¡Hasta $2000 extr…"
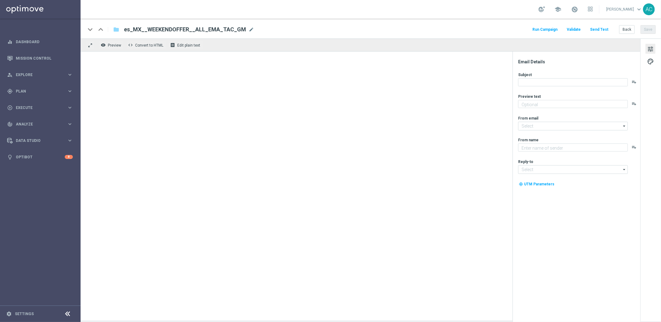
type textarea "Lottoland"
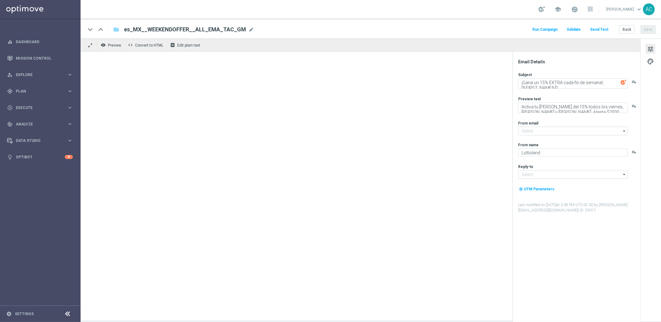
type input "[EMAIL_ADDRESS][DOMAIN_NAME]"
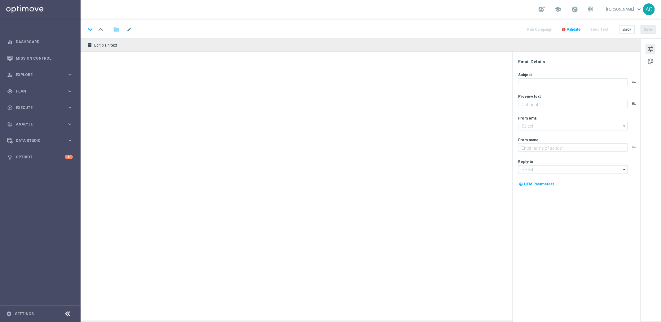
type textarea "Canjea tus 35.431 puntos ahora y consigue 2 apuestas GRATIS para la lotería Ken…"
type input "[EMAIL_ADDRESS][DOMAIN_NAME]"
type textarea "Lottoland"
type input "[EMAIL_ADDRESS][DOMAIN_NAME]"
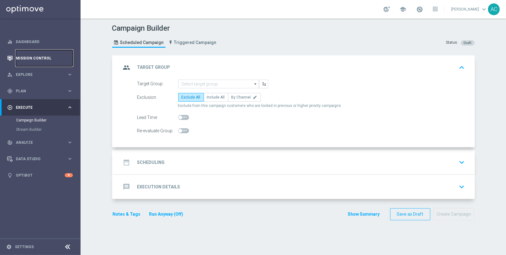
click at [36, 57] on link "Mission Control" at bounding box center [44, 58] width 57 height 16
